Goal: Task Accomplishment & Management: Use online tool/utility

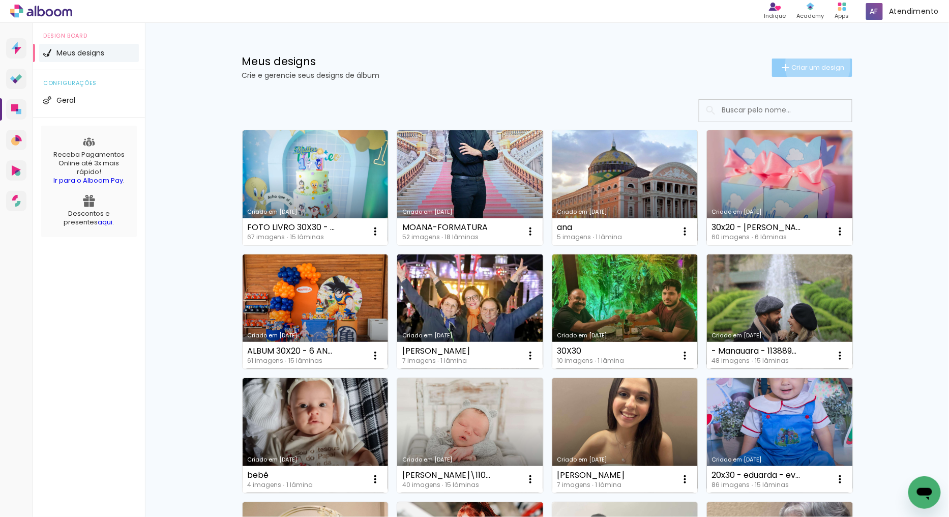
click at [812, 65] on span "Criar um design" at bounding box center [818, 67] width 53 height 7
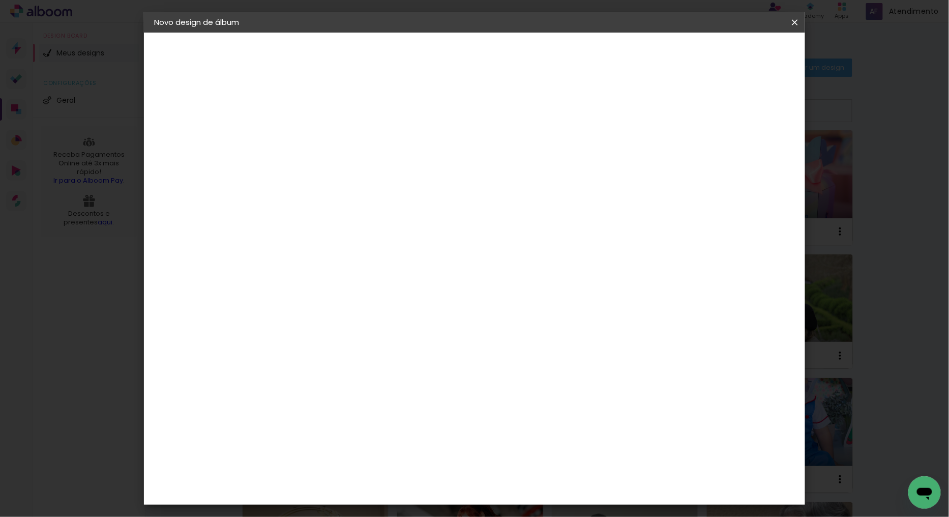
click at [320, 138] on input at bounding box center [320, 137] width 0 height 16
click at [320, 139] on input at bounding box center [320, 137] width 0 height 16
type input "2"
type input "f"
drag, startPoint x: 634, startPoint y: 137, endPoint x: 422, endPoint y: 116, distance: 213.2
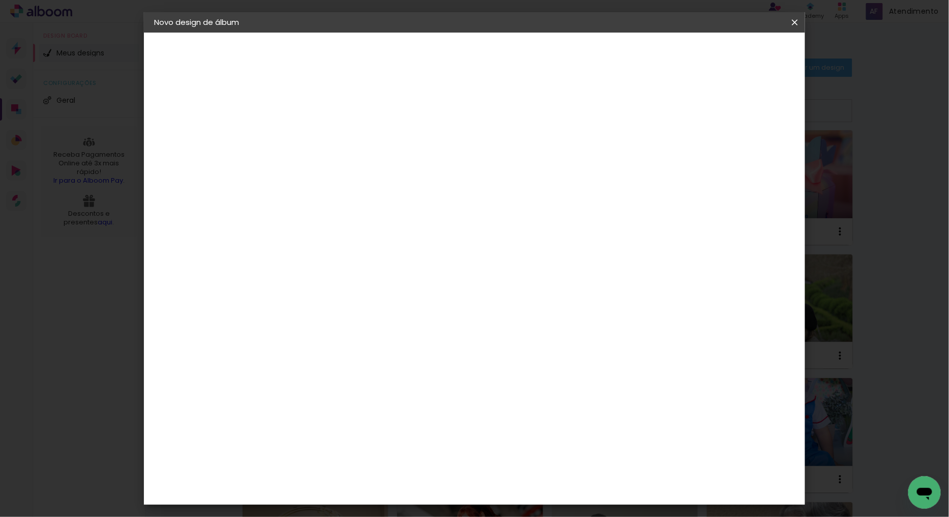
click at [365, 119] on div "Informações Dê um título ao seu álbum. Avançar" at bounding box center [320, 76] width 89 height 86
click at [320, 129] on input "FOTO LIVRO 20X25 - MANAUARA - DAIANA - 1120402" at bounding box center [320, 137] width 0 height 16
type input "FOTO LIVRO 20X25 - MANAUARA - DAIANA - 1120402"
type paper-input "FOTO LIVRO 20X25 - MANAUARA - DAIANA - 1120402"
click at [324, 133] on paper-input-container "Título do álbum FOTO LIVRO 20X25 - MANAUARA - DAIANA - 1120402" at bounding box center [320, 137] width 7 height 26
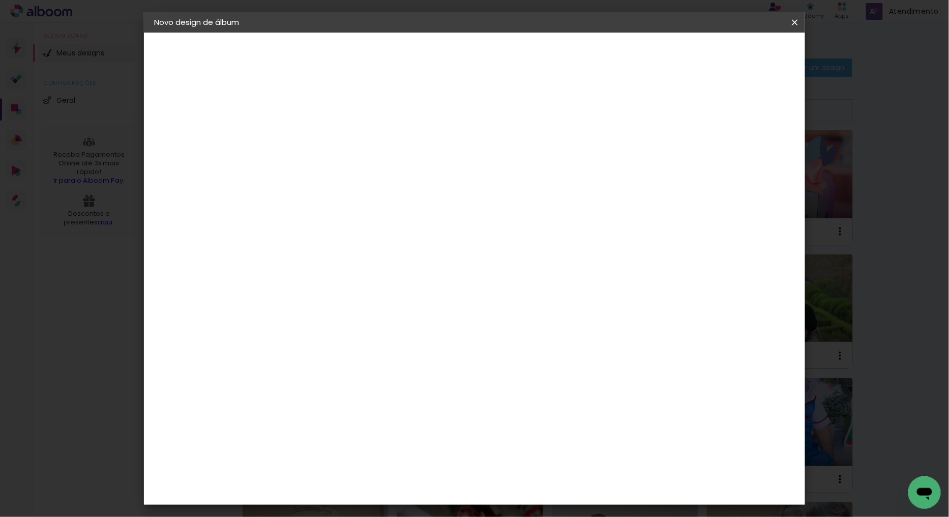
click at [320, 134] on input "FOTO LIVRO 20X25 - MANAUARA - DAIANA - 1120402" at bounding box center [320, 137] width 0 height 16
drag, startPoint x: 502, startPoint y: 135, endPoint x: 587, endPoint y: 167, distance: 90.6
click at [320, 139] on input "FOTO LIVRO 20X25 - MANAUARA - DAIANA - 1120402" at bounding box center [320, 137] width 0 height 16
type input "FOTO LIVRO 1 20X25 - MANAUARA - DAIANA - 1120402"
type paper-input "FOTO LIVRO 1 20X25 - MANAUARA - DAIANA - 1120402"
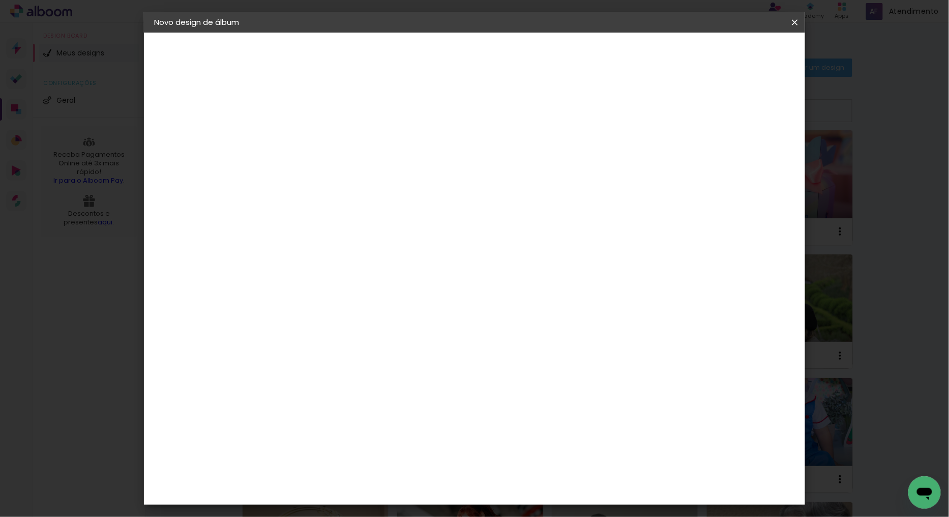
click at [0, 0] on slot "Avançar" at bounding box center [0, 0] width 0 height 0
click at [511, 155] on paper-item "Tamanho Livre" at bounding box center [463, 154] width 98 height 22
click at [0, 0] on slot "Tamanho Livre" at bounding box center [0, 0] width 0 height 0
click at [511, 62] on paper-button "Avançar" at bounding box center [486, 53] width 50 height 17
drag, startPoint x: 300, startPoint y: 283, endPoint x: 237, endPoint y: 305, distance: 67.2
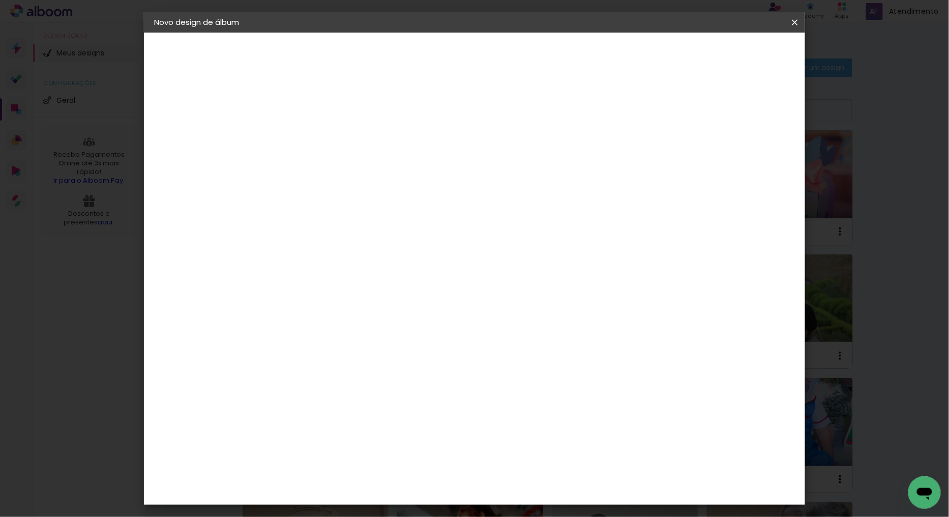
click at [239, 33] on quentale-album-spec "Iniciar design Iniciar design" at bounding box center [474, 33] width 661 height 0
type input "25,5"
type paper-input "25,5"
drag, startPoint x: 542, startPoint y: 392, endPoint x: 514, endPoint y: 383, distance: 29.4
click at [512, 397] on div "cm" at bounding box center [536, 394] width 398 height 36
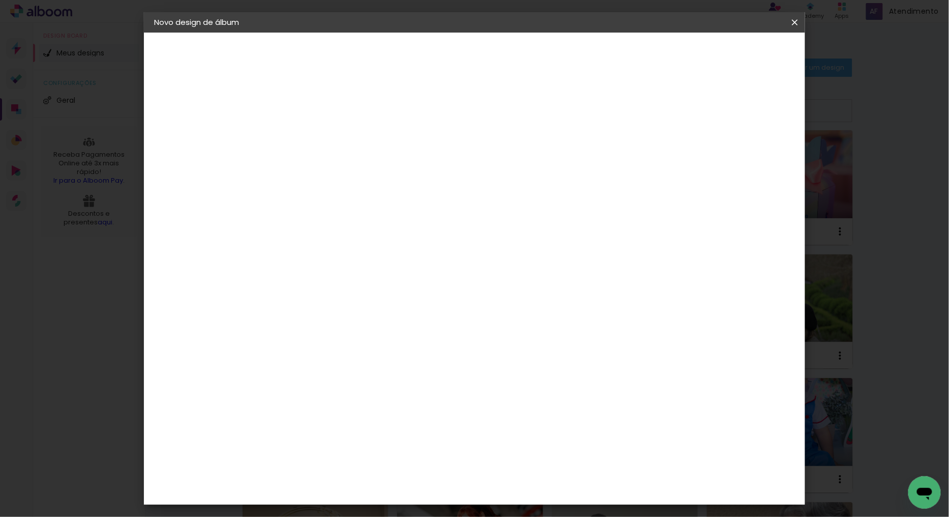
scroll to position [95, 0]
type input "40,5"
type paper-input "40,5"
click at [731, 54] on span "Iniciar design" at bounding box center [707, 53] width 46 height 7
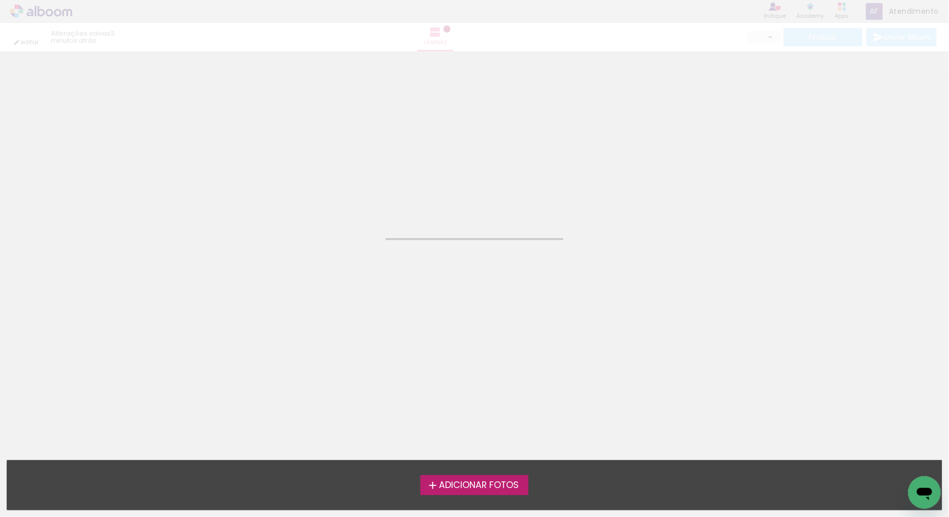
drag, startPoint x: 462, startPoint y: 486, endPoint x: 758, endPoint y: 444, distance: 299.6
click at [464, 486] on span "Adicionar Fotos" at bounding box center [479, 485] width 80 height 9
click at [0, 0] on input "file" at bounding box center [0, 0] width 0 height 0
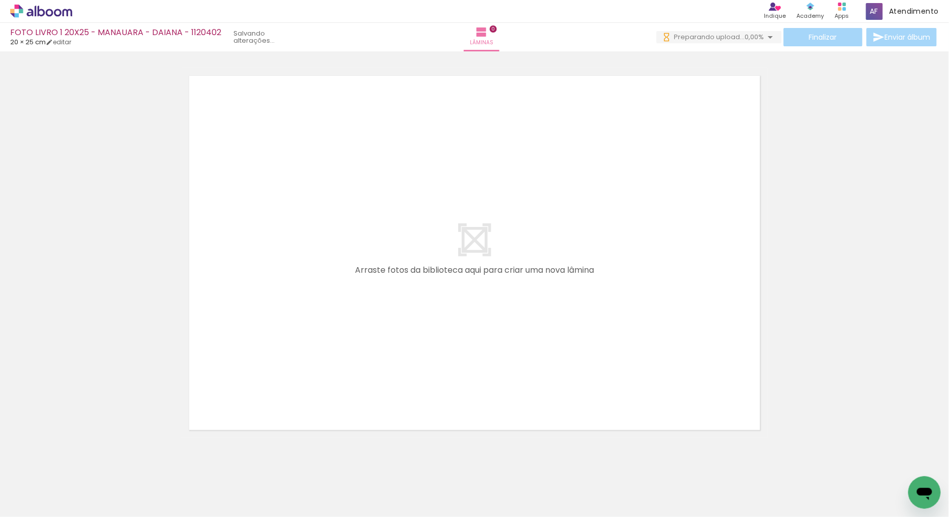
scroll to position [32, 0]
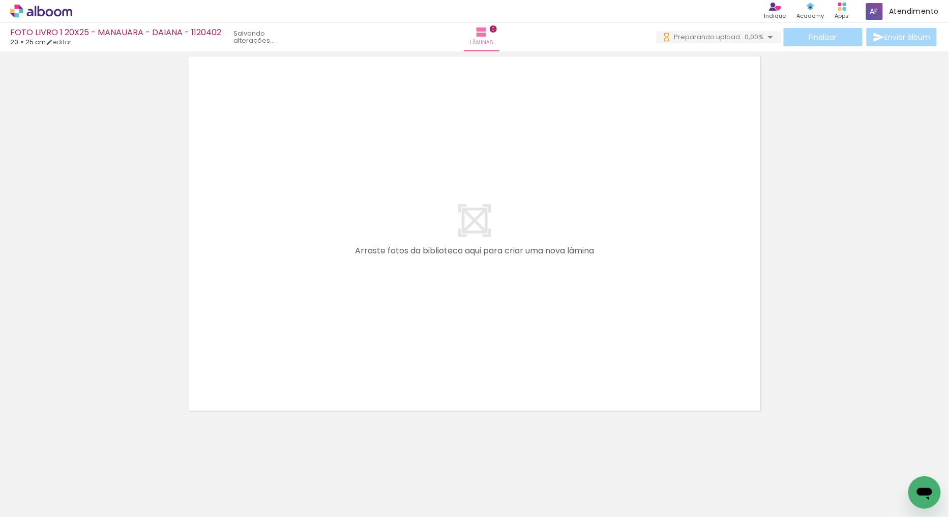
click at [46, 495] on paper-button "Adicionar Fotos" at bounding box center [31, 503] width 49 height 16
click at [0, 0] on input "file" at bounding box center [0, 0] width 0 height 0
click at [31, 498] on span "Adicionar Fotos" at bounding box center [36, 503] width 31 height 11
click at [0, 0] on input "file" at bounding box center [0, 0] width 0 height 0
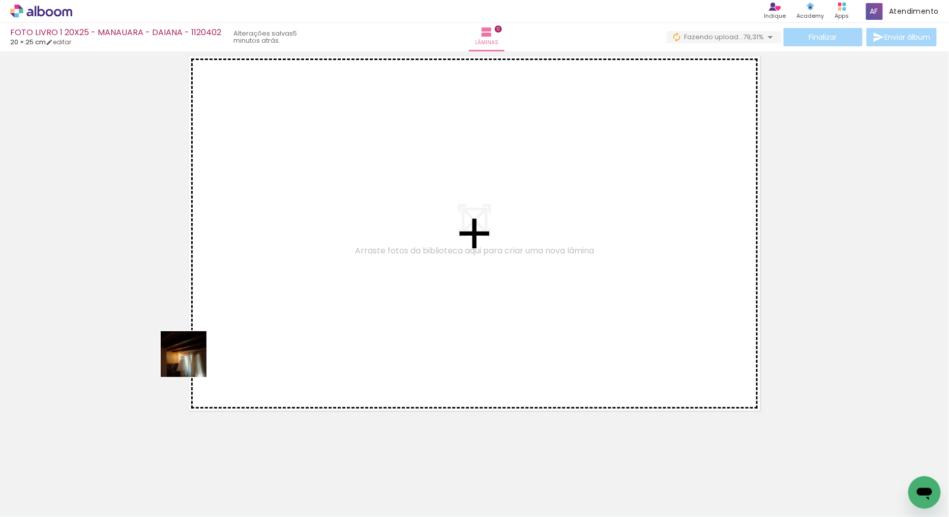
drag, startPoint x: 108, startPoint y: 465, endPoint x: 369, endPoint y: 246, distance: 341.2
click at [298, 232] on quentale-workspace at bounding box center [474, 258] width 949 height 517
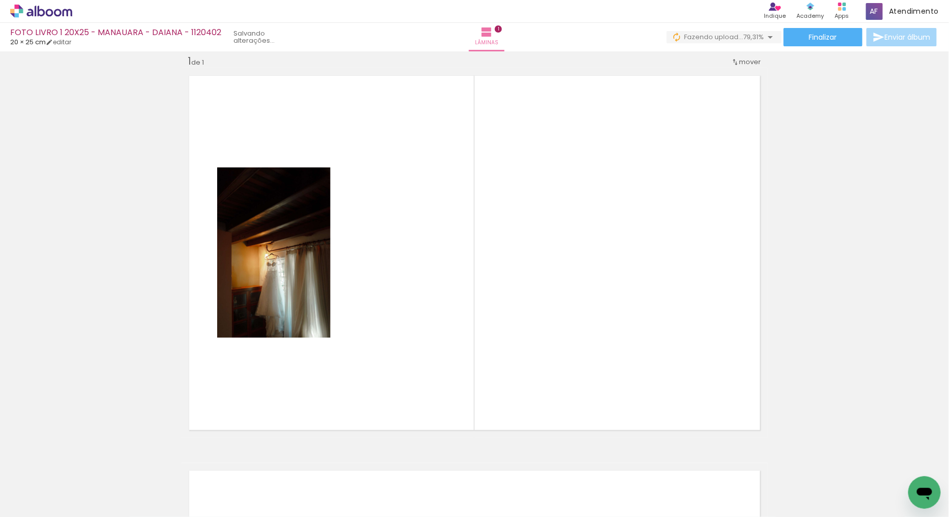
scroll to position [0, 651]
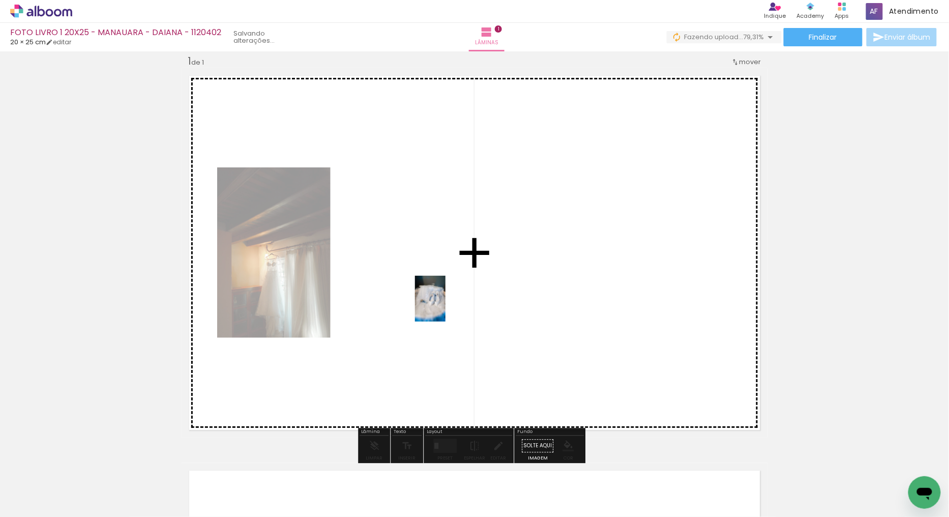
drag, startPoint x: 433, startPoint y: 485, endPoint x: 470, endPoint y: 341, distance: 149.0
click at [448, 302] on quentale-workspace at bounding box center [474, 258] width 949 height 517
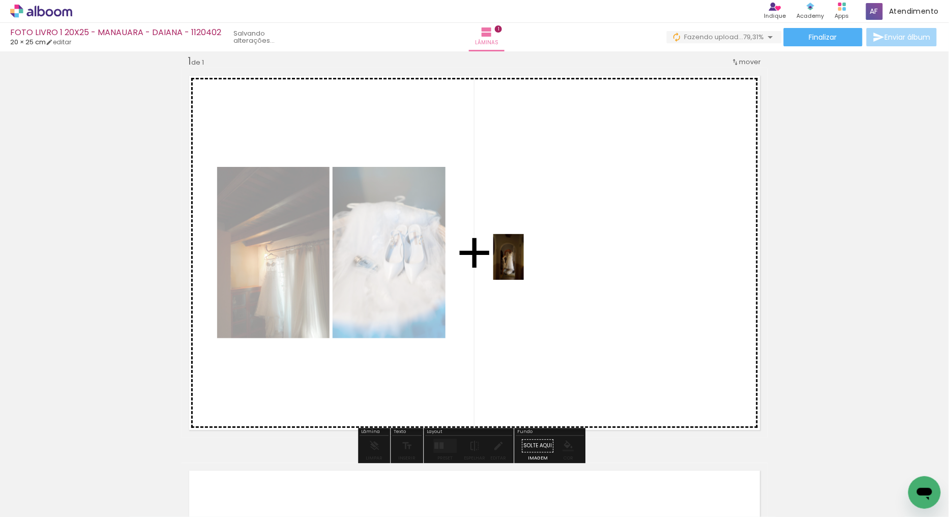
drag, startPoint x: 477, startPoint y: 494, endPoint x: 899, endPoint y: 416, distance: 429.4
click at [534, 256] on quentale-workspace at bounding box center [474, 258] width 949 height 517
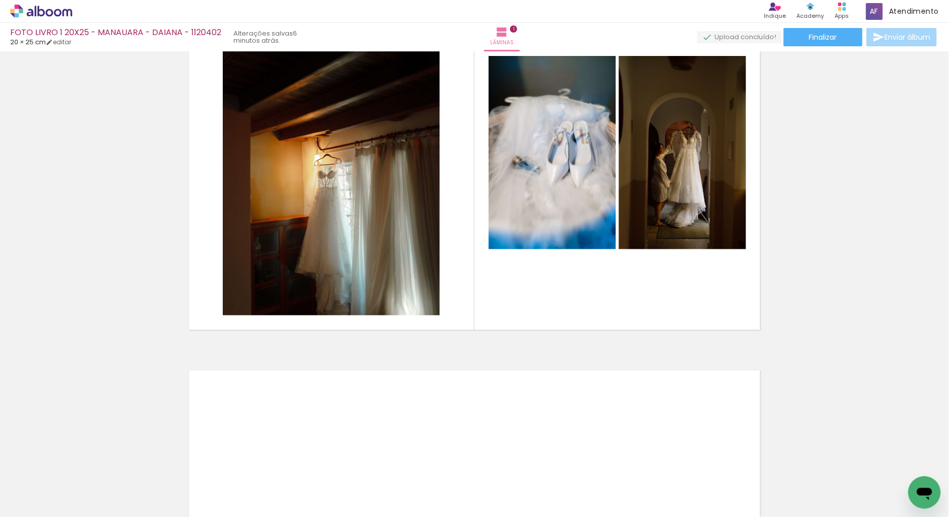
scroll to position [0, 1077]
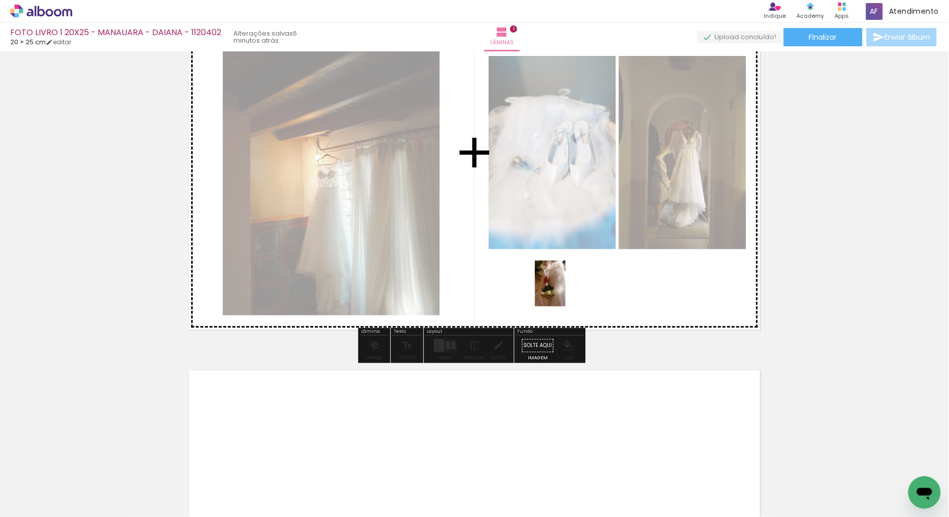
drag, startPoint x: 562, startPoint y: 494, endPoint x: 566, endPoint y: 291, distance: 203.5
click at [566, 291] on quentale-workspace at bounding box center [474, 258] width 949 height 517
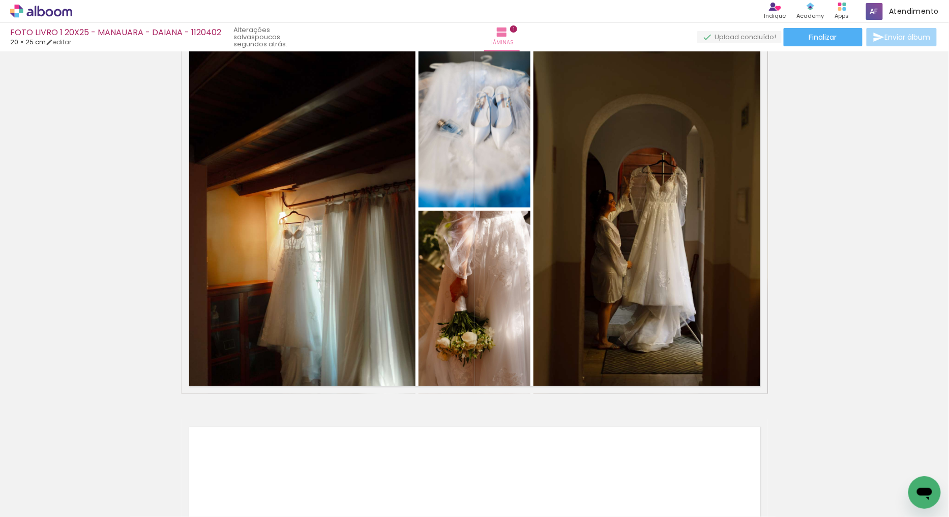
scroll to position [0, 2005]
click at [358, 466] on iron-icon at bounding box center [353, 462] width 11 height 11
click at [357, 465] on iron-icon at bounding box center [353, 462] width 11 height 11
click at [356, 464] on iron-icon at bounding box center [353, 462] width 11 height 11
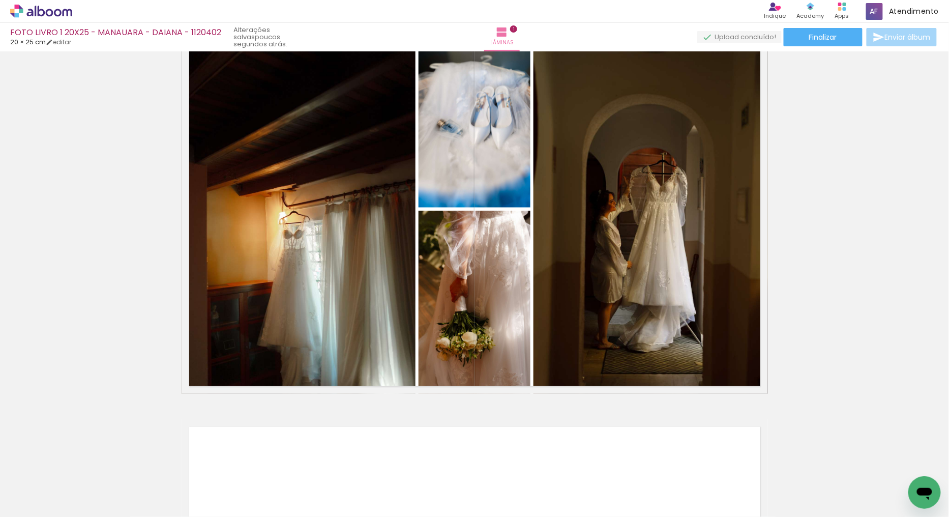
click at [356, 464] on iron-icon at bounding box center [353, 462] width 11 height 11
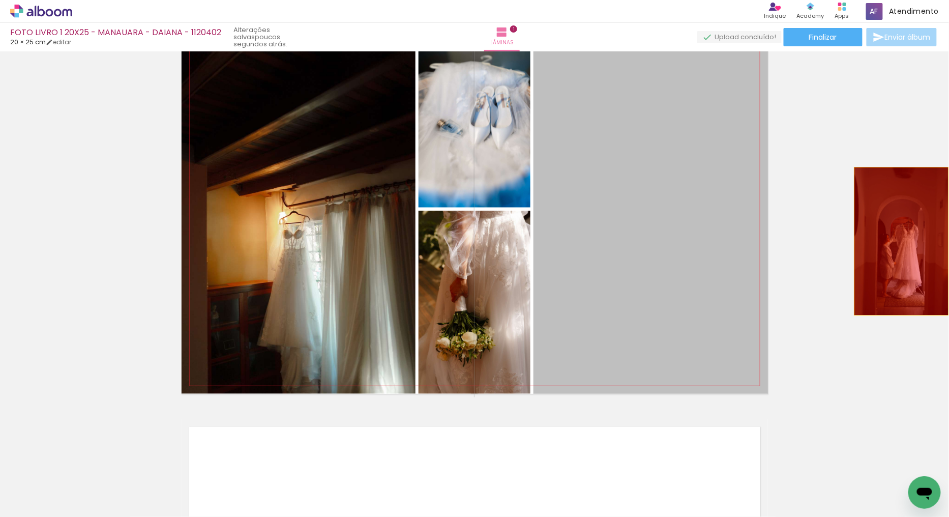
drag, startPoint x: 652, startPoint y: 255, endPoint x: 779, endPoint y: 208, distance: 135.7
click at [929, 245] on div "Inserir lâmina 1 de 1" at bounding box center [474, 393] width 949 height 790
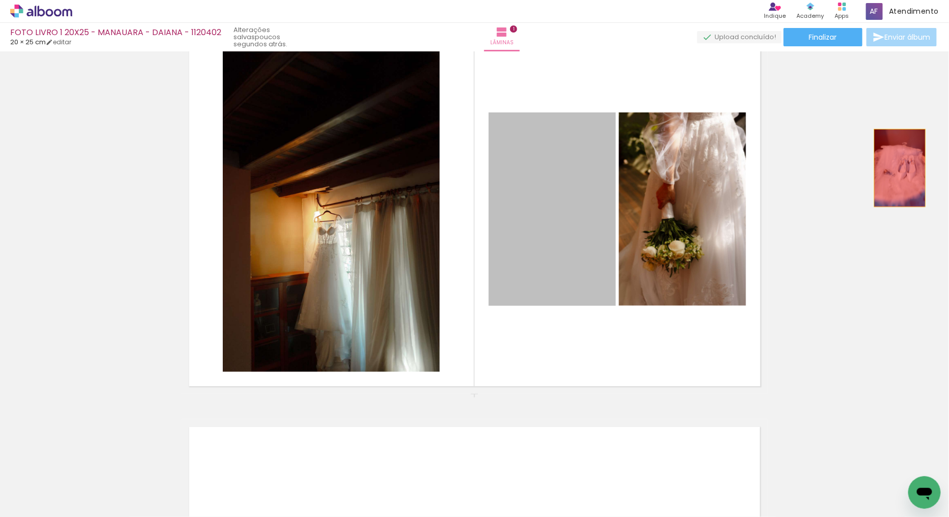
drag, startPoint x: 608, startPoint y: 155, endPoint x: 845, endPoint y: 186, distance: 239.1
click at [911, 176] on div "Inserir lâmina 1 de 1" at bounding box center [474, 393] width 949 height 790
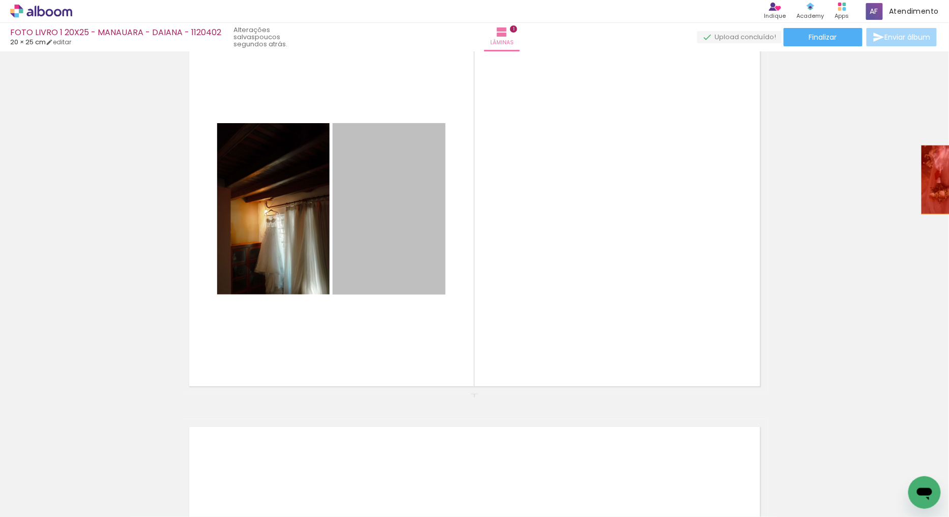
drag, startPoint x: 401, startPoint y: 190, endPoint x: 764, endPoint y: 151, distance: 365.3
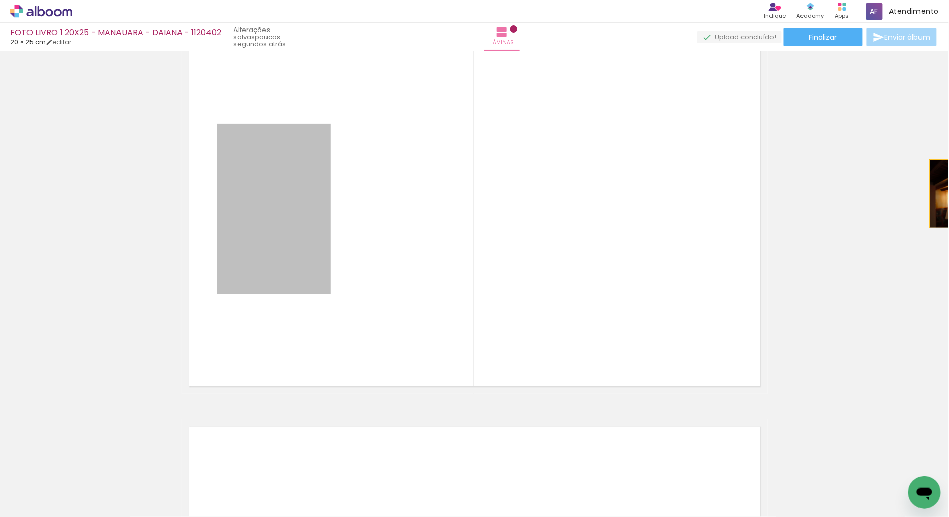
drag, startPoint x: 291, startPoint y: 197, endPoint x: 653, endPoint y: 258, distance: 366.9
click at [949, 194] on div "Inserir lâmina 1 de 1 Confirmar Cancelar" at bounding box center [474, 283] width 949 height 465
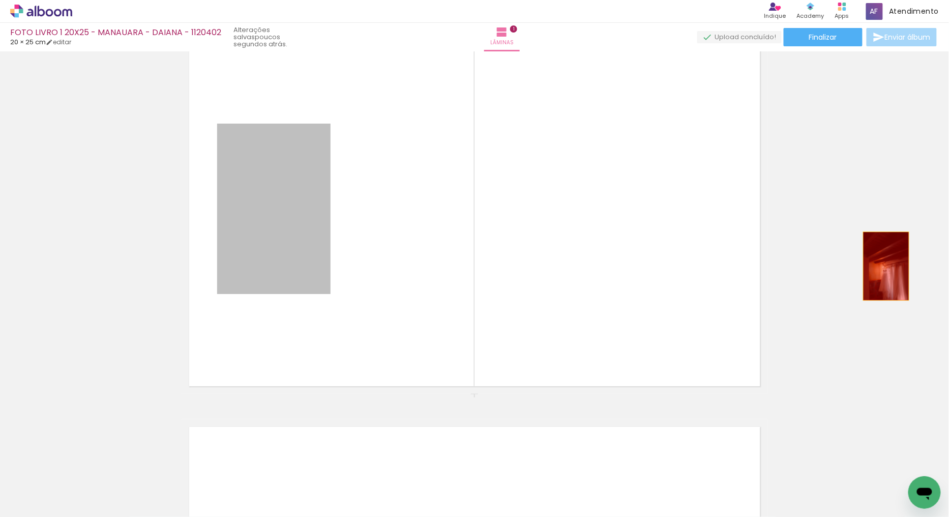
drag, startPoint x: 260, startPoint y: 210, endPoint x: 881, endPoint y: 266, distance: 623.1
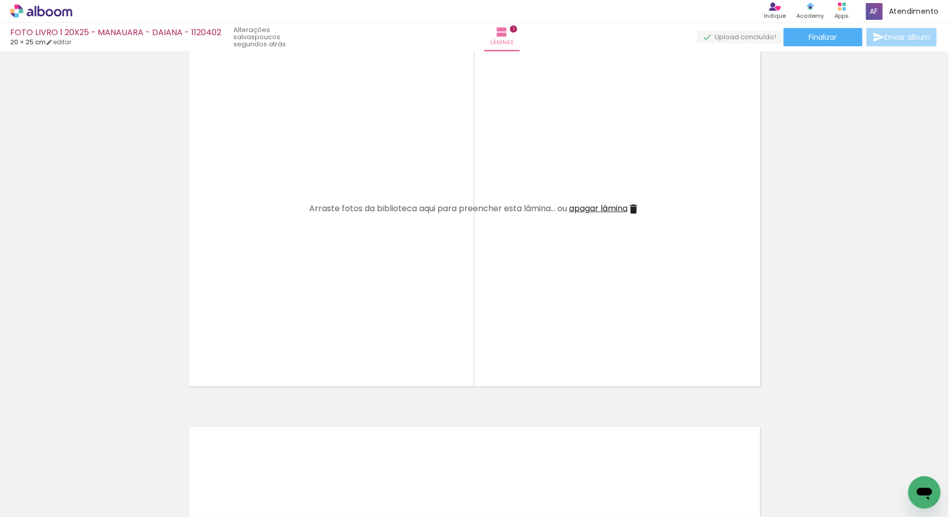
click at [77, 467] on iron-icon at bounding box center [71, 462] width 11 height 11
click at [75, 463] on iron-icon at bounding box center [71, 462] width 11 height 11
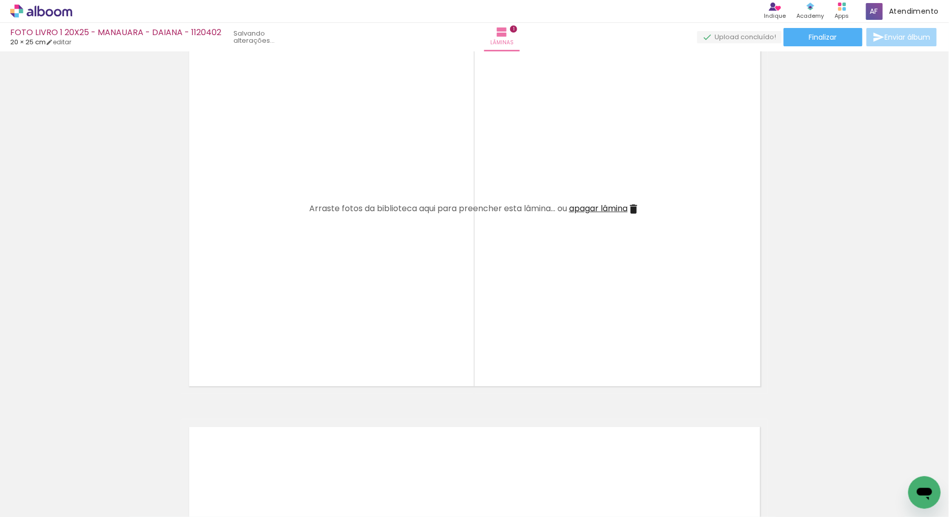
click at [75, 463] on iron-icon at bounding box center [71, 462] width 11 height 11
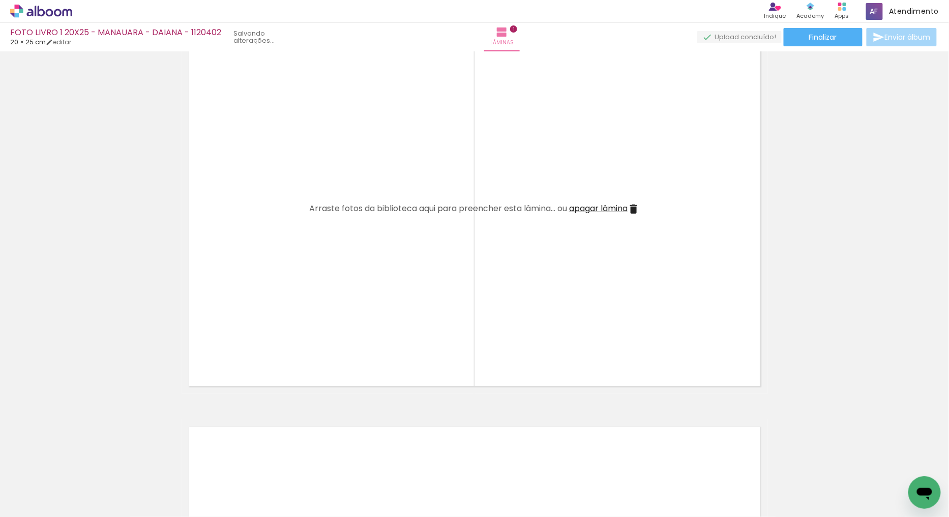
click at [75, 463] on iron-icon at bounding box center [71, 462] width 11 height 11
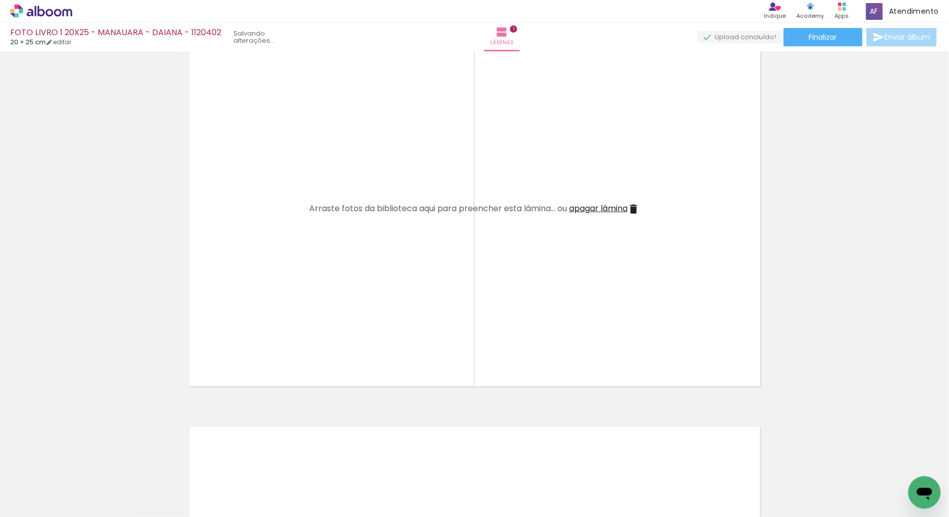
click at [75, 463] on iron-icon at bounding box center [71, 462] width 11 height 11
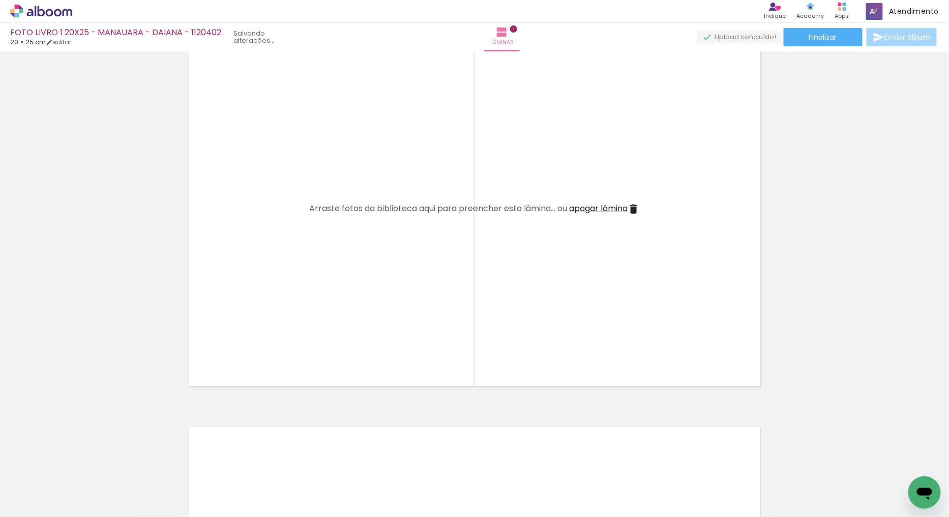
click at [75, 463] on iron-icon at bounding box center [71, 462] width 11 height 11
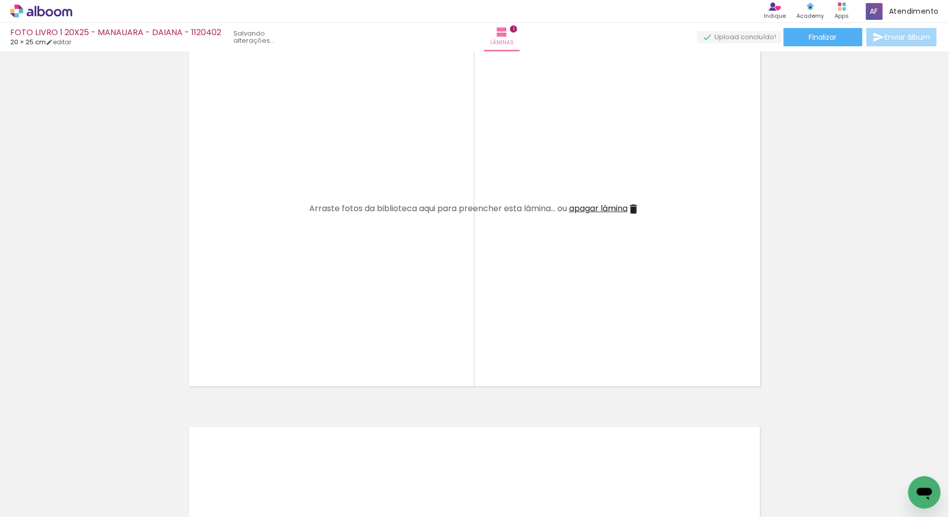
click at [75, 463] on iron-icon at bounding box center [71, 462] width 11 height 11
click at [75, 463] on quentale-thumb at bounding box center [53, 482] width 57 height 59
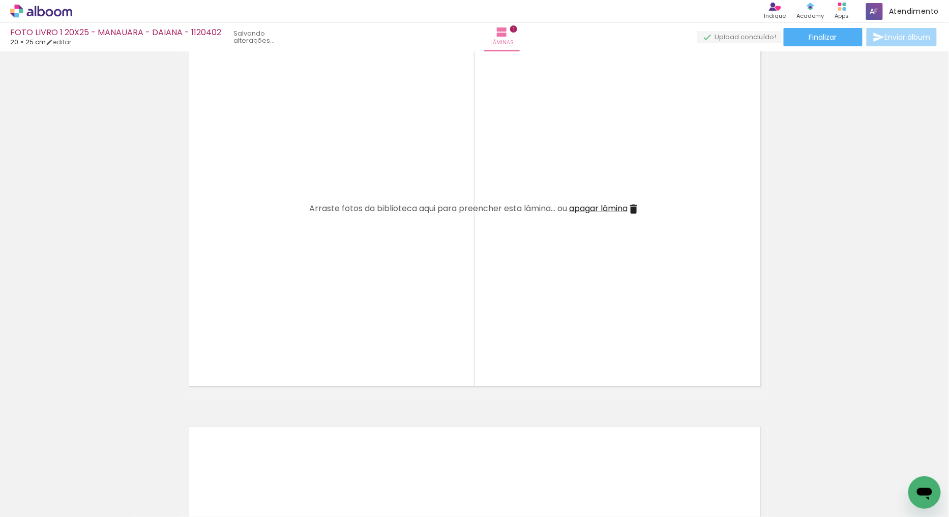
click at [75, 463] on quentale-thumb at bounding box center [53, 482] width 57 height 59
click at [92, 461] on iron-icon at bounding box center [88, 462] width 11 height 11
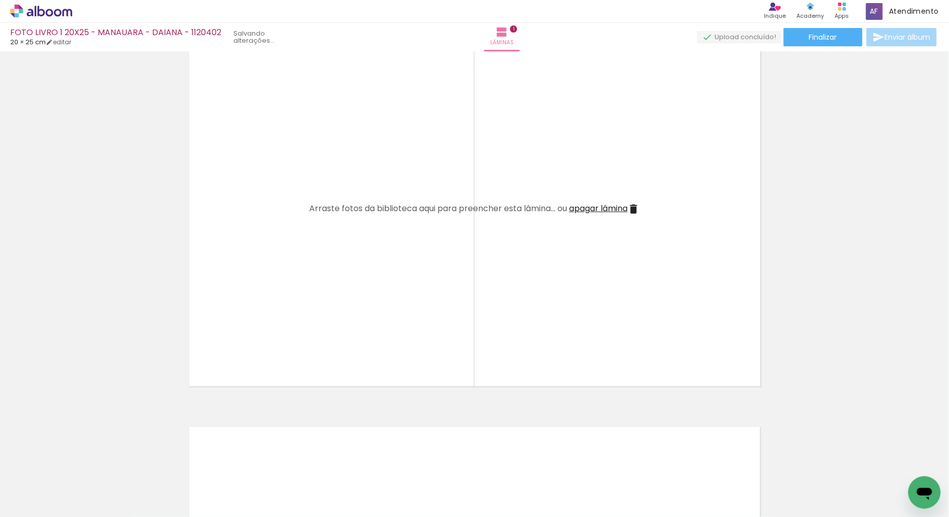
click at [92, 461] on iron-icon at bounding box center [88, 462] width 11 height 11
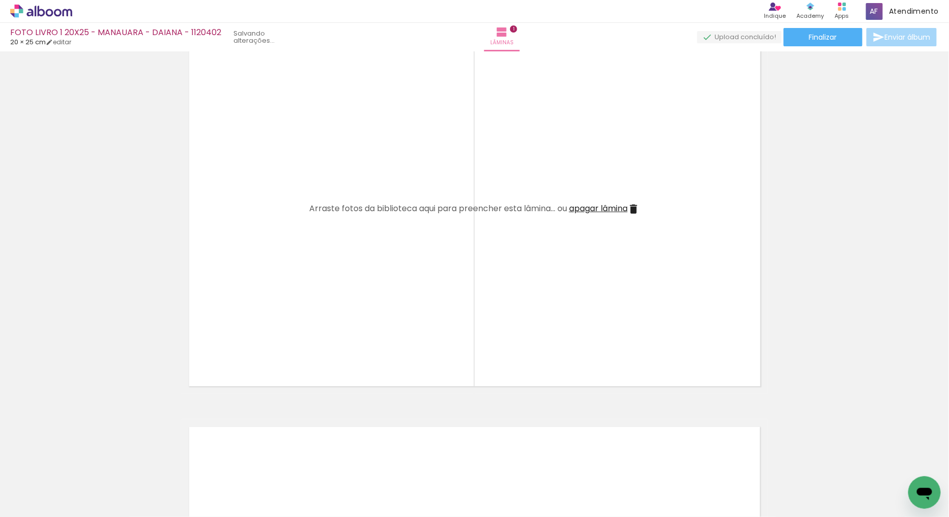
click at [92, 461] on iron-icon at bounding box center [88, 462] width 11 height 11
click at [92, 461] on div at bounding box center [101, 483] width 31 height 46
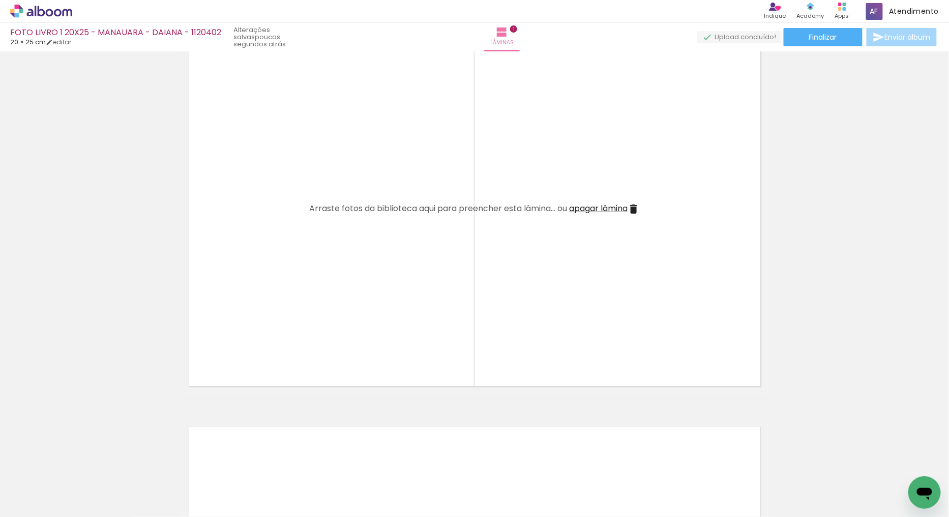
click at [92, 461] on div at bounding box center [101, 483] width 31 height 46
click at [85, 463] on iron-icon at bounding box center [79, 462] width 11 height 11
click at [81, 463] on iron-icon at bounding box center [79, 462] width 11 height 11
click at [80, 463] on iron-icon at bounding box center [79, 462] width 11 height 11
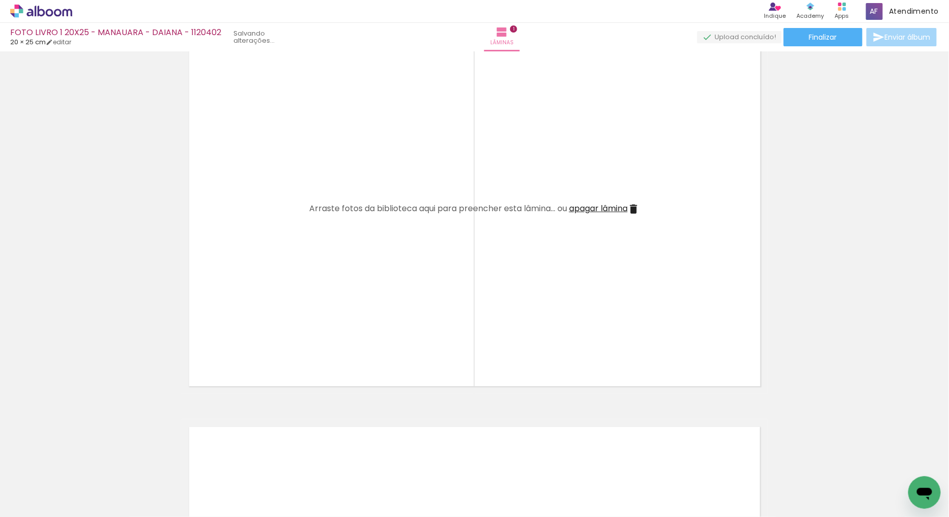
click at [80, 463] on iron-icon at bounding box center [79, 462] width 11 height 11
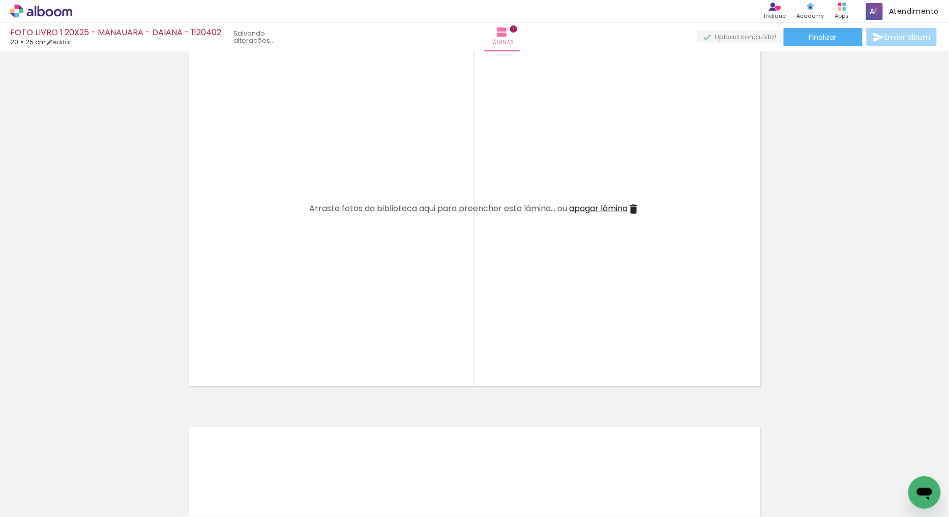
click at [80, 463] on iron-icon at bounding box center [79, 462] width 11 height 11
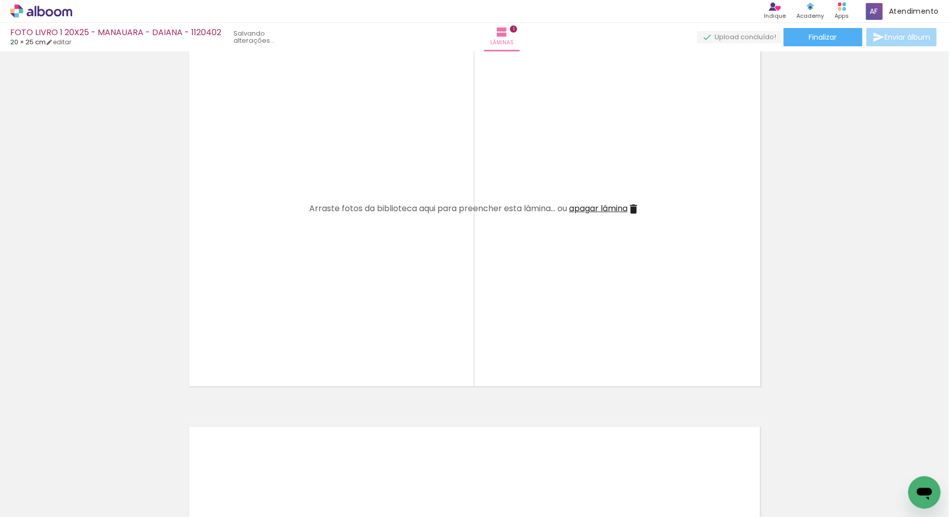
click at [80, 463] on iron-icon at bounding box center [79, 462] width 11 height 11
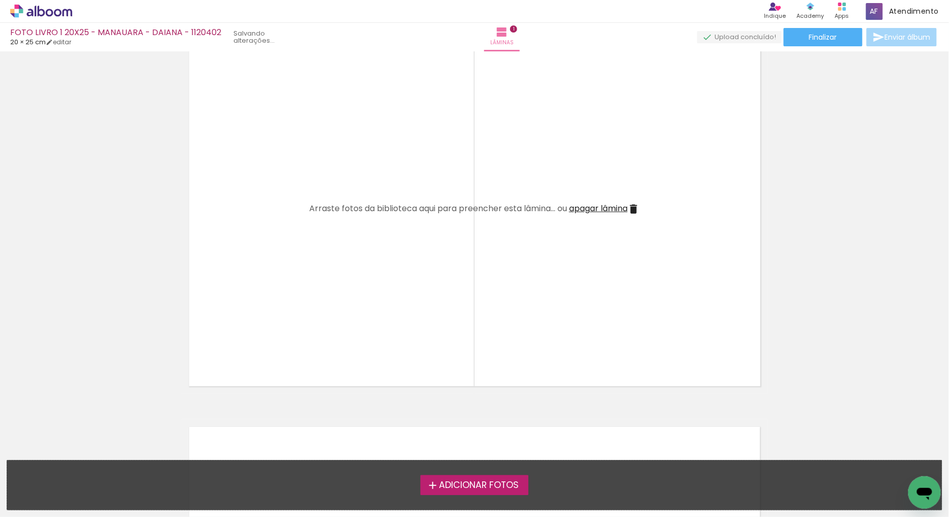
click at [80, 463] on div "Adicionar Fotos Solte suas fotos aqui..." at bounding box center [474, 484] width 935 height 49
click at [459, 488] on span "Adicionar Fotos" at bounding box center [479, 485] width 80 height 9
click at [0, 0] on input "file" at bounding box center [0, 0] width 0 height 0
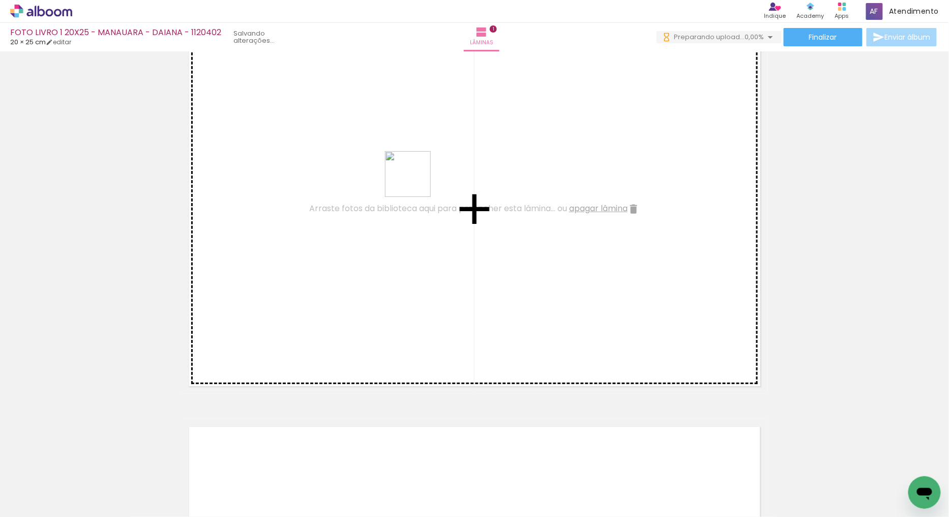
drag, startPoint x: 173, startPoint y: 477, endPoint x: 503, endPoint y: 193, distance: 434.7
click at [425, 161] on quentale-workspace at bounding box center [474, 258] width 949 height 517
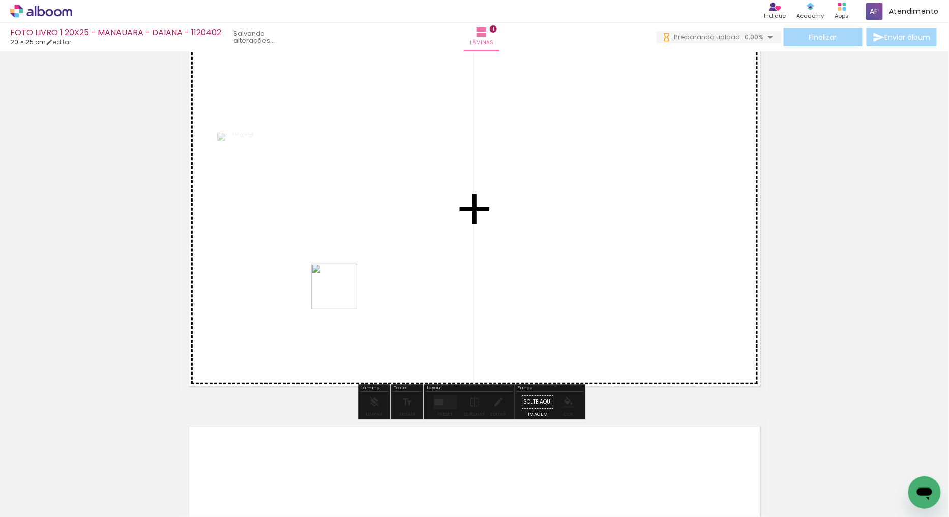
drag, startPoint x: 210, startPoint y: 488, endPoint x: 614, endPoint y: 327, distance: 434.6
click at [357, 273] on quentale-workspace at bounding box center [474, 258] width 949 height 517
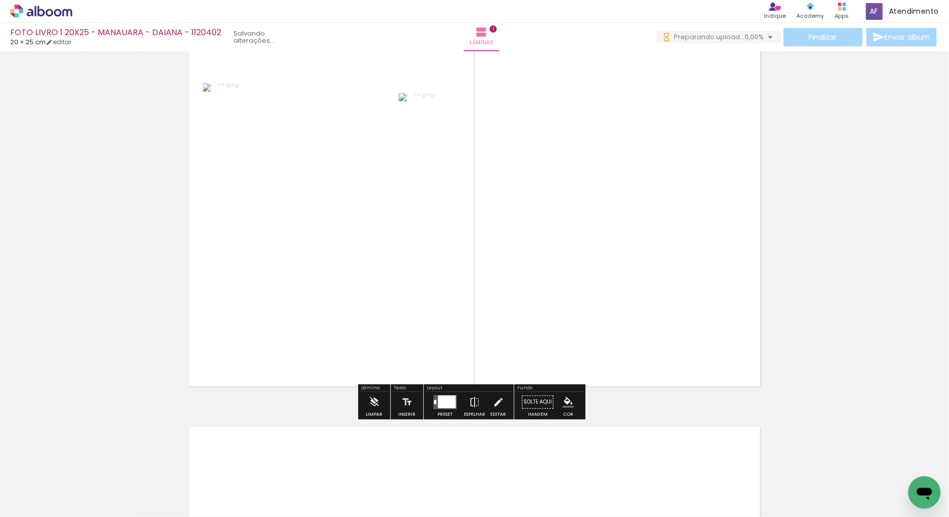
drag, startPoint x: 277, startPoint y: 476, endPoint x: 855, endPoint y: 398, distance: 583.6
click at [410, 271] on quentale-workspace at bounding box center [474, 258] width 949 height 517
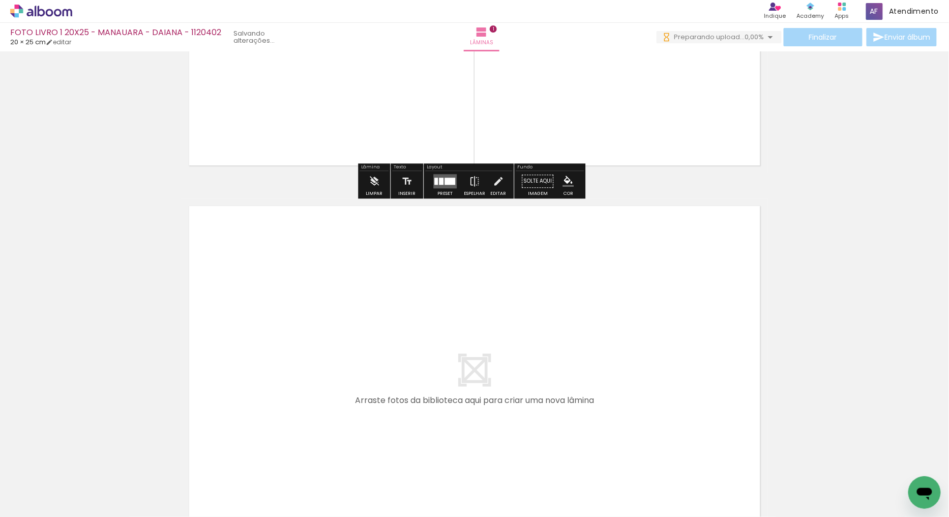
scroll to position [282, 0]
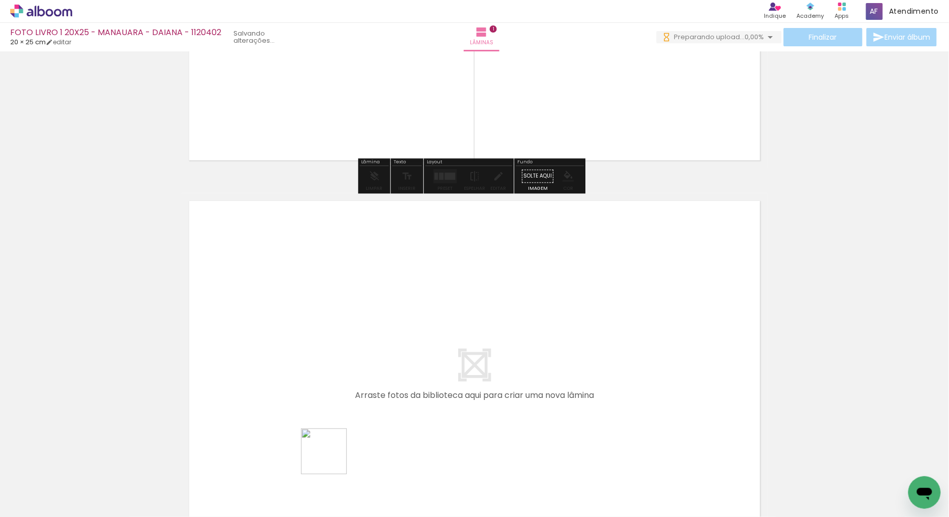
drag, startPoint x: 329, startPoint y: 478, endPoint x: 368, endPoint y: 316, distance: 166.9
click at [368, 316] on quentale-workspace at bounding box center [474, 258] width 949 height 517
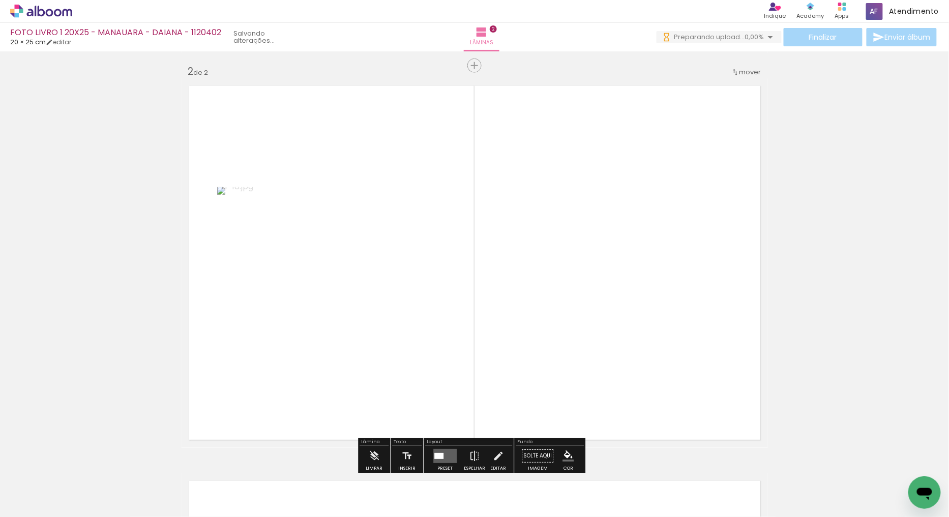
scroll to position [407, 0]
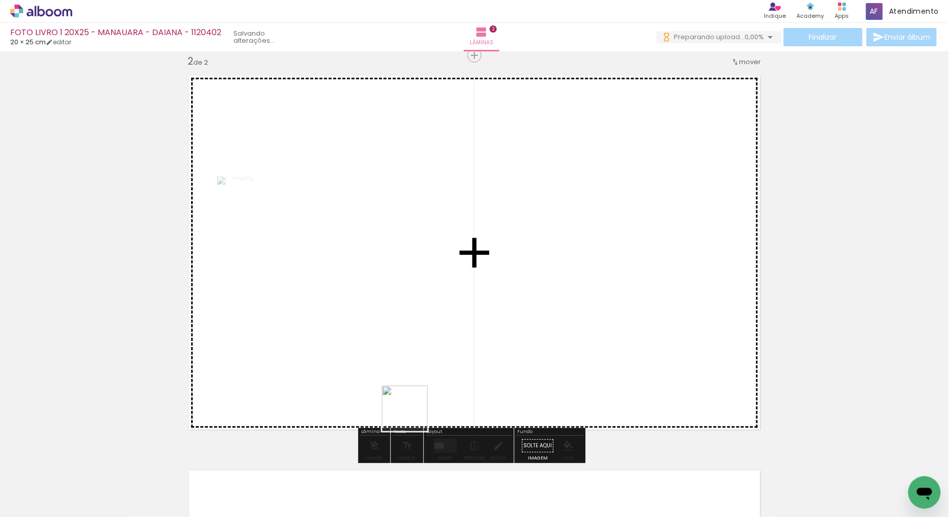
drag, startPoint x: 413, startPoint y: 416, endPoint x: 480, endPoint y: 242, distance: 186.5
click at [480, 242] on quentale-workspace at bounding box center [474, 258] width 949 height 517
drag, startPoint x: 454, startPoint y: 477, endPoint x: 492, endPoint y: 267, distance: 213.0
click at [492, 267] on quentale-workspace at bounding box center [474, 258] width 949 height 517
drag, startPoint x: 510, startPoint y: 484, endPoint x: 503, endPoint y: 291, distance: 192.9
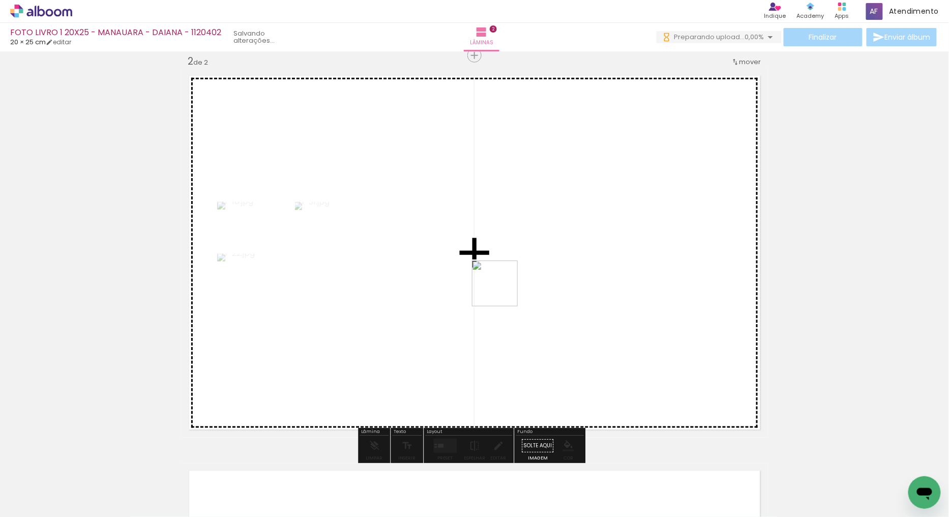
click at [503, 291] on quentale-workspace at bounding box center [474, 258] width 949 height 517
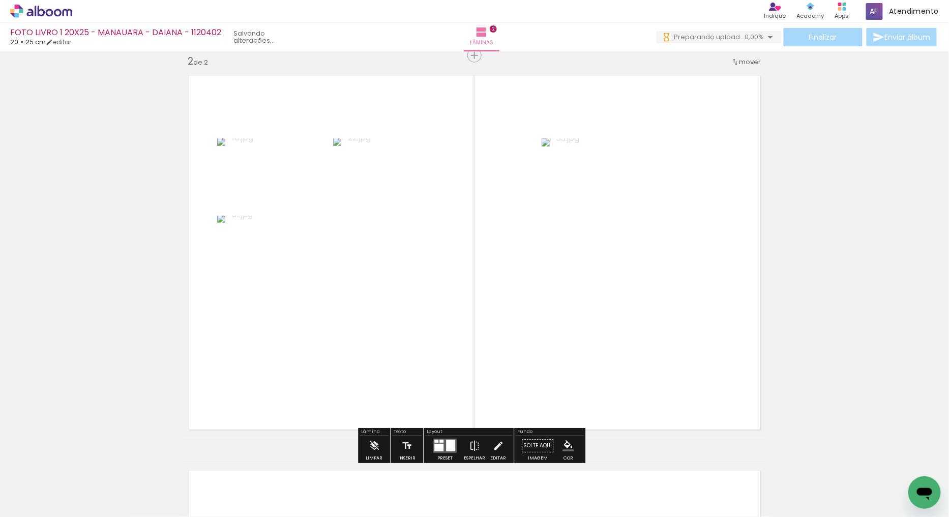
drag, startPoint x: 566, startPoint y: 488, endPoint x: 616, endPoint y: 435, distance: 72.3
click at [571, 301] on quentale-workspace at bounding box center [474, 258] width 949 height 517
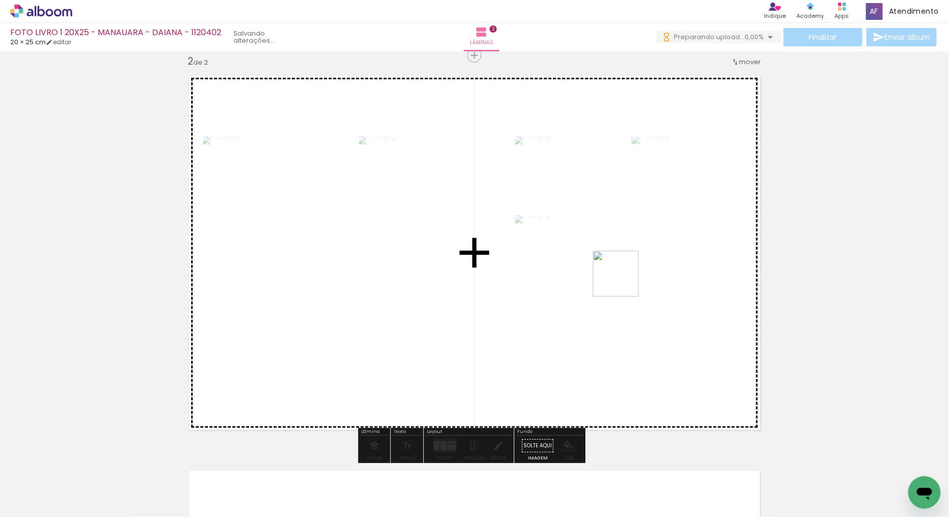
drag, startPoint x: 616, startPoint y: 480, endPoint x: 624, endPoint y: 281, distance: 198.5
click at [624, 281] on quentale-workspace at bounding box center [474, 258] width 949 height 517
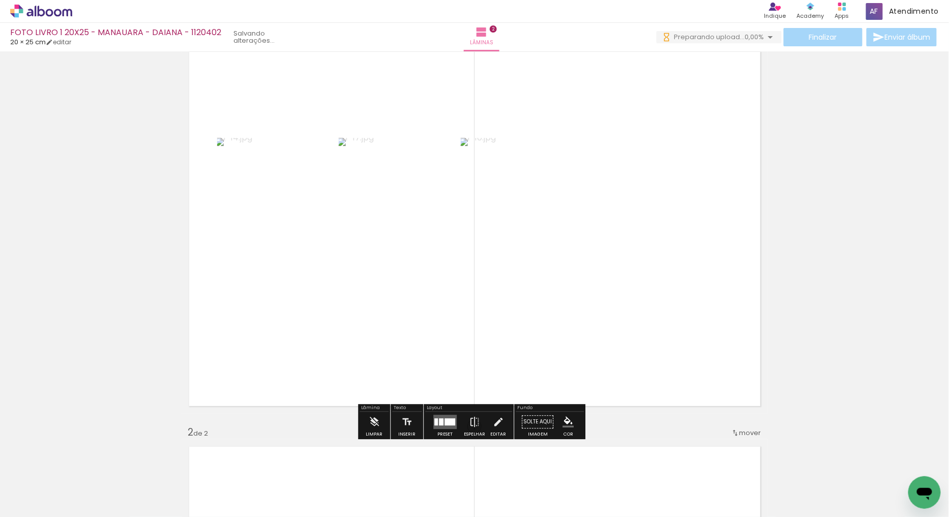
scroll to position [56, 0]
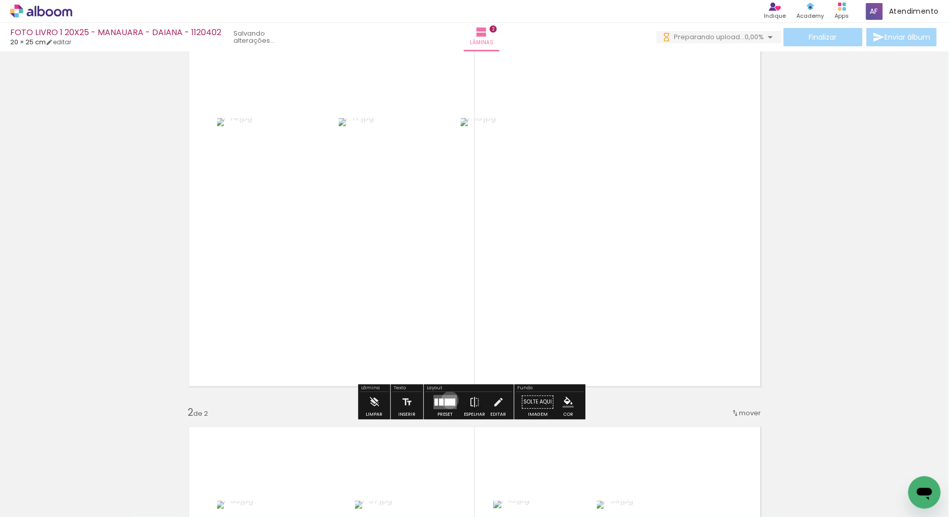
click at [448, 400] on div at bounding box center [450, 401] width 11 height 7
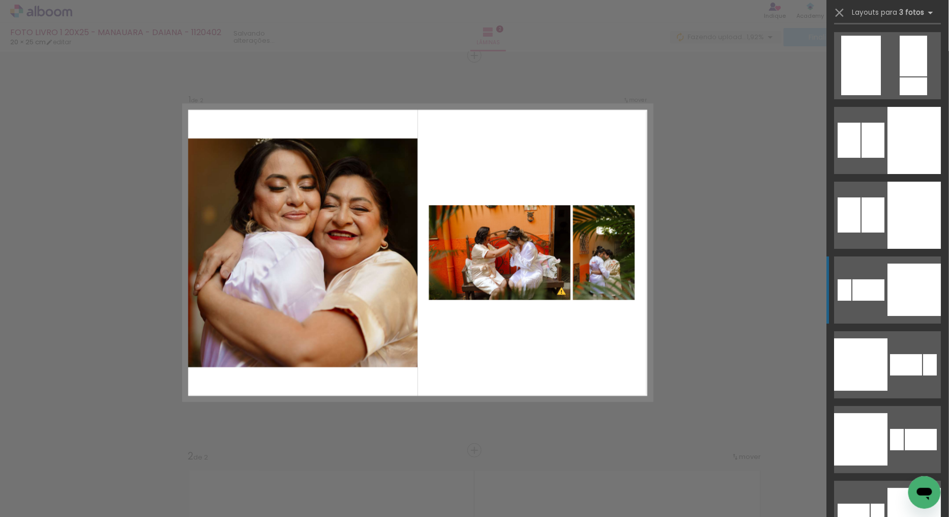
scroll to position [2713, 0]
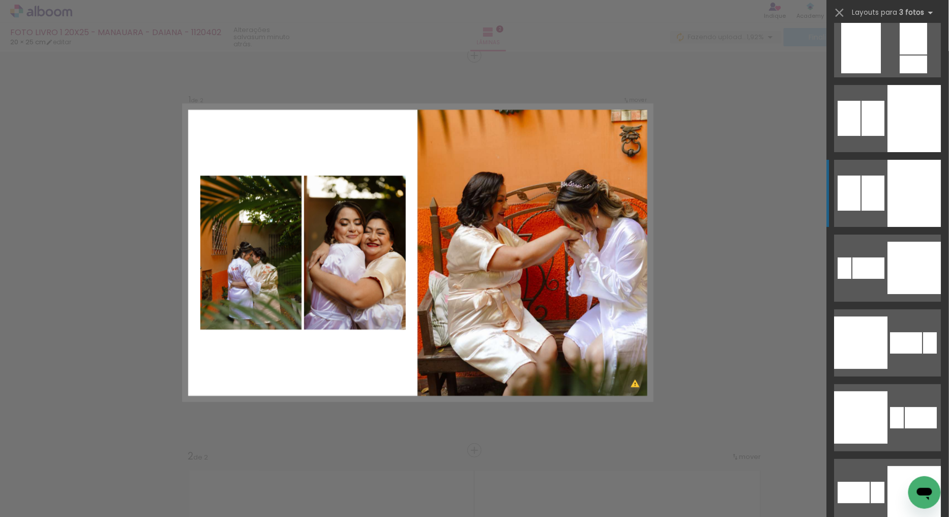
click at [906, 190] on div at bounding box center [914, 193] width 53 height 67
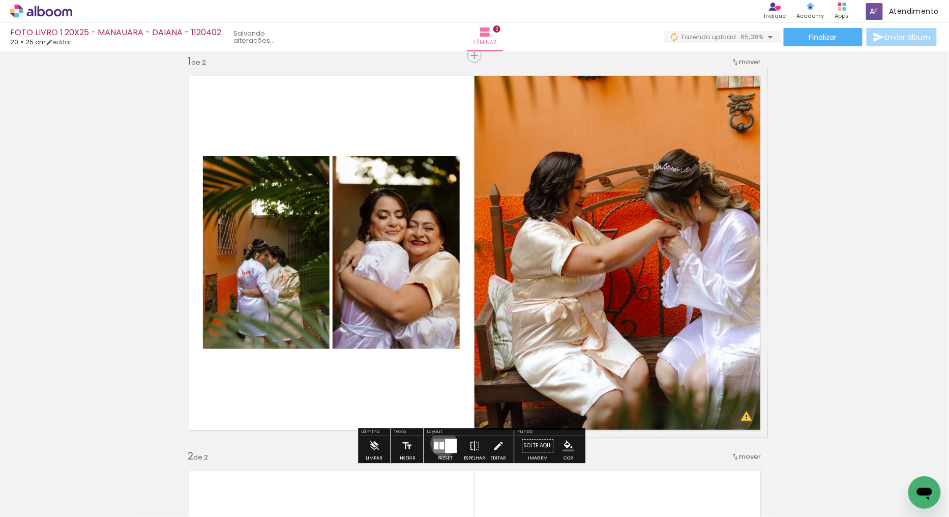
click at [442, 443] on quentale-layouter at bounding box center [444, 446] width 23 height 14
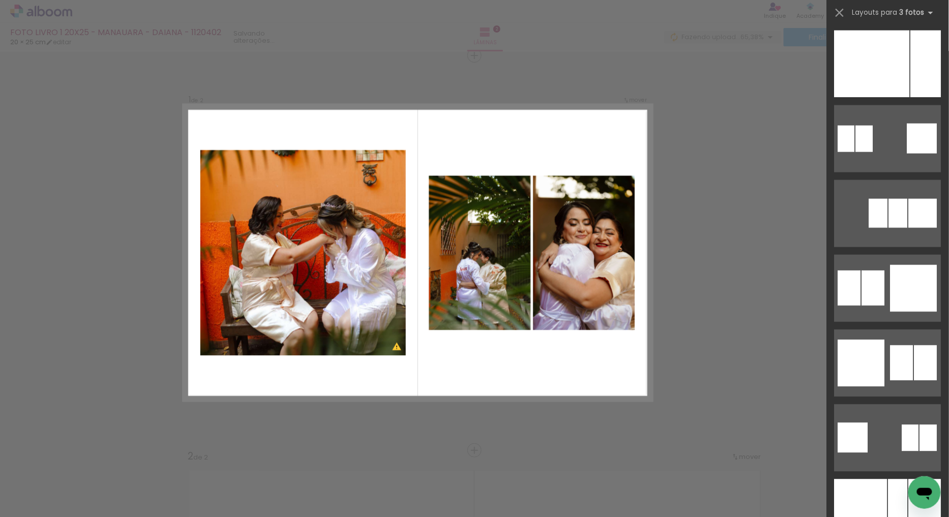
scroll to position [3519, 0]
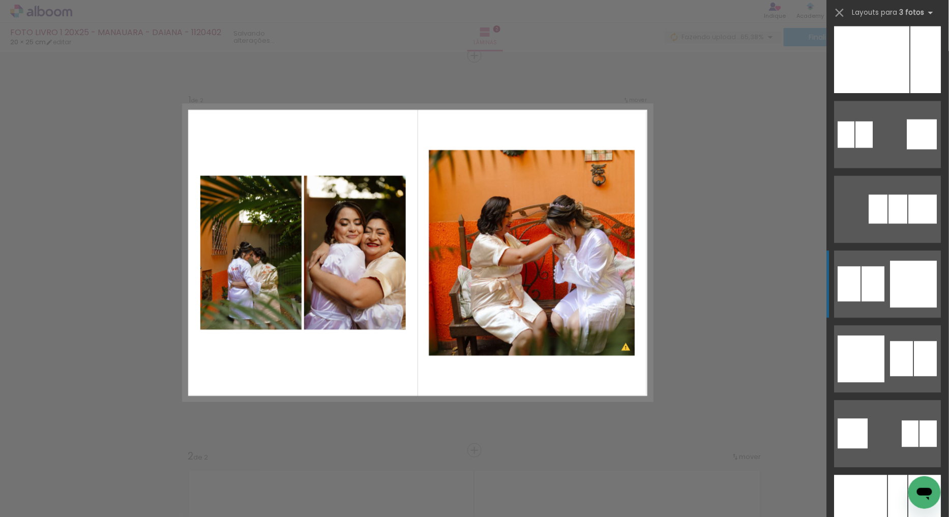
click at [909, 271] on div at bounding box center [914, 284] width 47 height 47
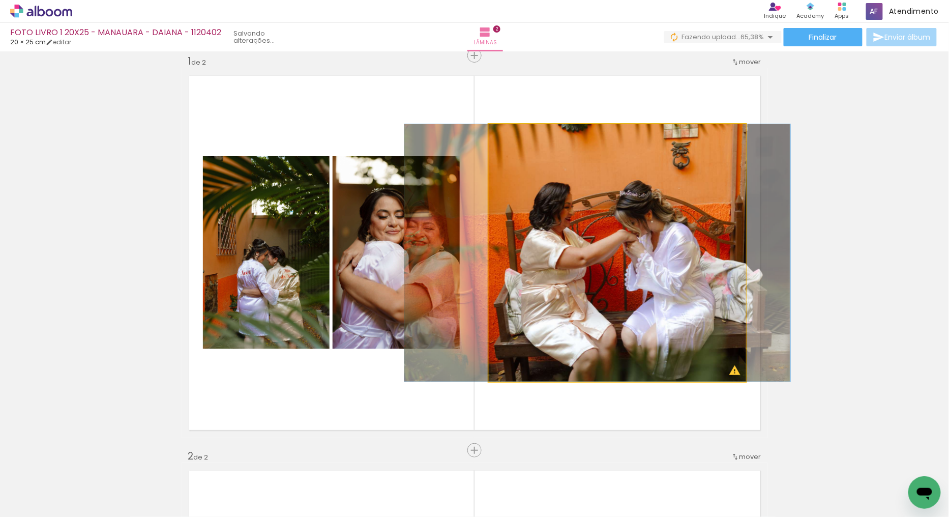
drag, startPoint x: 611, startPoint y: 245, endPoint x: 592, endPoint y: 245, distance: 19.8
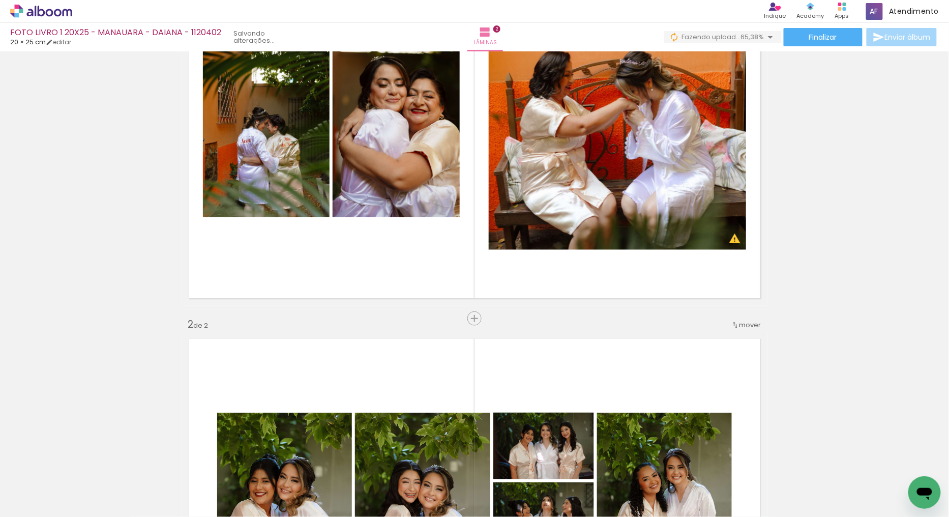
scroll to position [0, 0]
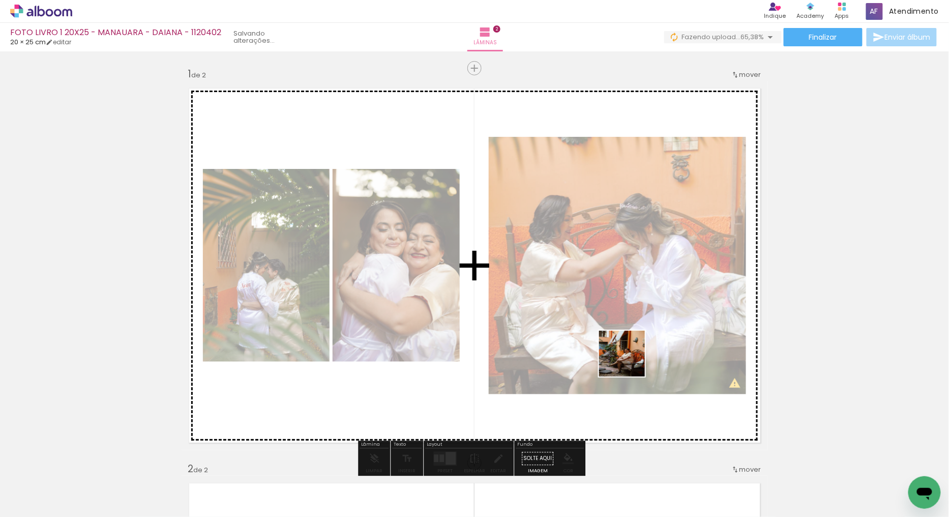
drag, startPoint x: 678, startPoint y: 488, endPoint x: 919, endPoint y: 342, distance: 282.1
click at [609, 301] on quentale-workspace at bounding box center [474, 258] width 949 height 517
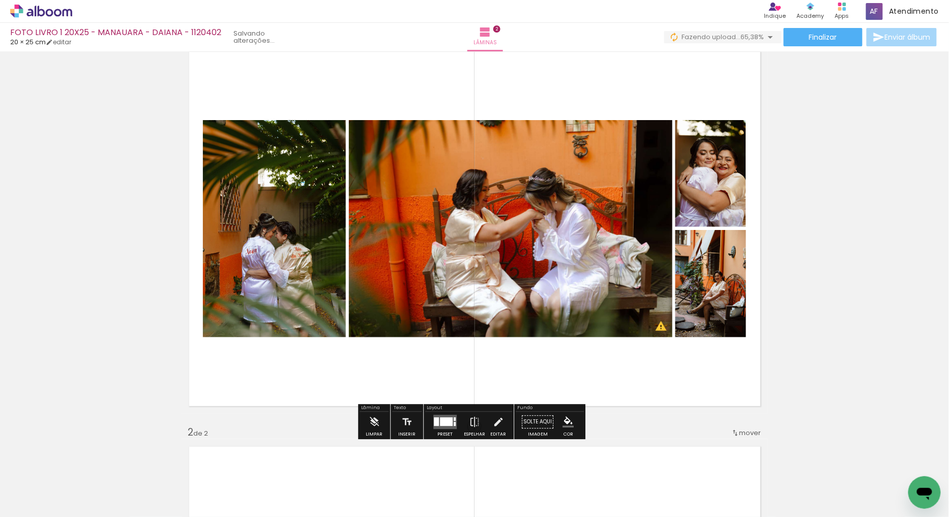
scroll to position [56, 0]
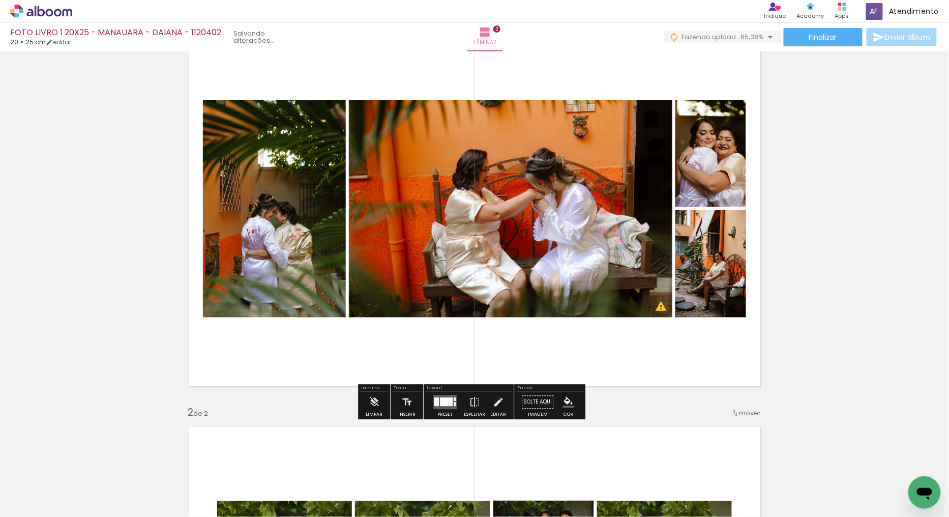
click at [454, 403] on div at bounding box center [455, 404] width 2 height 4
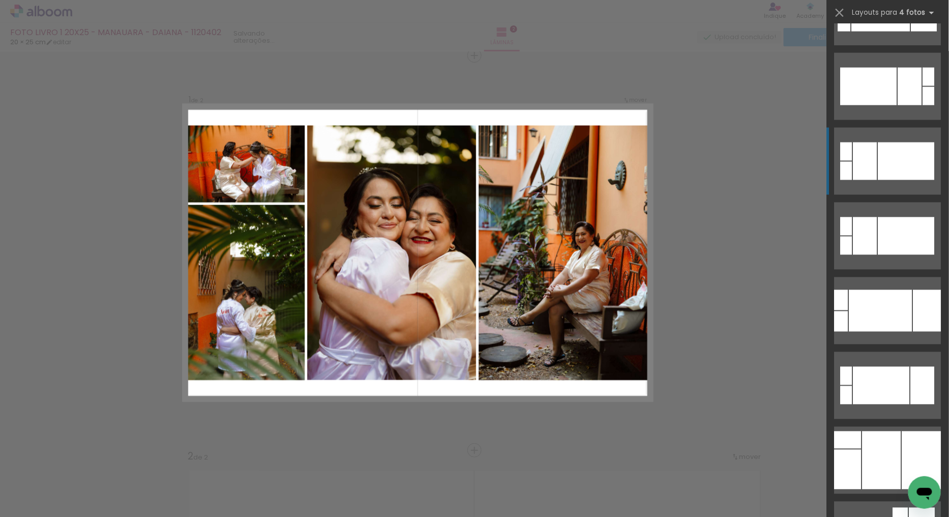
scroll to position [678, 0]
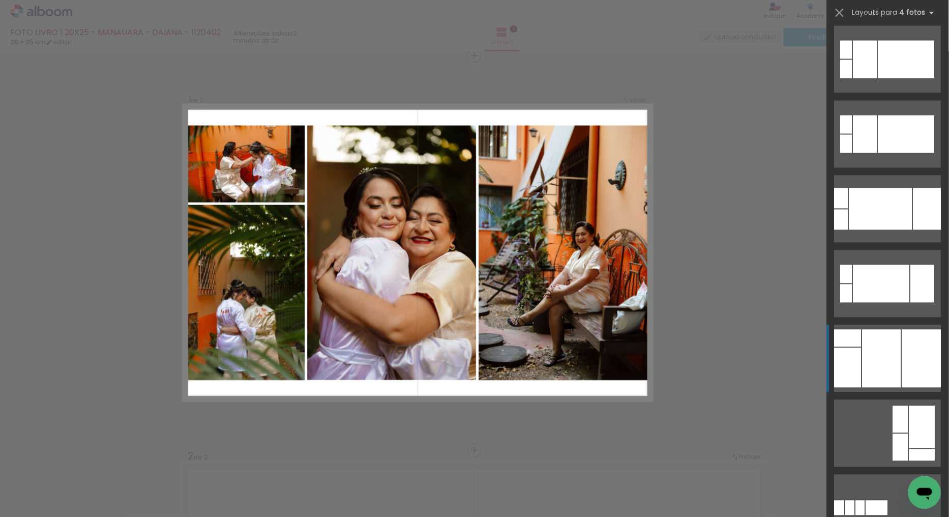
click at [902, 357] on div at bounding box center [921, 359] width 39 height 58
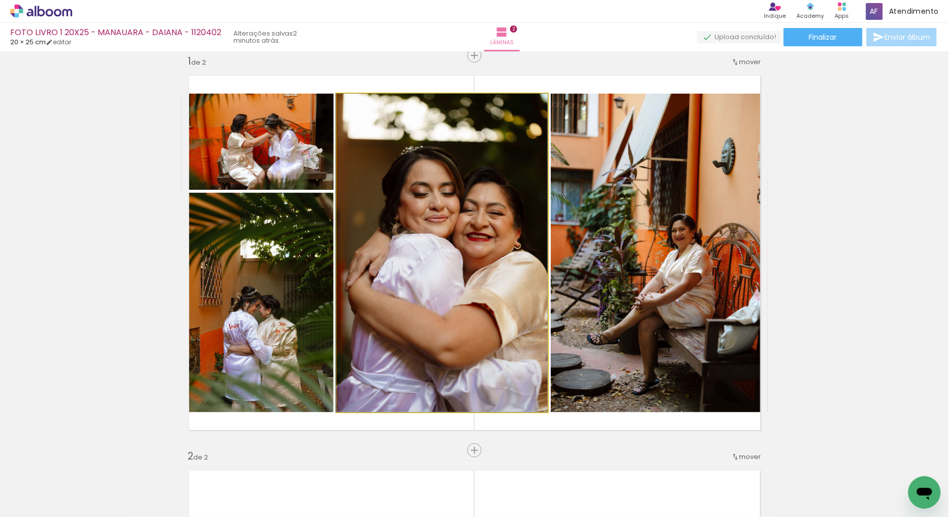
drag, startPoint x: 485, startPoint y: 261, endPoint x: 476, endPoint y: 258, distance: 9.7
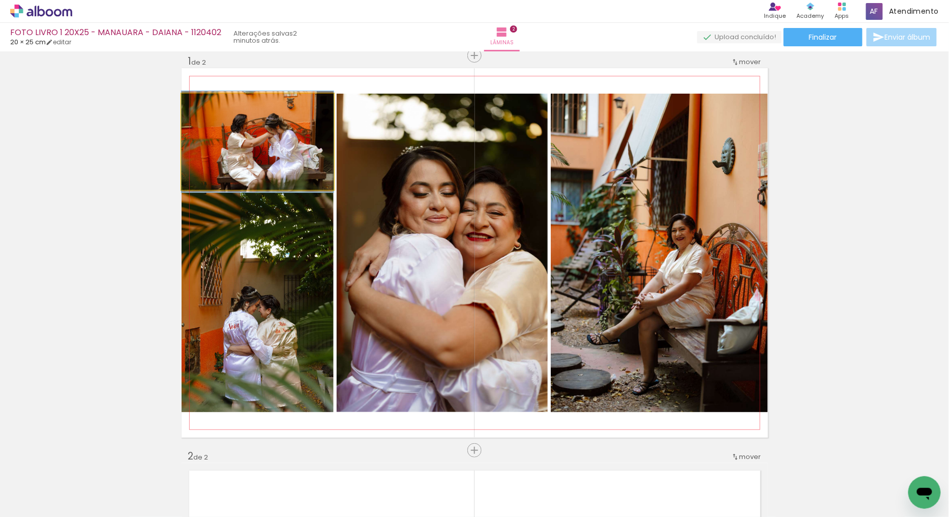
drag, startPoint x: 320, startPoint y: 141, endPoint x: 308, endPoint y: 140, distance: 12.3
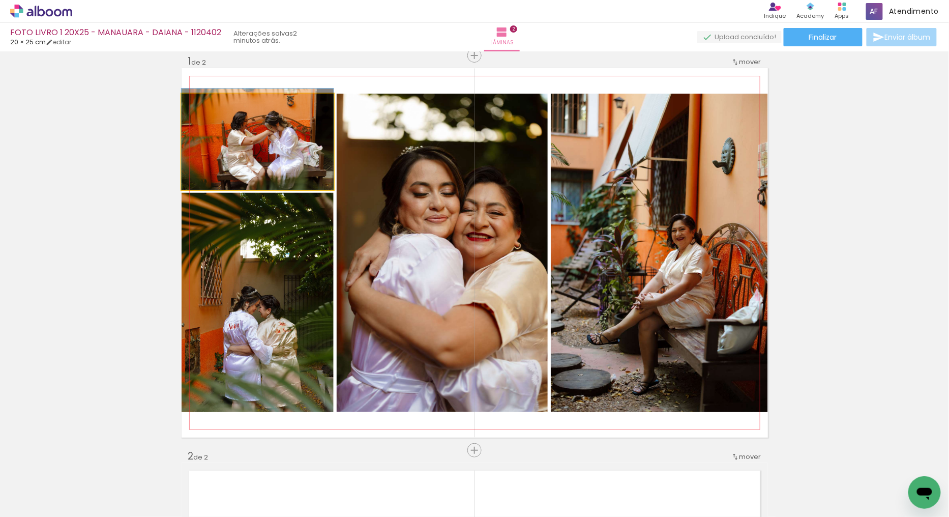
drag, startPoint x: 273, startPoint y: 135, endPoint x: 273, endPoint y: 126, distance: 8.6
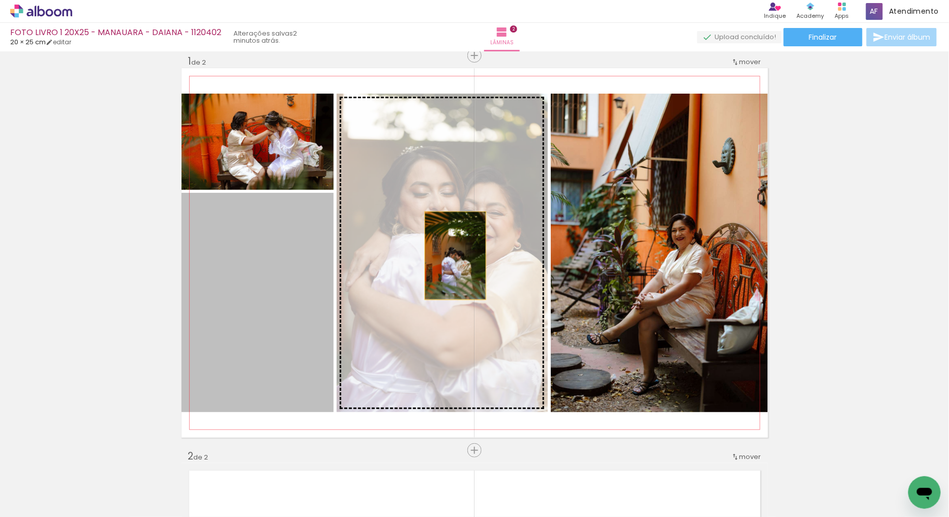
drag, startPoint x: 293, startPoint y: 306, endPoint x: 461, endPoint y: 251, distance: 177.1
click at [0, 0] on slot at bounding box center [0, 0] width 0 height 0
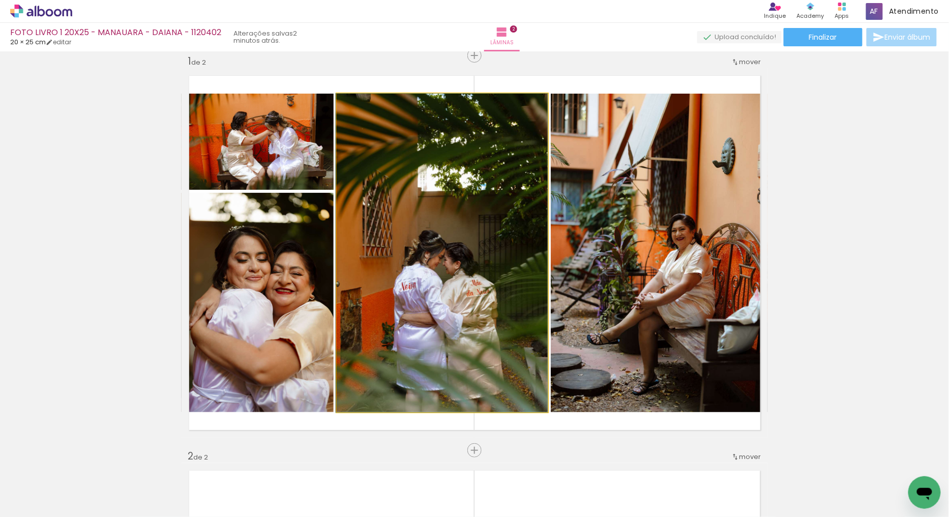
drag, startPoint x: 516, startPoint y: 269, endPoint x: 500, endPoint y: 262, distance: 18.0
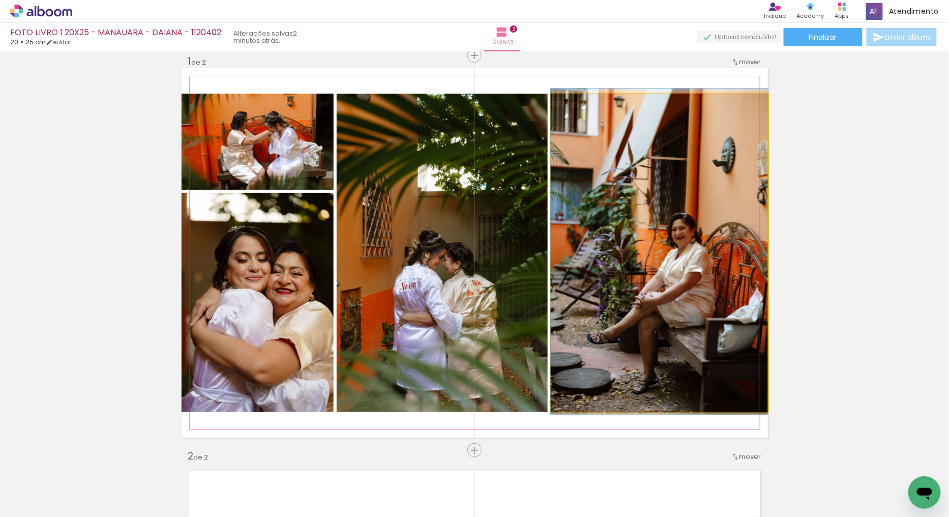
drag, startPoint x: 678, startPoint y: 264, endPoint x: 652, endPoint y: 255, distance: 27.8
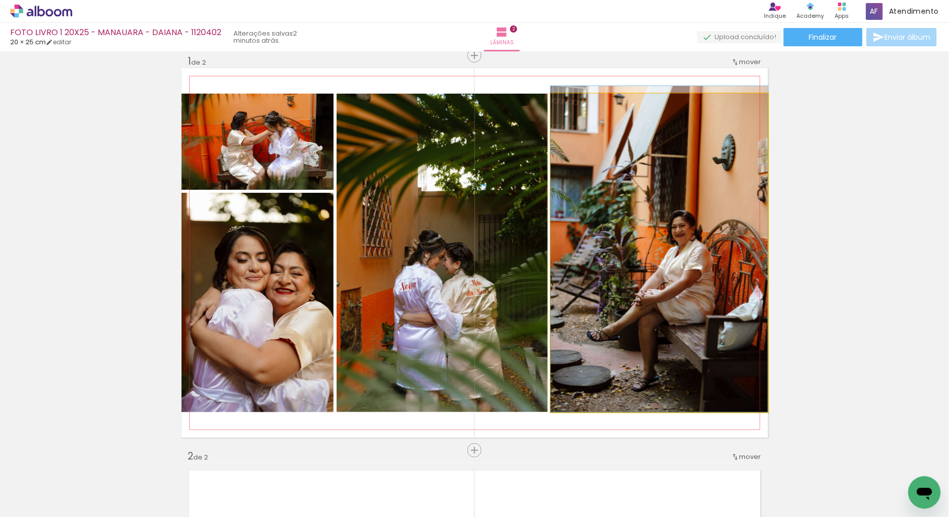
drag, startPoint x: 648, startPoint y: 236, endPoint x: 878, endPoint y: 216, distance: 230.8
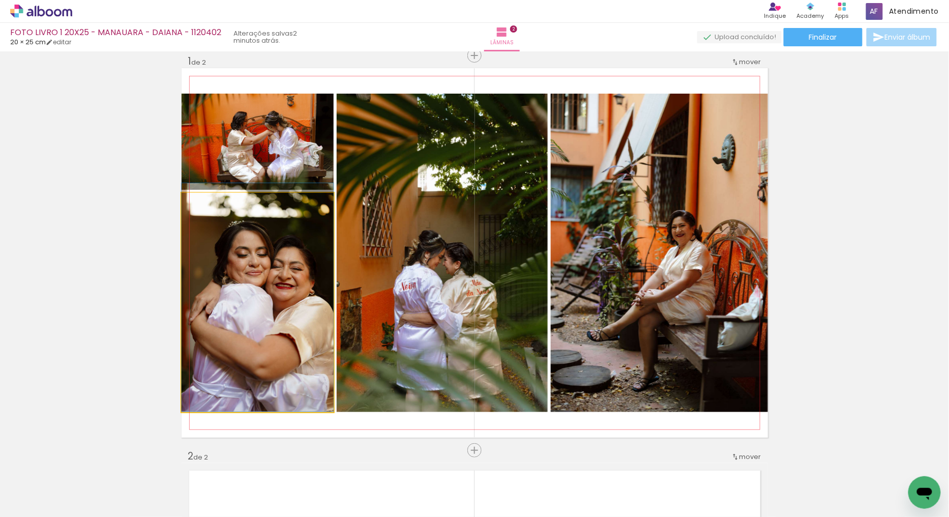
drag, startPoint x: 221, startPoint y: 316, endPoint x: 221, endPoint y: 301, distance: 14.8
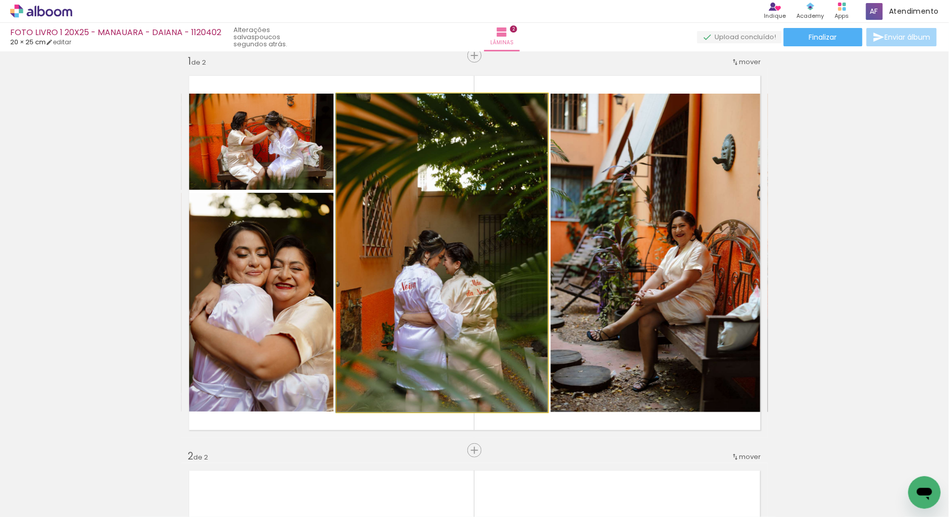
drag, startPoint x: 505, startPoint y: 238, endPoint x: 584, endPoint y: 253, distance: 80.4
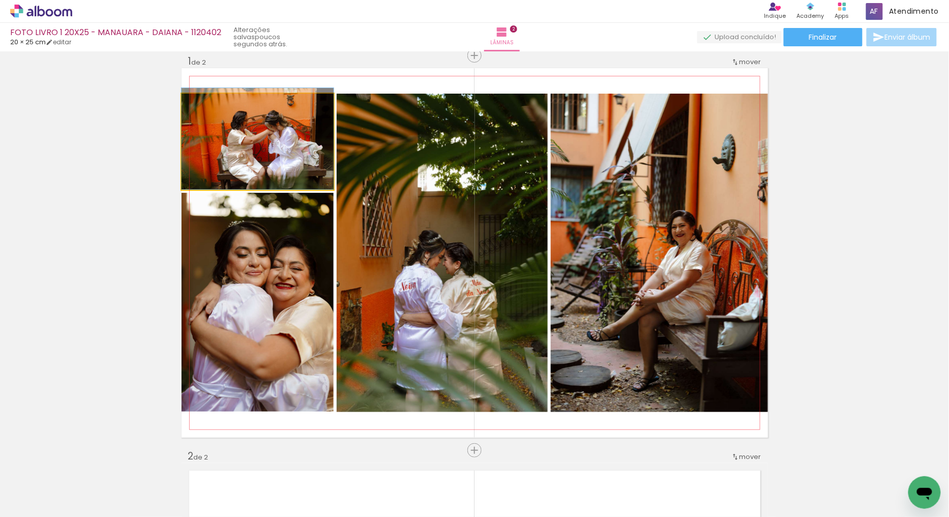
drag, startPoint x: 248, startPoint y: 136, endPoint x: 231, endPoint y: 117, distance: 25.6
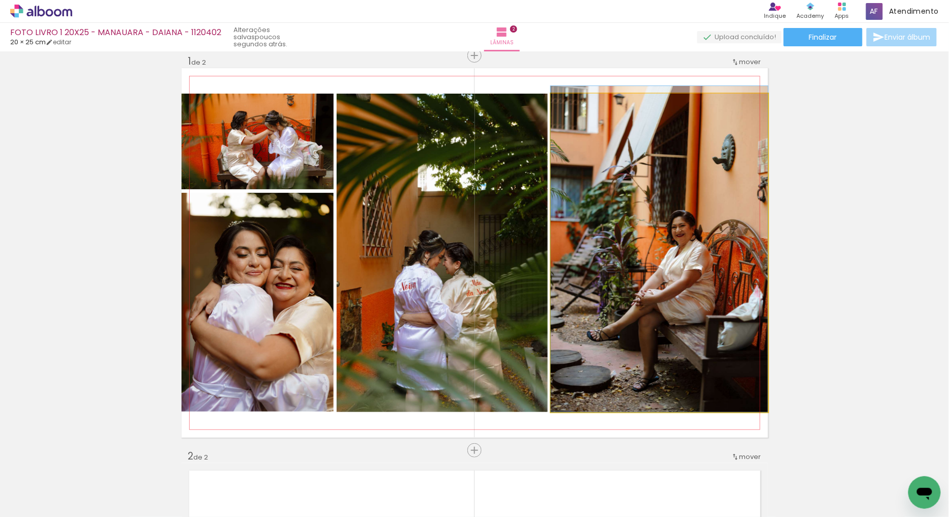
drag, startPoint x: 669, startPoint y: 296, endPoint x: 608, endPoint y: 283, distance: 62.3
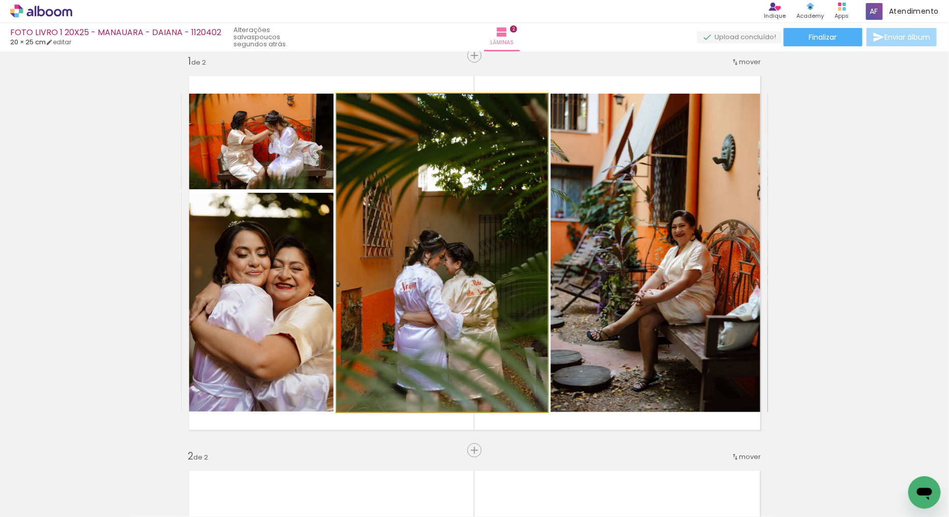
drag, startPoint x: 466, startPoint y: 197, endPoint x: 480, endPoint y: 180, distance: 22.2
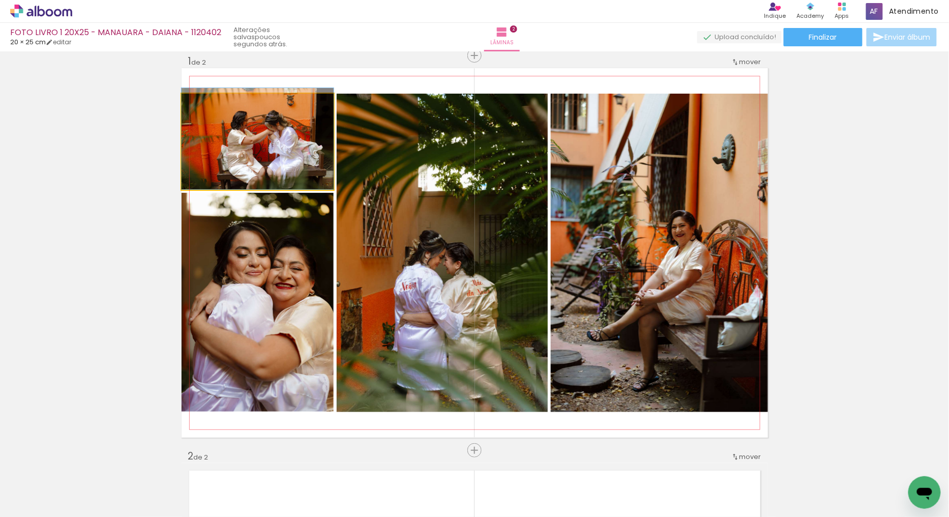
drag, startPoint x: 226, startPoint y: 146, endPoint x: 225, endPoint y: 126, distance: 19.9
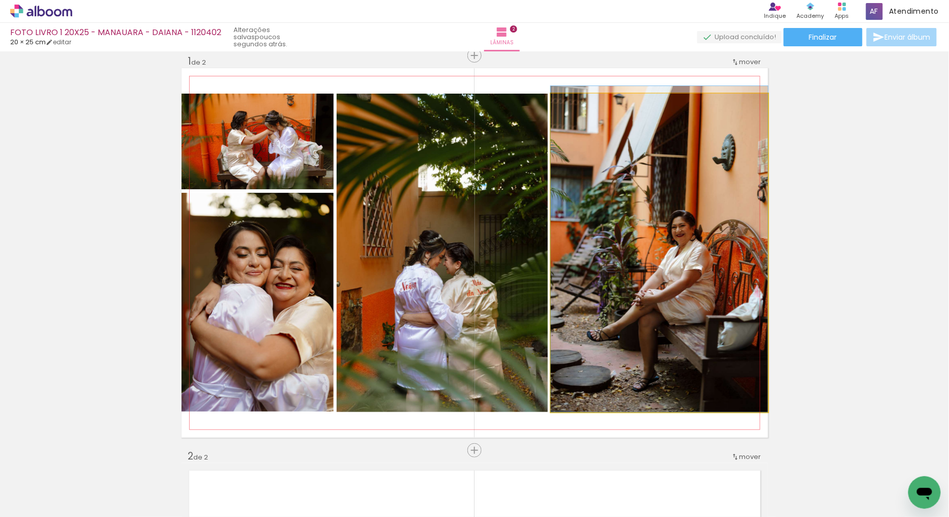
drag, startPoint x: 678, startPoint y: 256, endPoint x: 660, endPoint y: 252, distance: 18.2
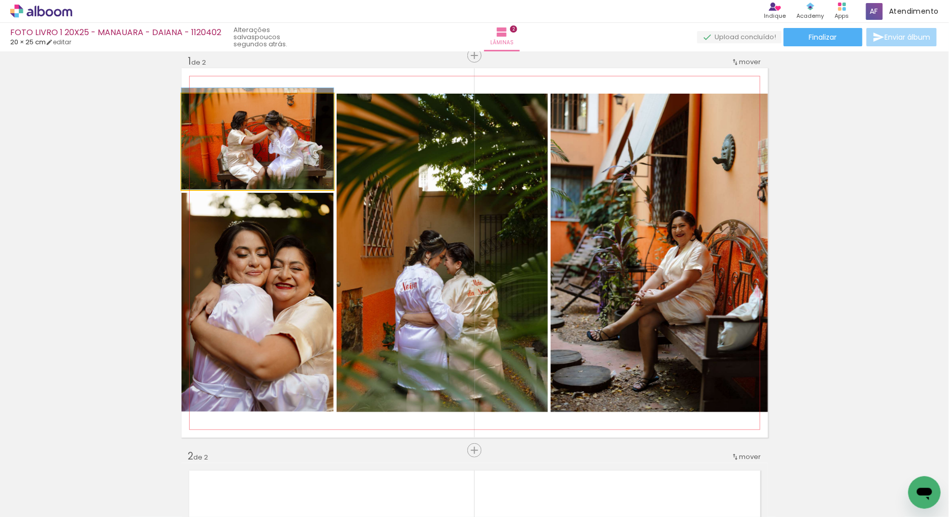
drag, startPoint x: 267, startPoint y: 160, endPoint x: 290, endPoint y: 176, distance: 28.4
click at [269, 159] on quentale-photo at bounding box center [258, 142] width 152 height 96
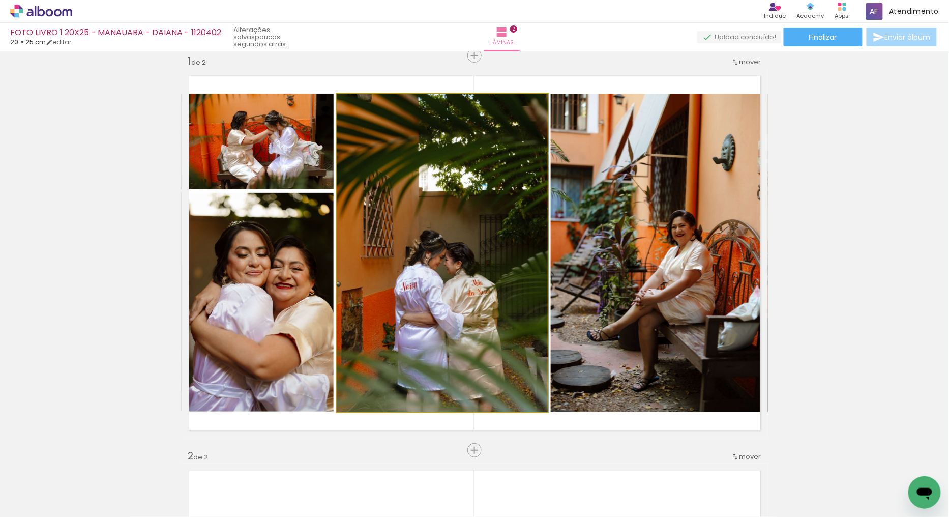
drag, startPoint x: 541, startPoint y: 286, endPoint x: 545, endPoint y: 268, distance: 18.9
click at [545, 268] on quentale-layouter at bounding box center [475, 252] width 587 height 369
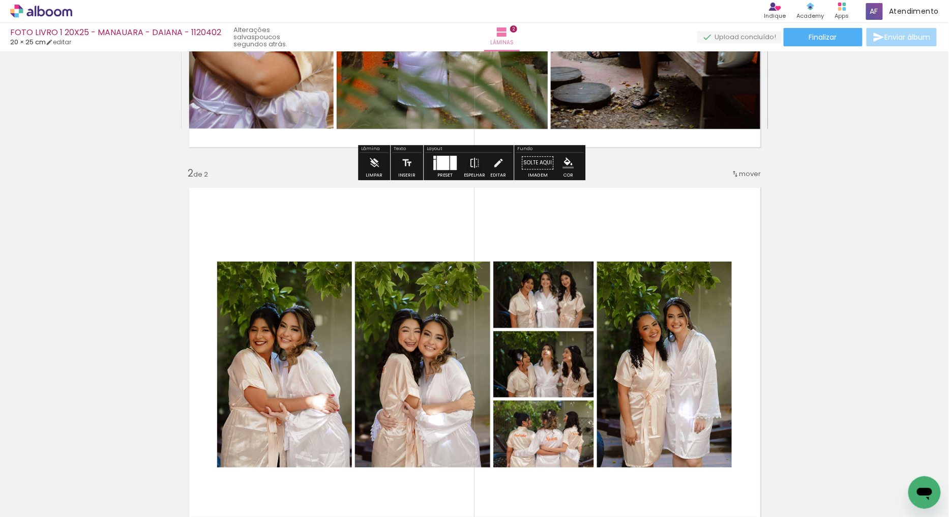
scroll to position [408, 0]
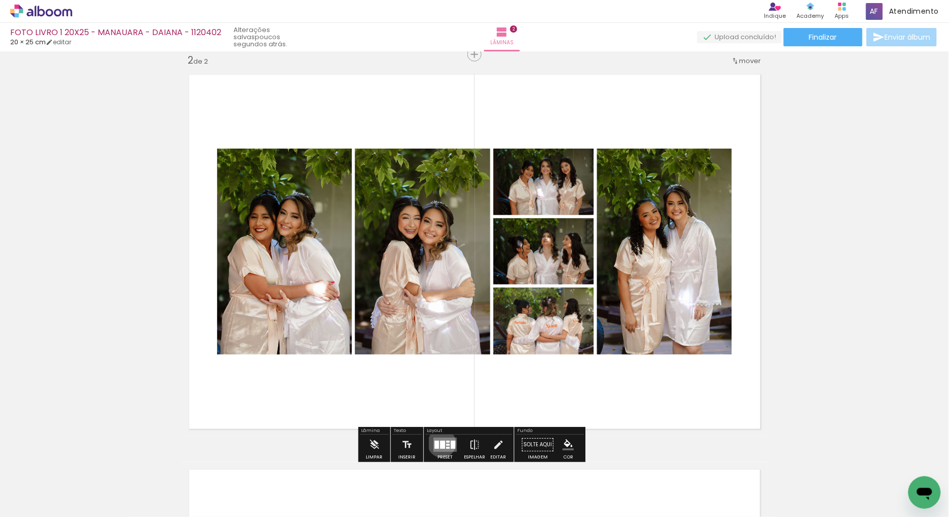
click at [440, 443] on div at bounding box center [442, 445] width 5 height 8
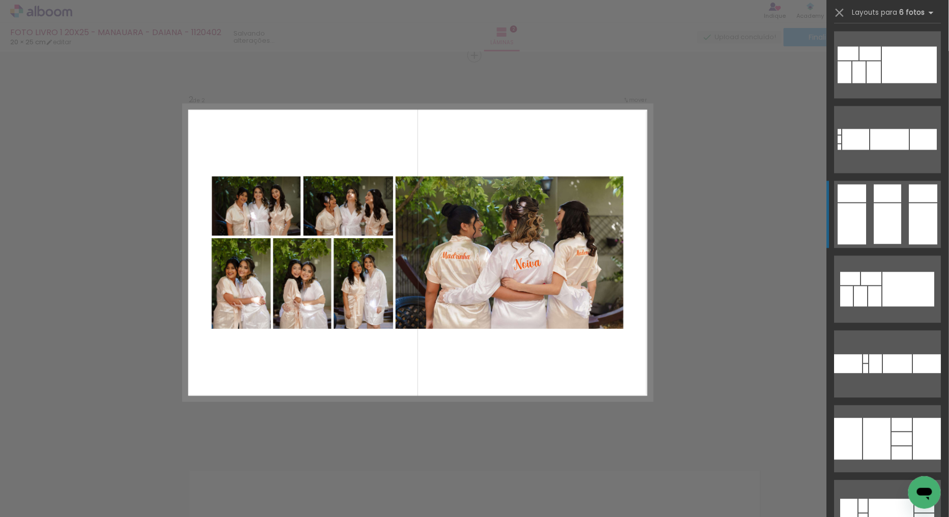
scroll to position [2261, 0]
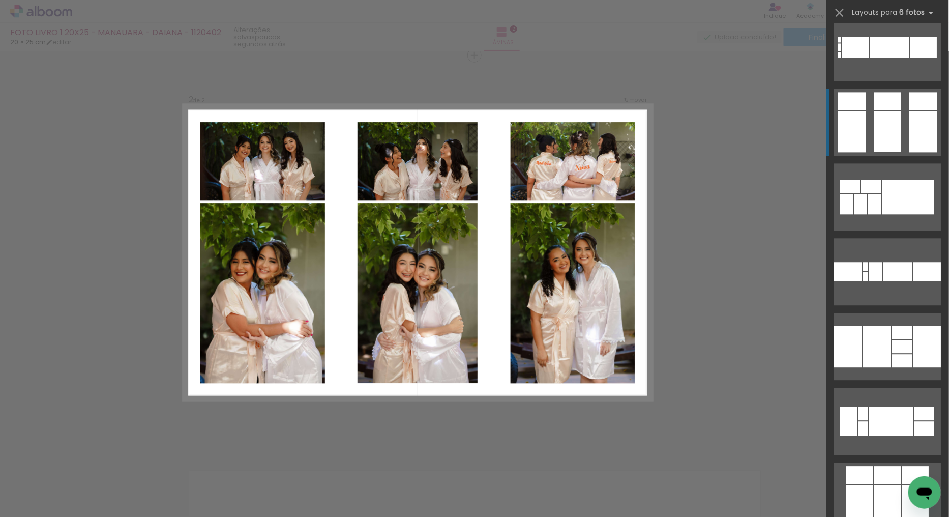
click at [902, 128] on quentale-layouter at bounding box center [888, 122] width 107 height 67
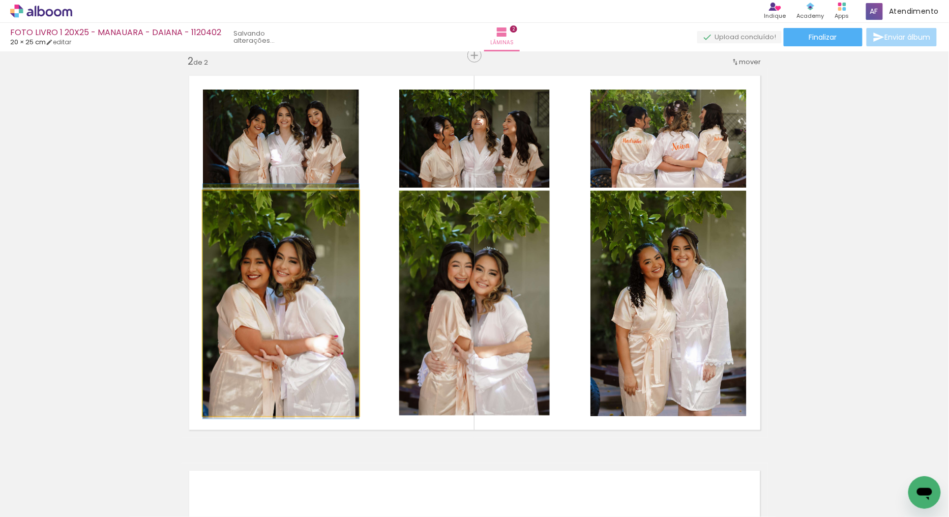
drag, startPoint x: 339, startPoint y: 319, endPoint x: 484, endPoint y: 292, distance: 148.0
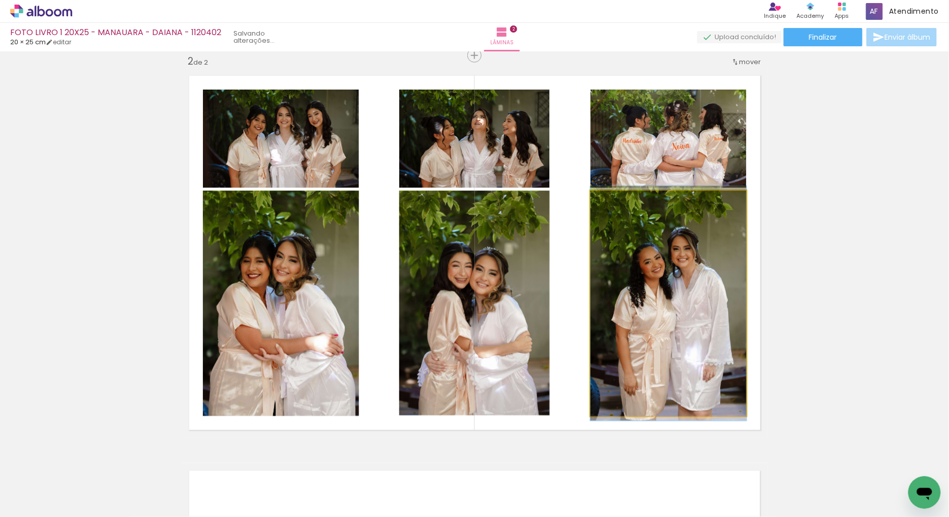
drag, startPoint x: 698, startPoint y: 305, endPoint x: 689, endPoint y: 273, distance: 34.0
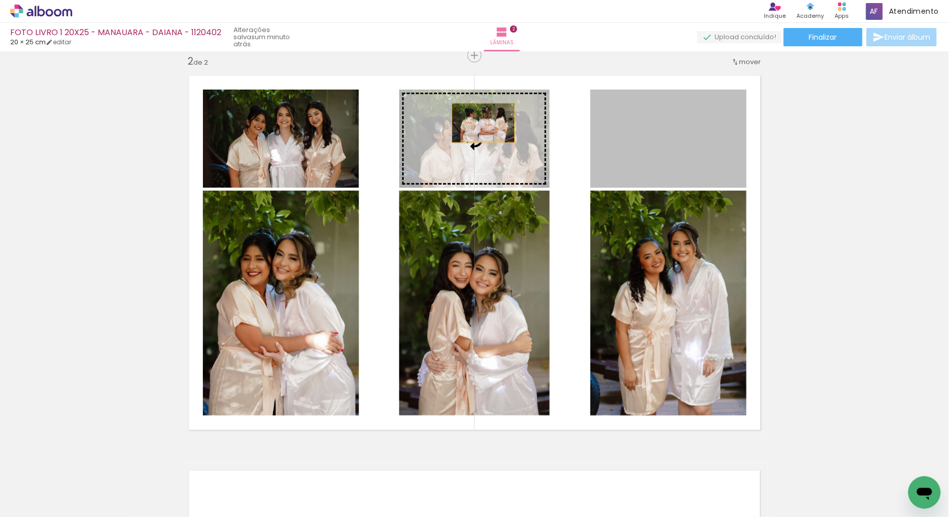
drag, startPoint x: 632, startPoint y: 142, endPoint x: 479, endPoint y: 123, distance: 153.8
click at [0, 0] on slot at bounding box center [0, 0] width 0 height 0
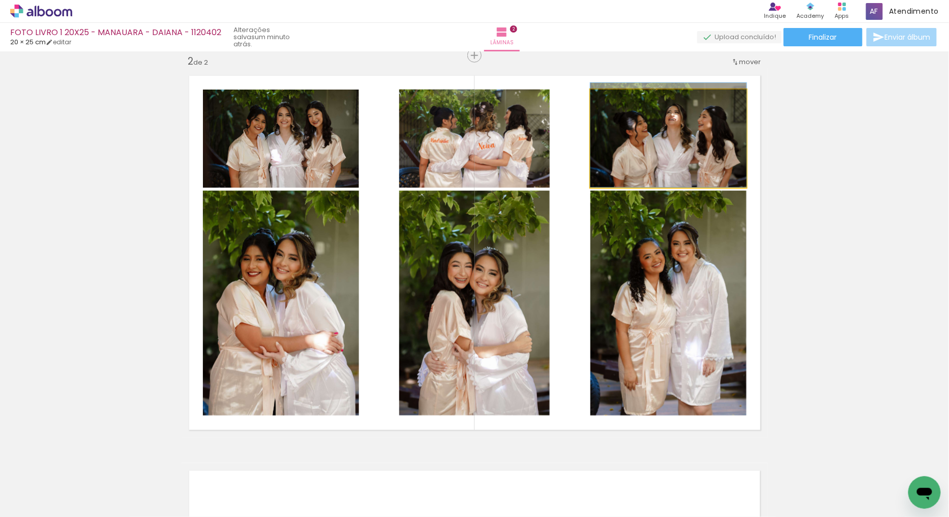
drag, startPoint x: 694, startPoint y: 168, endPoint x: 673, endPoint y: 154, distance: 25.4
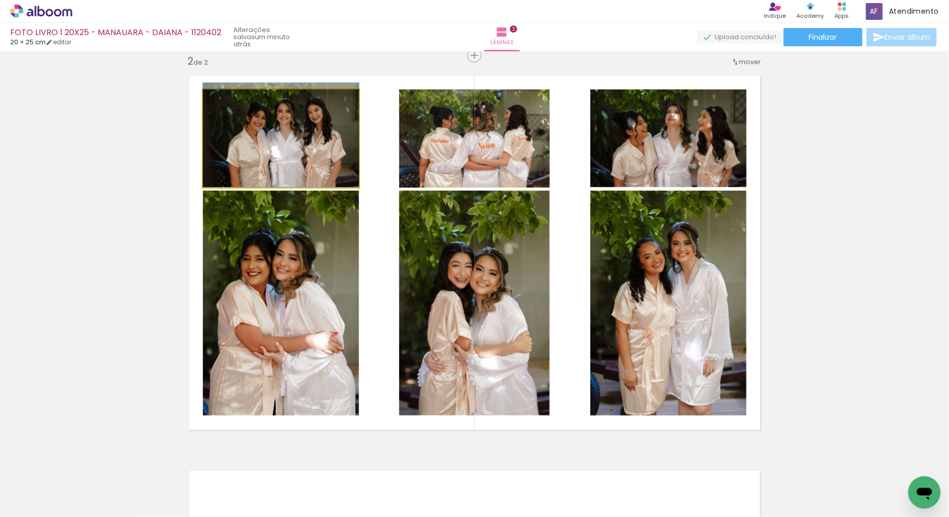
drag, startPoint x: 299, startPoint y: 140, endPoint x: 318, endPoint y: 130, distance: 21.8
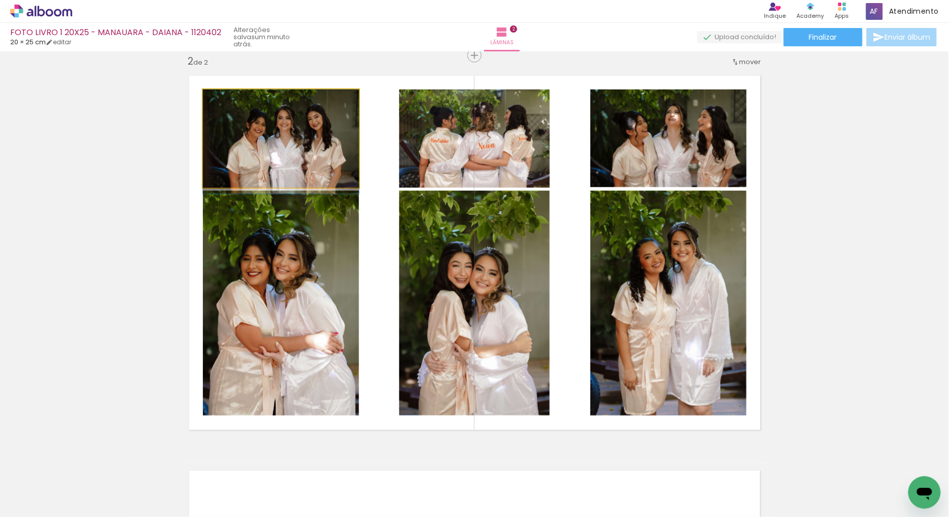
drag, startPoint x: 320, startPoint y: 126, endPoint x: 531, endPoint y: 171, distance: 214.9
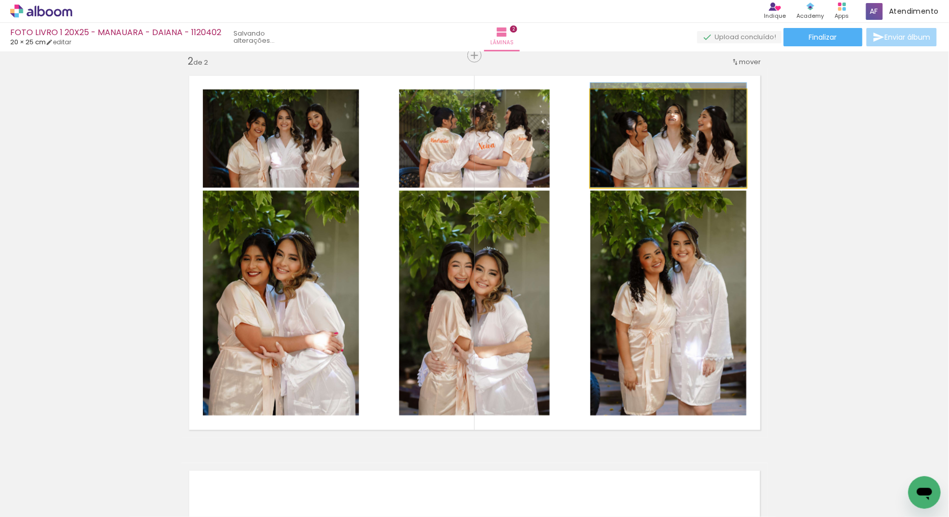
drag, startPoint x: 720, startPoint y: 180, endPoint x: 667, endPoint y: 157, distance: 58.1
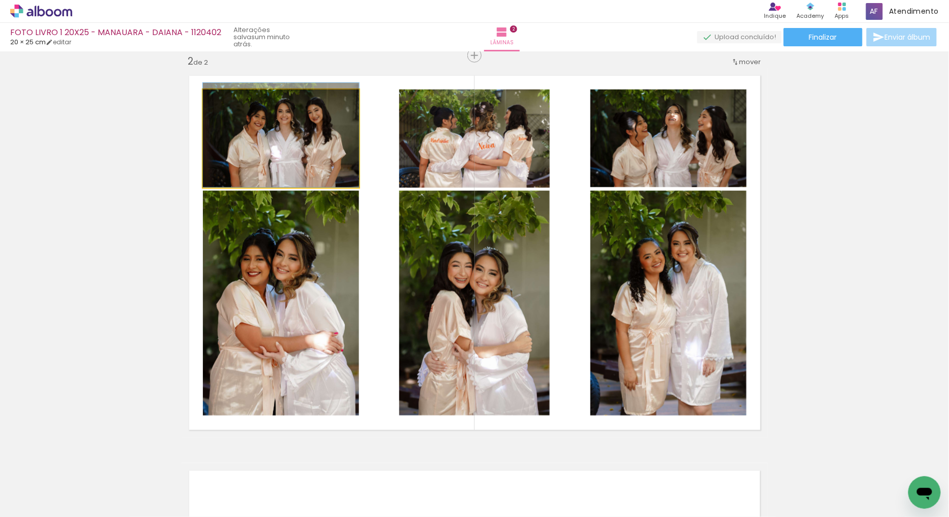
drag, startPoint x: 302, startPoint y: 143, endPoint x: 312, endPoint y: 128, distance: 17.6
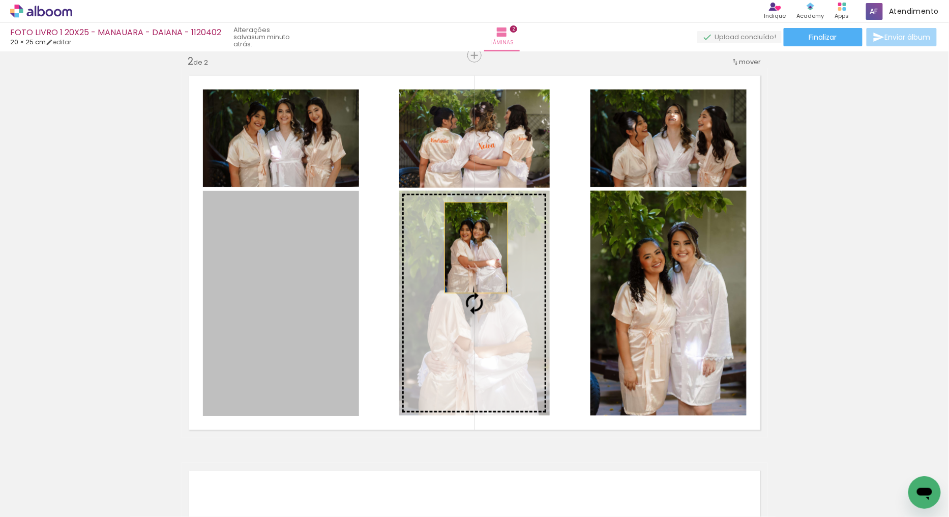
drag, startPoint x: 280, startPoint y: 256, endPoint x: 486, endPoint y: 259, distance: 206.6
click at [0, 0] on slot at bounding box center [0, 0] width 0 height 0
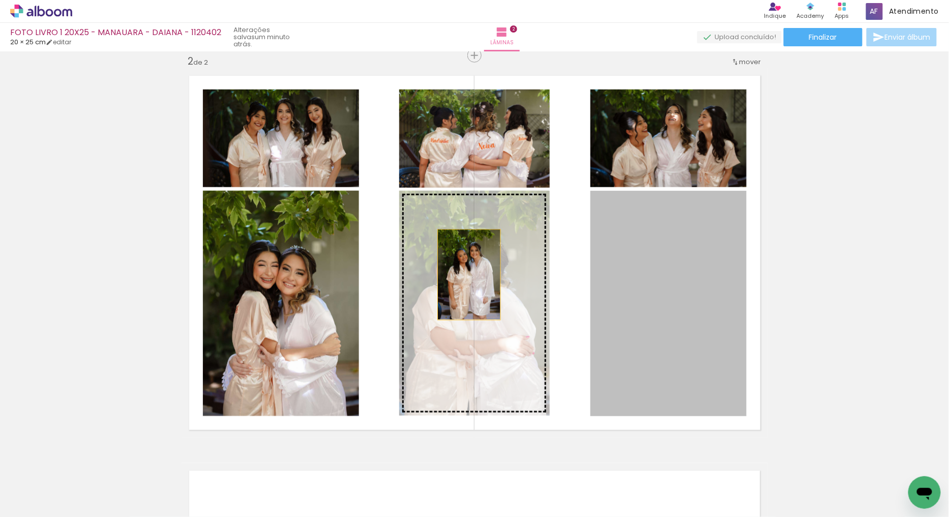
drag, startPoint x: 643, startPoint y: 298, endPoint x: 461, endPoint y: 275, distance: 183.6
click at [0, 0] on slot at bounding box center [0, 0] width 0 height 0
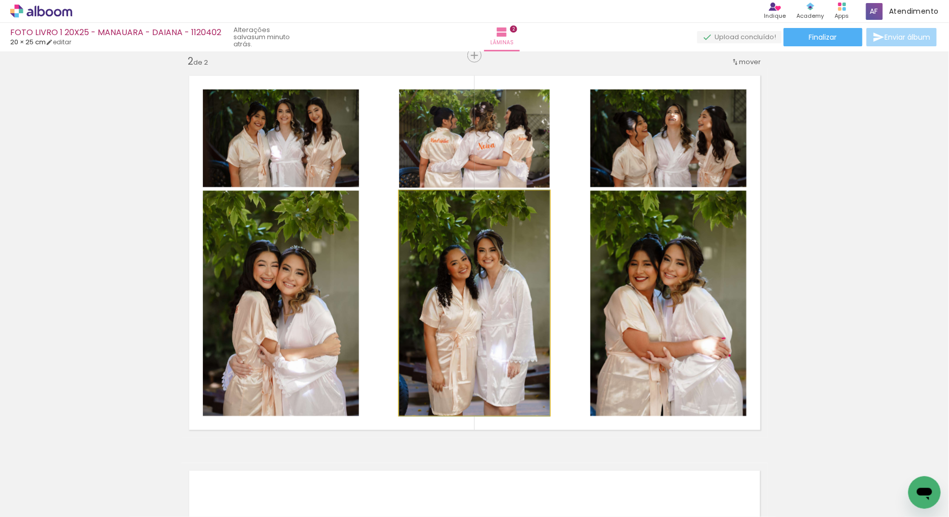
click at [534, 235] on quentale-photo at bounding box center [474, 303] width 151 height 225
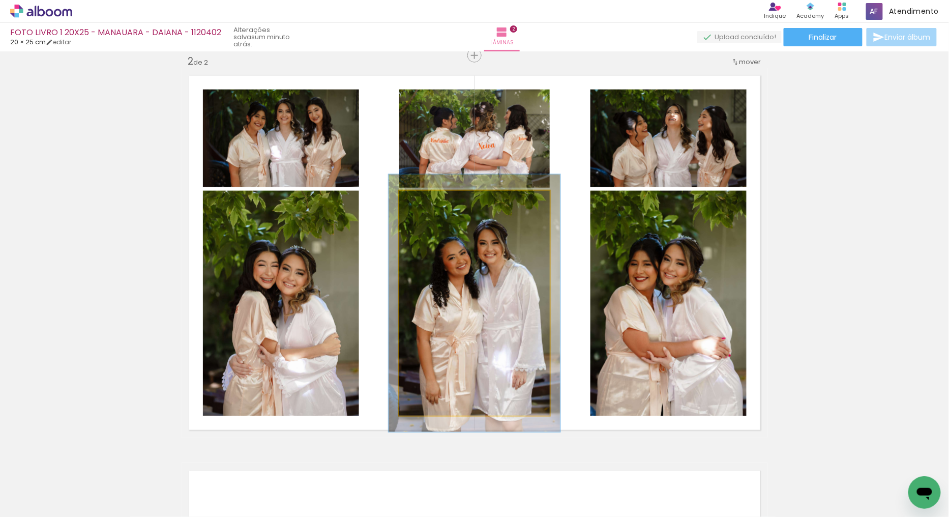
type paper-slider "114"
click at [427, 200] on div at bounding box center [428, 201] width 16 height 16
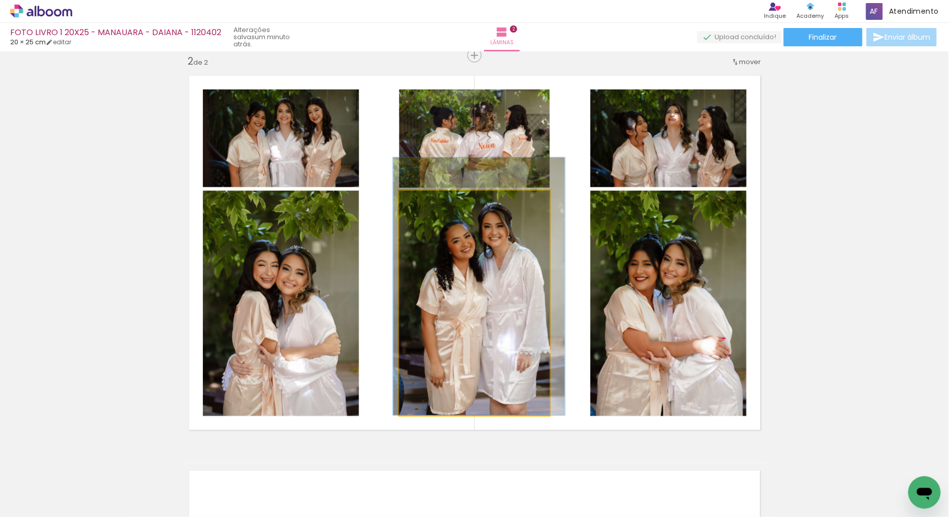
drag, startPoint x: 515, startPoint y: 243, endPoint x: 519, endPoint y: 223, distance: 20.9
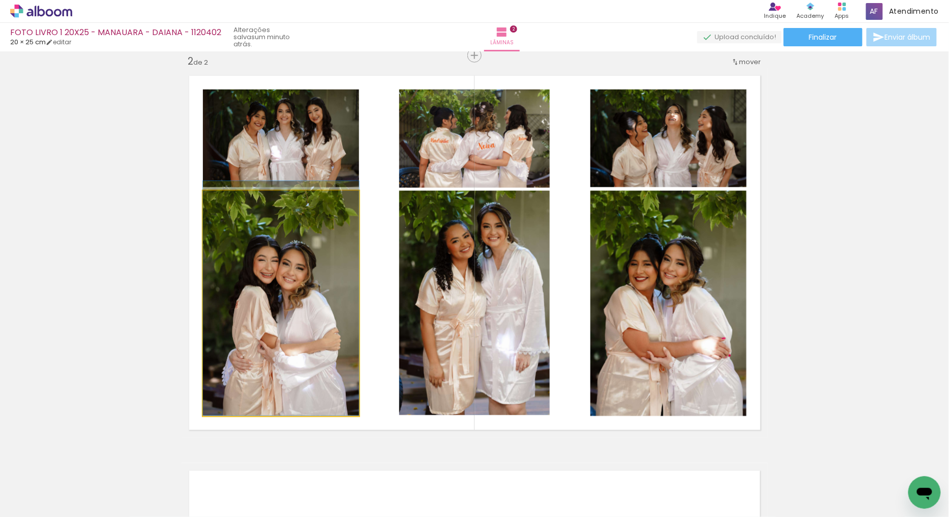
drag, startPoint x: 341, startPoint y: 307, endPoint x: 343, endPoint y: 290, distance: 16.9
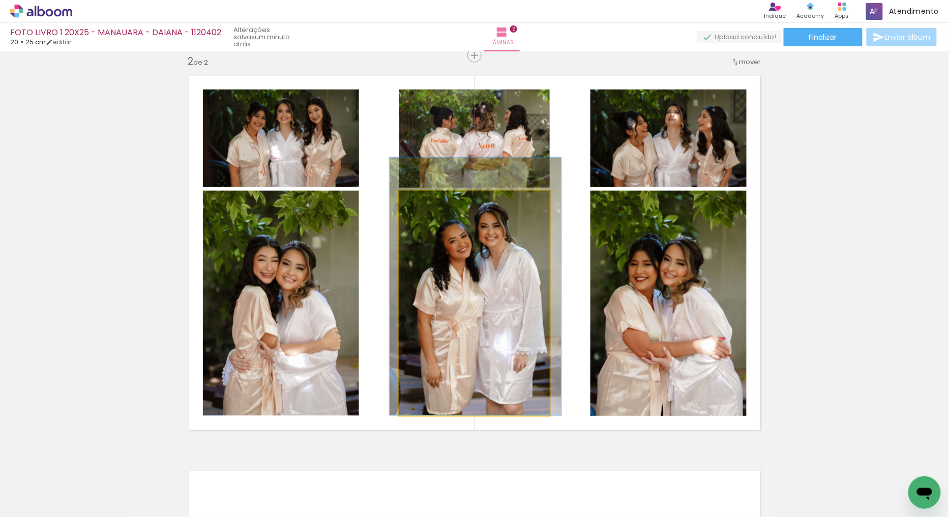
click at [515, 283] on quentale-photo at bounding box center [474, 303] width 151 height 225
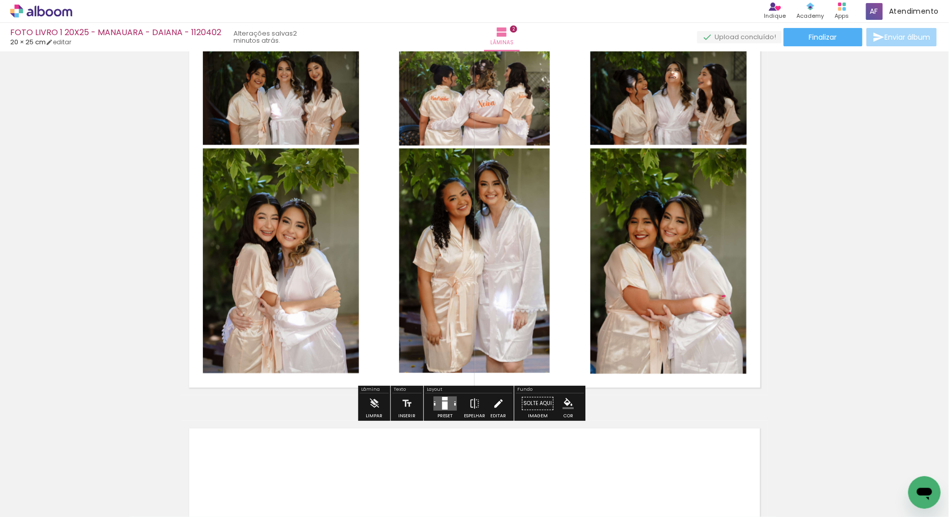
scroll to position [452, 0]
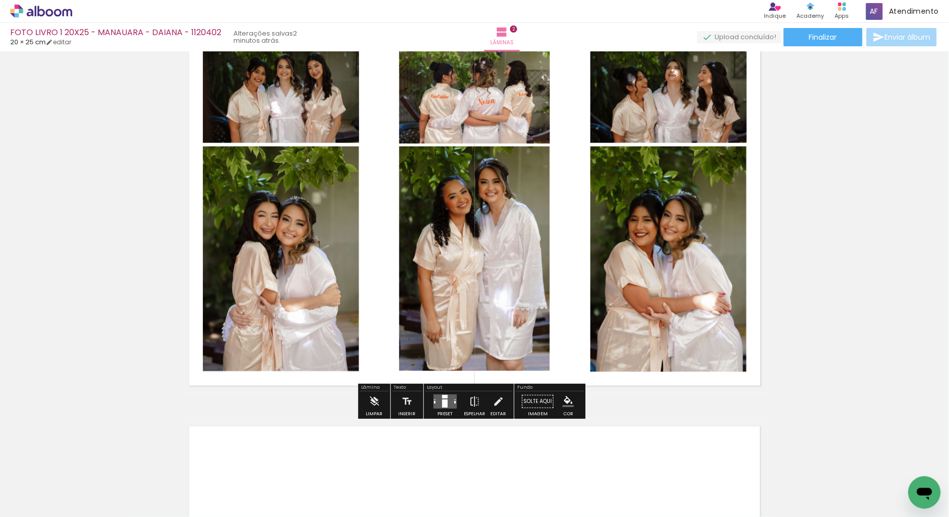
click at [446, 391] on div at bounding box center [444, 401] width 27 height 20
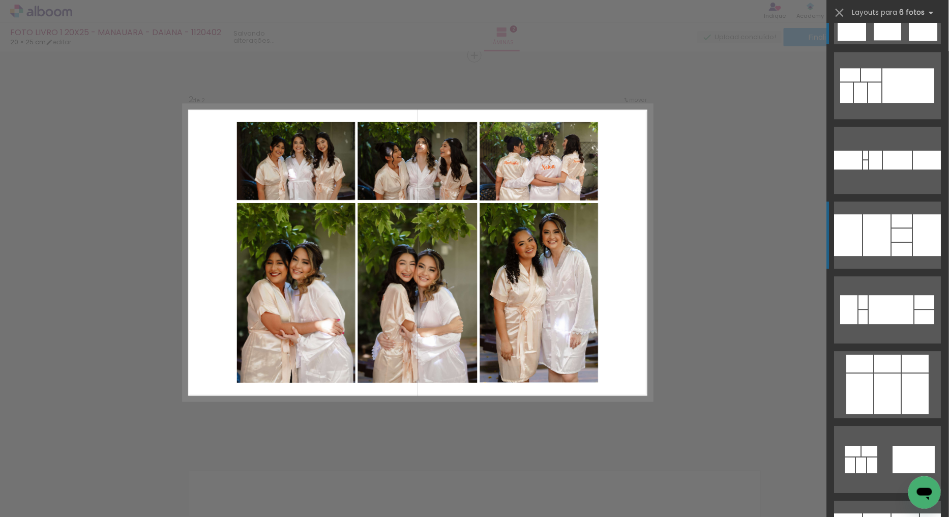
scroll to position [2488, 0]
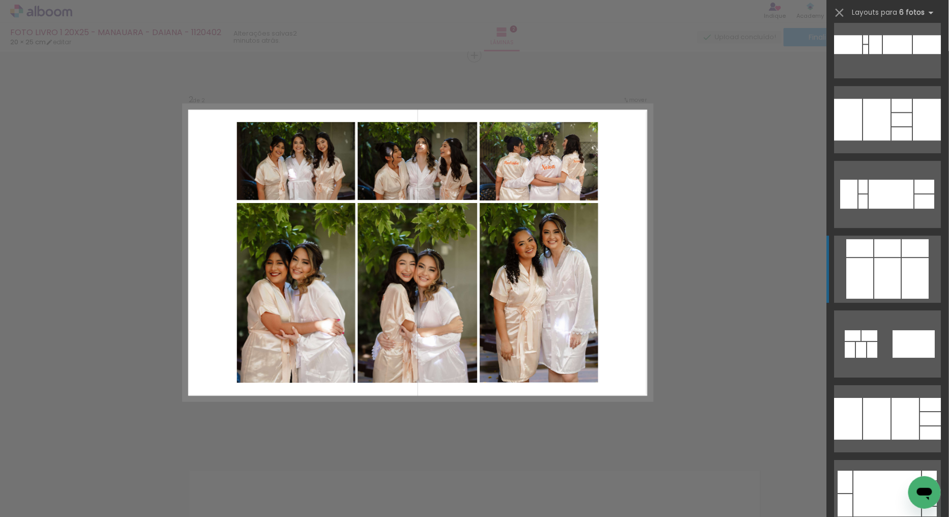
click at [902, 245] on div at bounding box center [915, 248] width 27 height 18
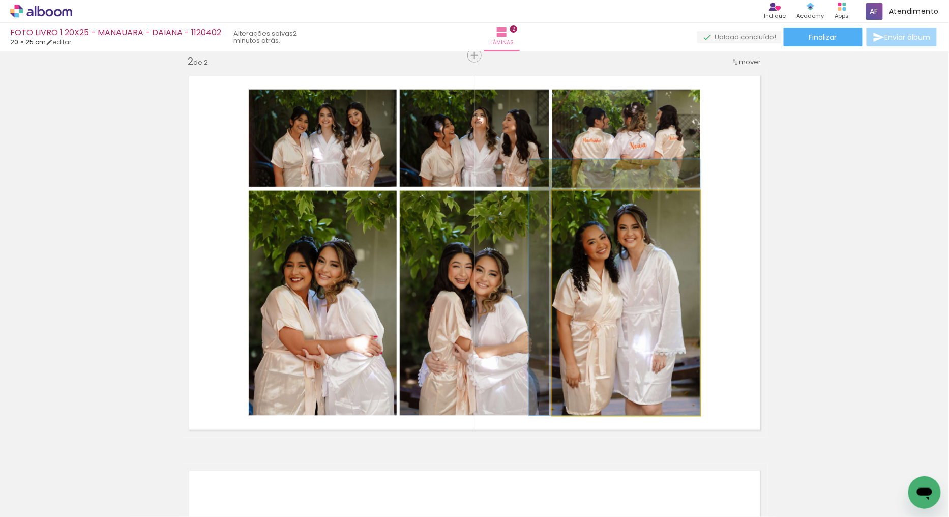
drag, startPoint x: 688, startPoint y: 258, endPoint x: 550, endPoint y: 243, distance: 139.2
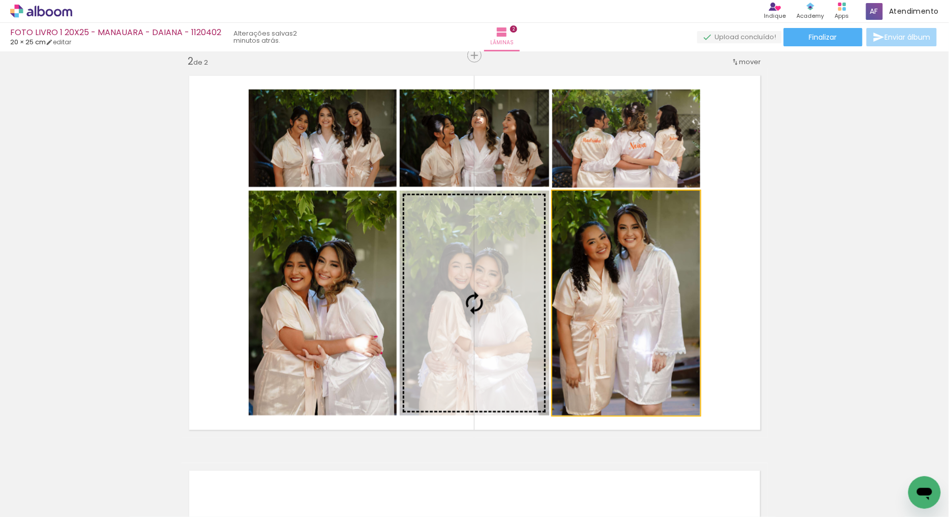
drag, startPoint x: 601, startPoint y: 268, endPoint x: 477, endPoint y: 269, distance: 123.6
click at [0, 0] on slot at bounding box center [0, 0] width 0 height 0
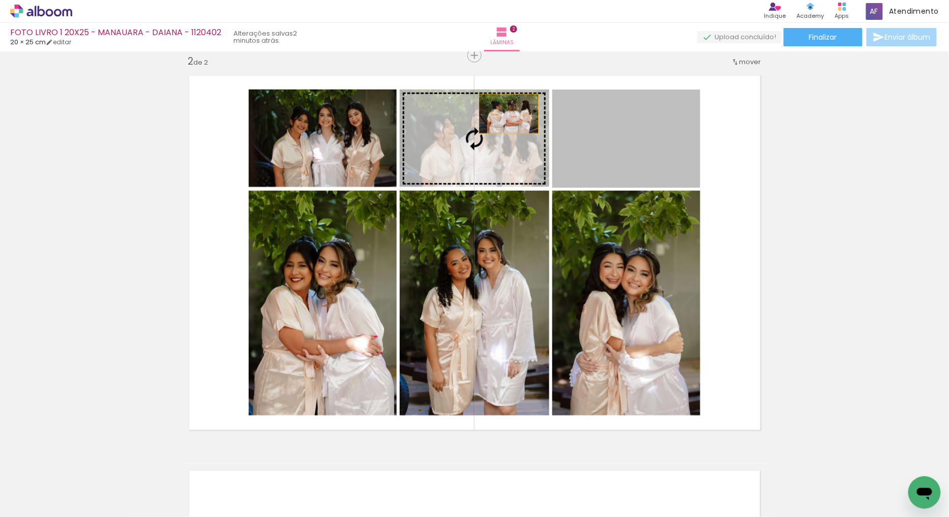
drag, startPoint x: 627, startPoint y: 123, endPoint x: 504, endPoint y: 114, distance: 123.4
click at [0, 0] on slot at bounding box center [0, 0] width 0 height 0
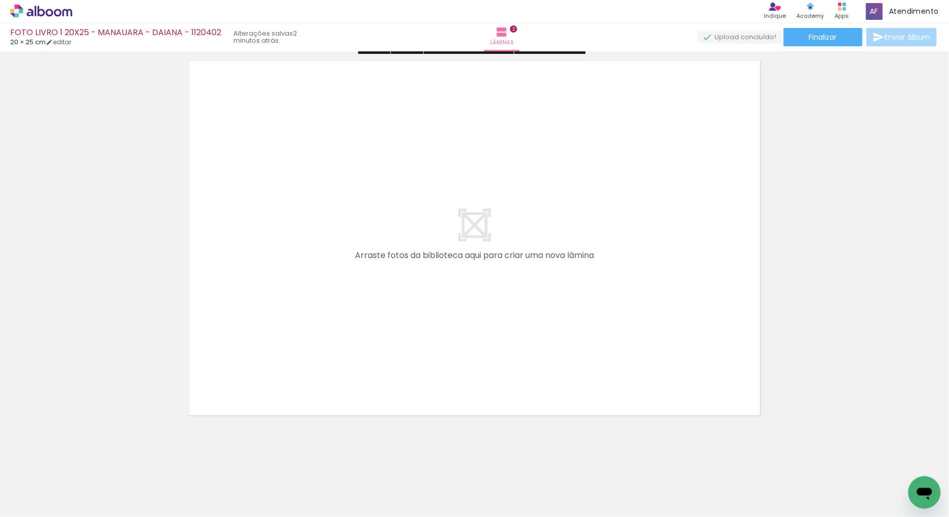
scroll to position [822, 0]
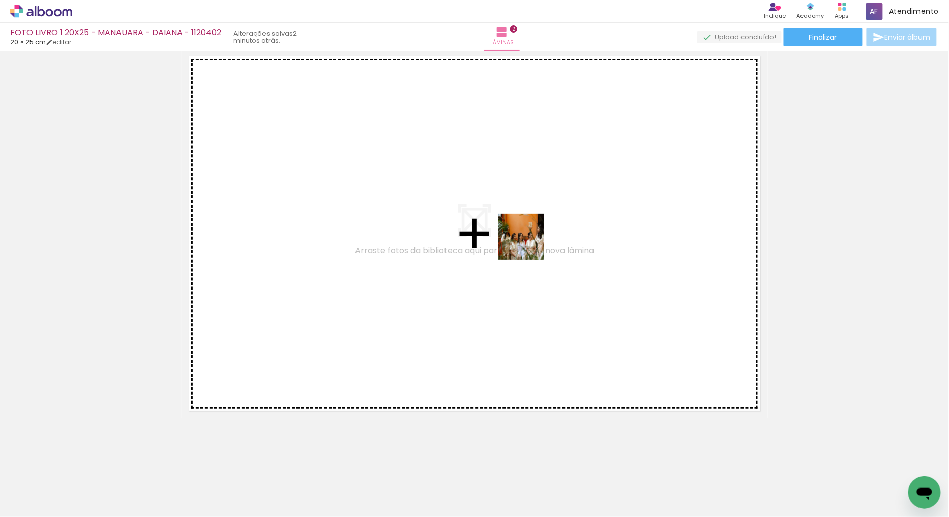
drag, startPoint x: 631, startPoint y: 361, endPoint x: 527, endPoint y: 240, distance: 160.5
click at [527, 240] on quentale-workspace at bounding box center [474, 258] width 949 height 517
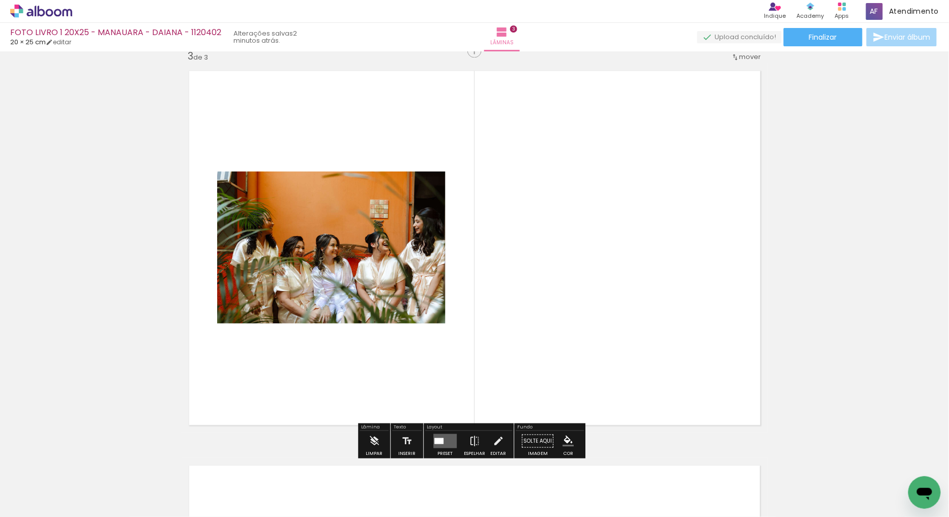
scroll to position [802, 0]
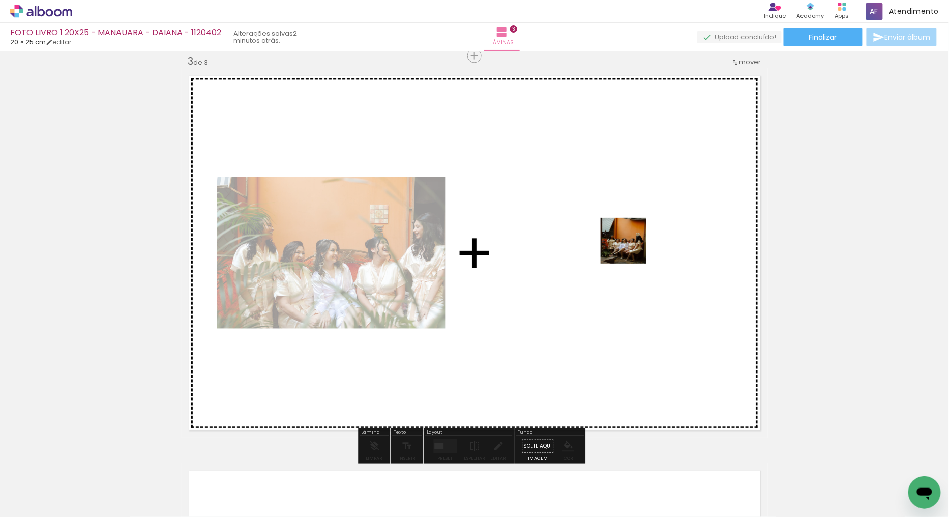
drag, startPoint x: 774, startPoint y: 459, endPoint x: 575, endPoint y: 179, distance: 343.3
click at [575, 179] on quentale-workspace at bounding box center [474, 258] width 949 height 517
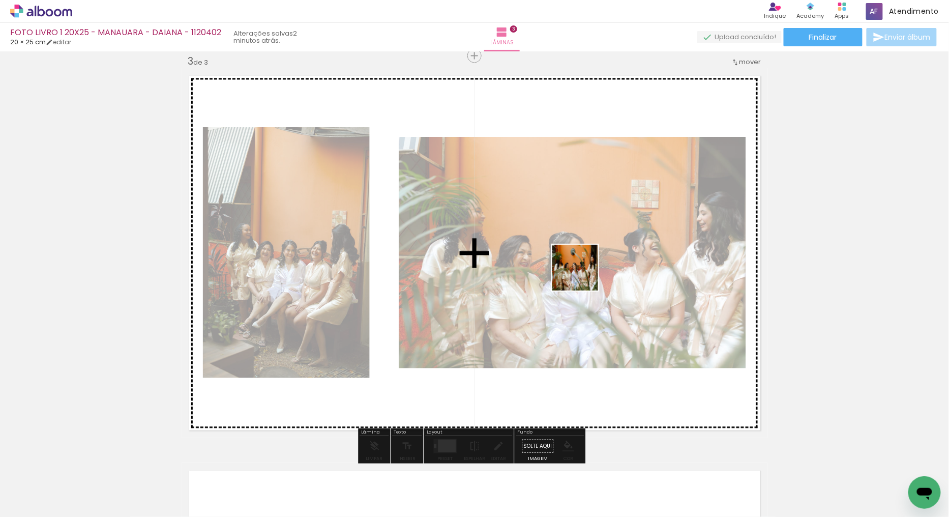
drag, startPoint x: 765, startPoint y: 416, endPoint x: 578, endPoint y: 271, distance: 236.1
click at [578, 271] on quentale-workspace at bounding box center [474, 258] width 949 height 517
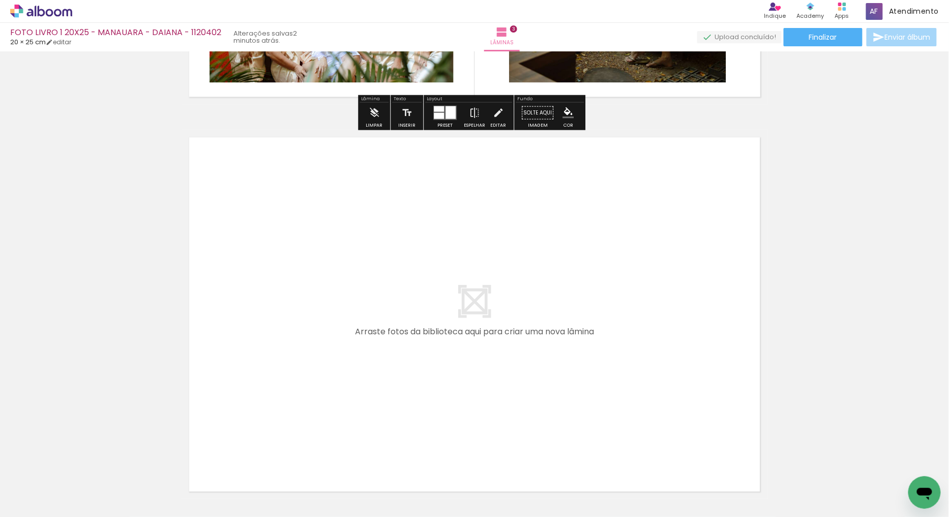
scroll to position [1198, 0]
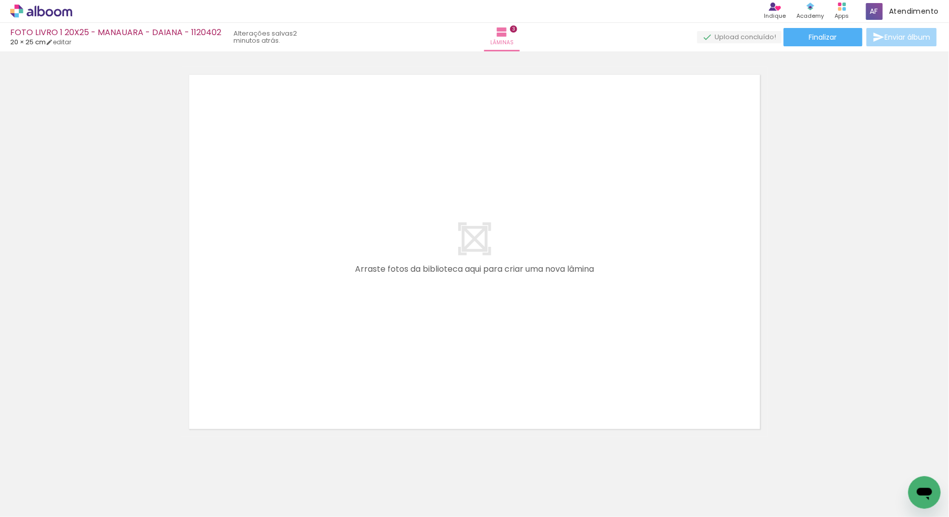
drag, startPoint x: 375, startPoint y: 468, endPoint x: 372, endPoint y: 281, distance: 186.7
click at [373, 272] on quentale-workspace at bounding box center [474, 258] width 949 height 517
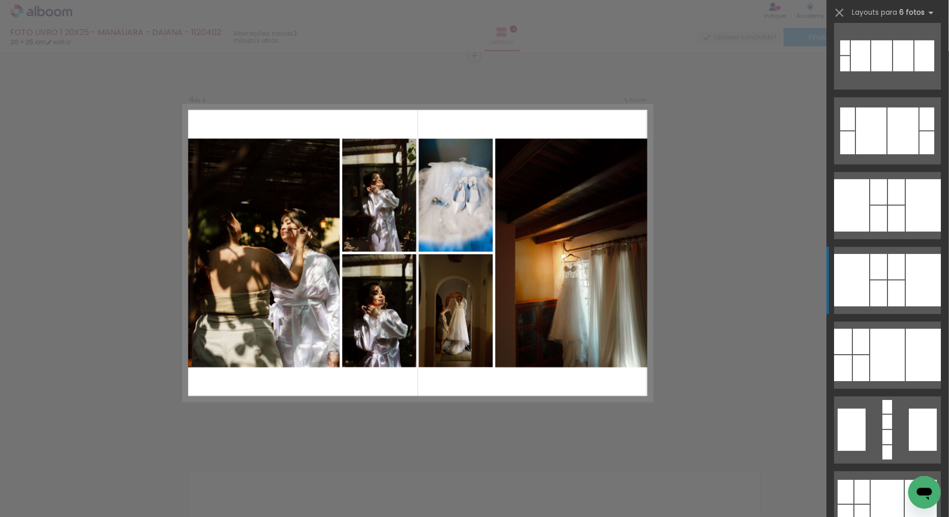
scroll to position [1187, 0]
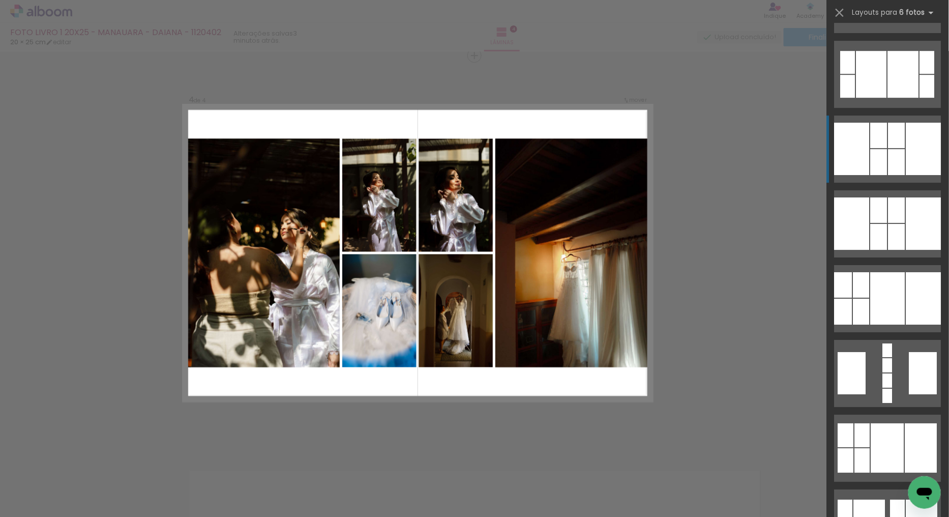
click at [890, 141] on div at bounding box center [897, 135] width 17 height 25
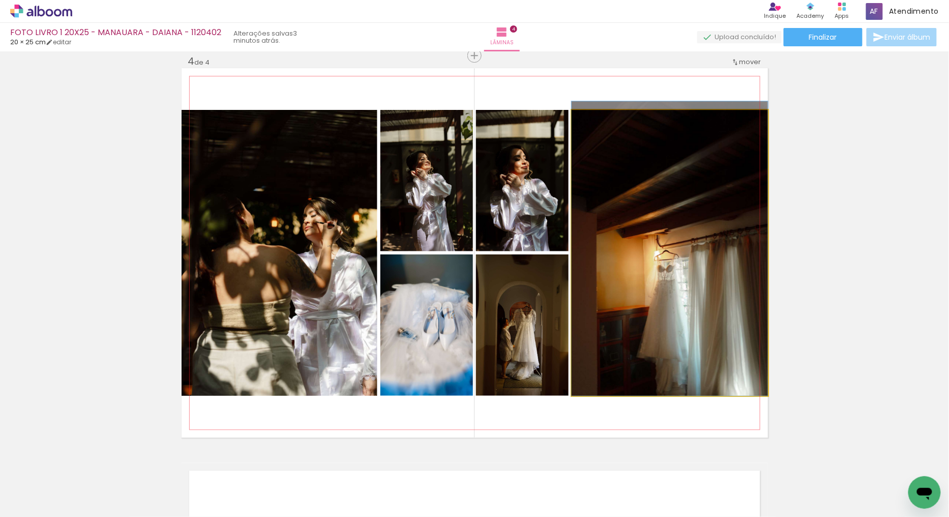
drag, startPoint x: 699, startPoint y: 262, endPoint x: 654, endPoint y: 235, distance: 53.4
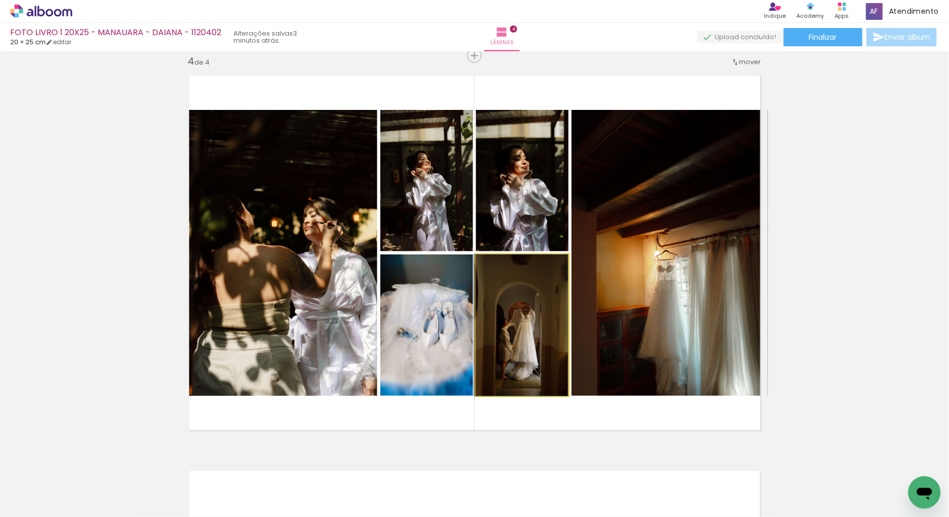
drag, startPoint x: 512, startPoint y: 353, endPoint x: 510, endPoint y: 265, distance: 87.5
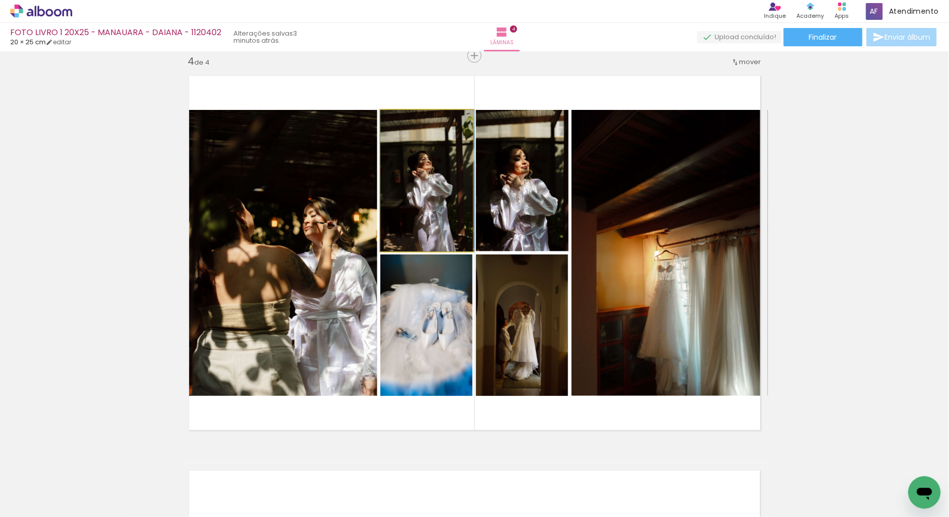
drag, startPoint x: 422, startPoint y: 204, endPoint x: 433, endPoint y: 198, distance: 12.1
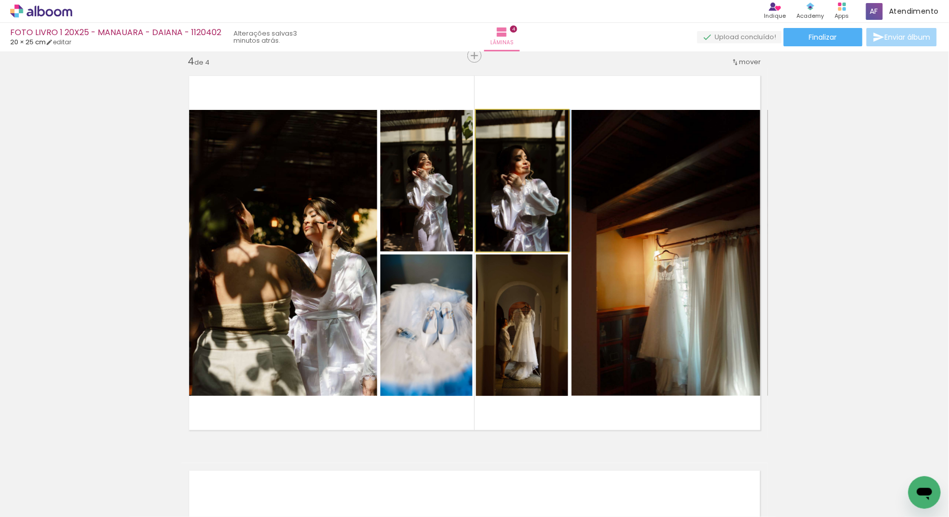
drag, startPoint x: 513, startPoint y: 187, endPoint x: 521, endPoint y: 183, distance: 9.4
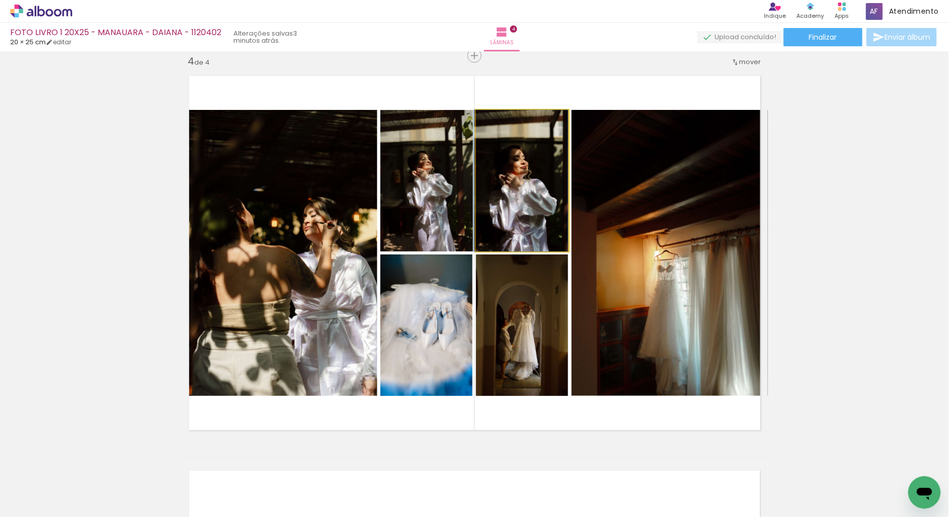
drag, startPoint x: 522, startPoint y: 183, endPoint x: 514, endPoint y: 180, distance: 8.4
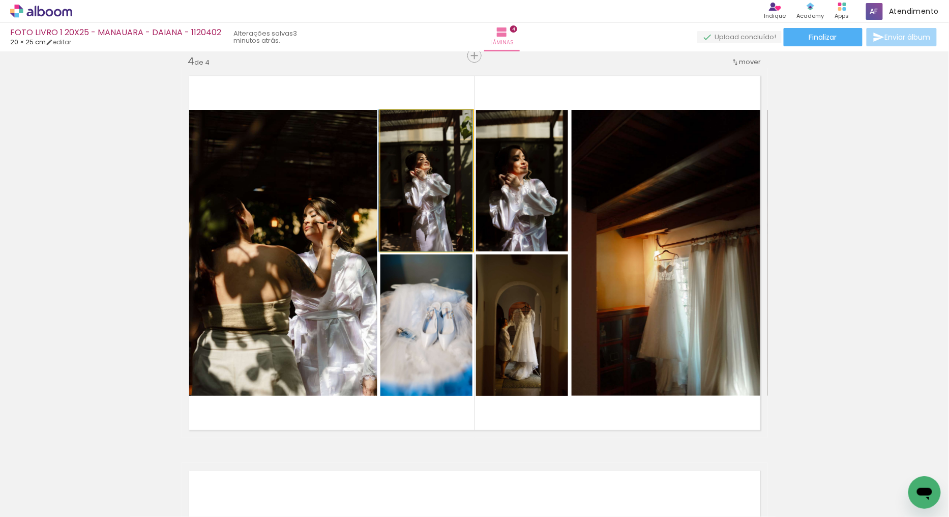
drag, startPoint x: 425, startPoint y: 158, endPoint x: 293, endPoint y: 170, distance: 133.3
click at [0, 0] on slot at bounding box center [0, 0] width 0 height 0
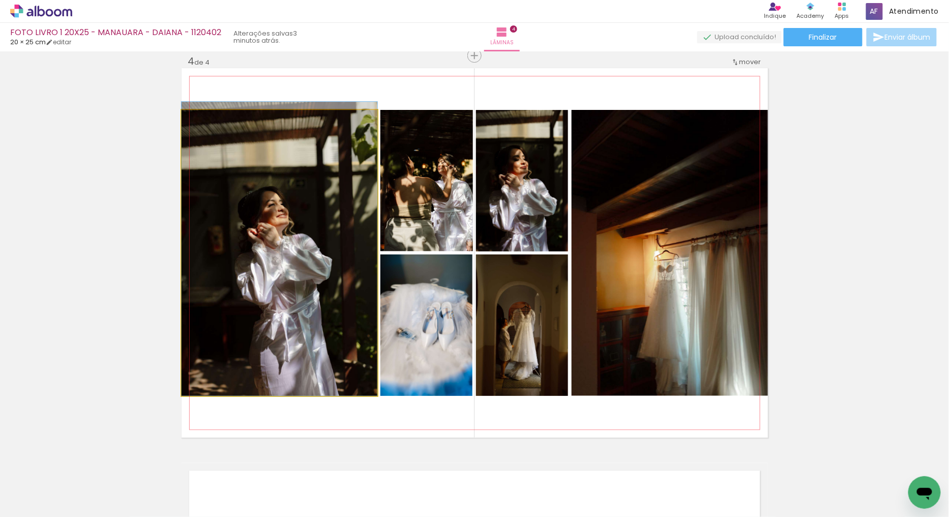
drag, startPoint x: 321, startPoint y: 252, endPoint x: 339, endPoint y: 232, distance: 26.7
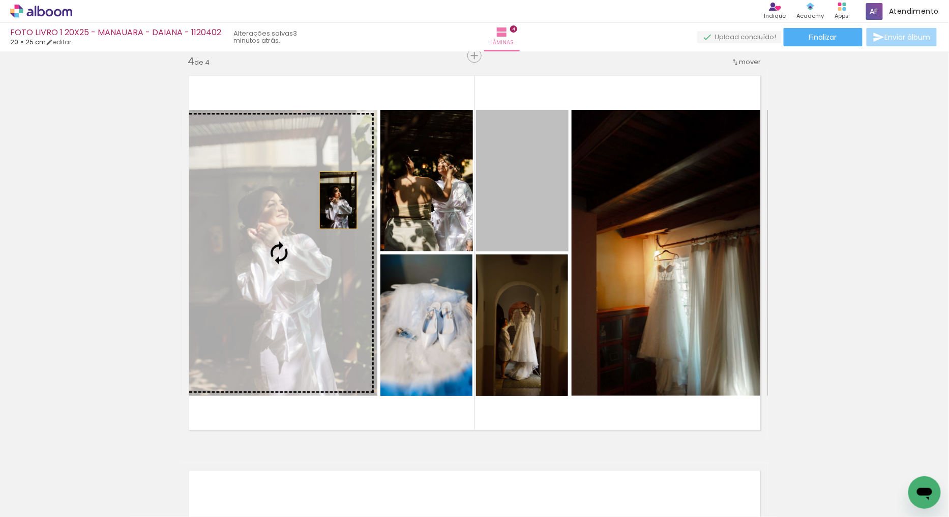
drag, startPoint x: 541, startPoint y: 202, endPoint x: 323, endPoint y: 209, distance: 217.8
click at [0, 0] on slot at bounding box center [0, 0] width 0 height 0
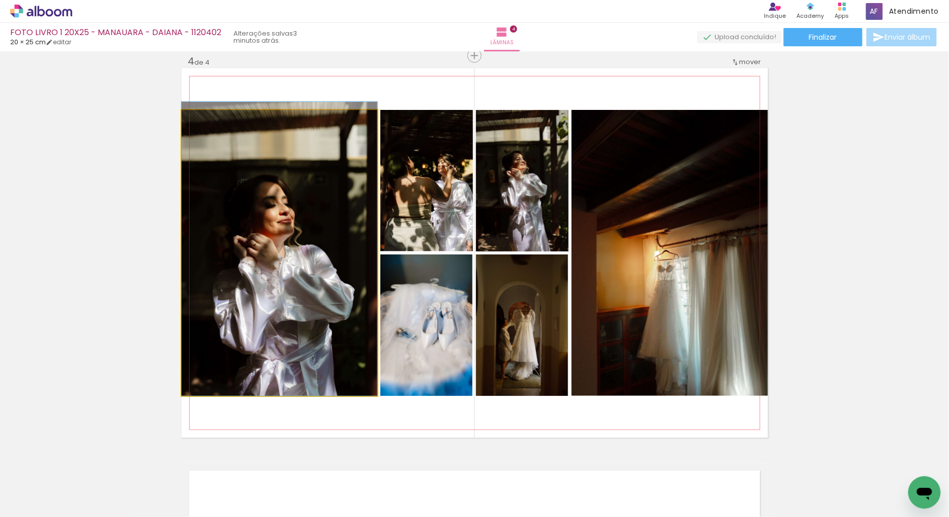
drag, startPoint x: 321, startPoint y: 264, endPoint x: 365, endPoint y: 247, distance: 46.7
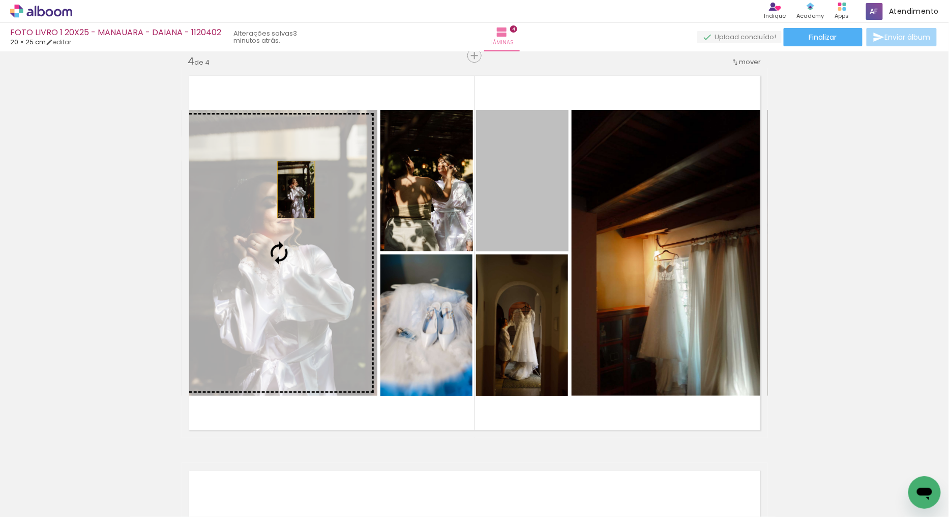
drag, startPoint x: 526, startPoint y: 192, endPoint x: 292, endPoint y: 189, distance: 233.5
click at [0, 0] on slot at bounding box center [0, 0] width 0 height 0
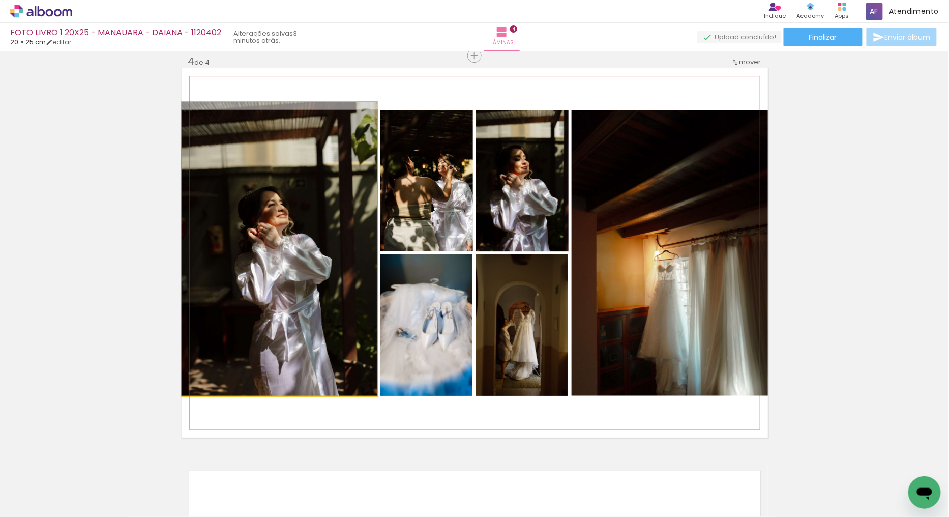
drag, startPoint x: 318, startPoint y: 244, endPoint x: 593, endPoint y: 246, distance: 275.2
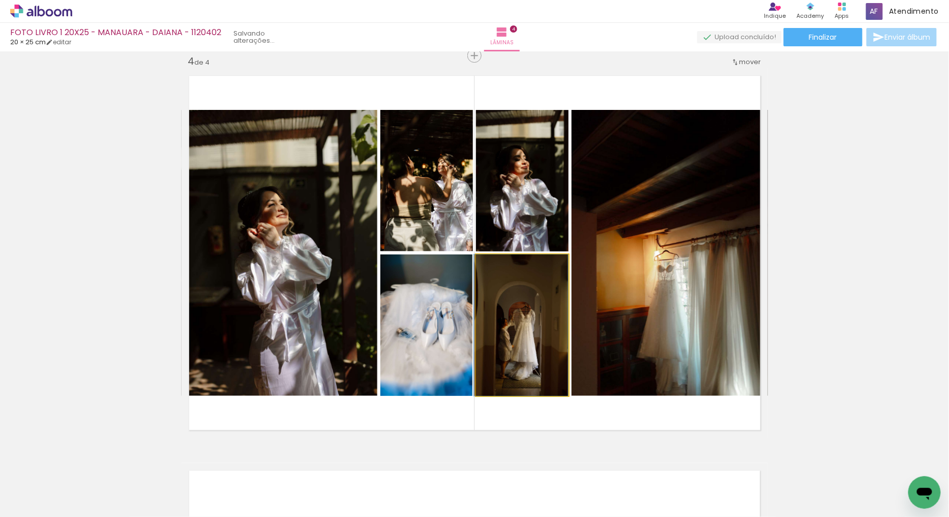
drag, startPoint x: 545, startPoint y: 312, endPoint x: 544, endPoint y: 299, distance: 13.2
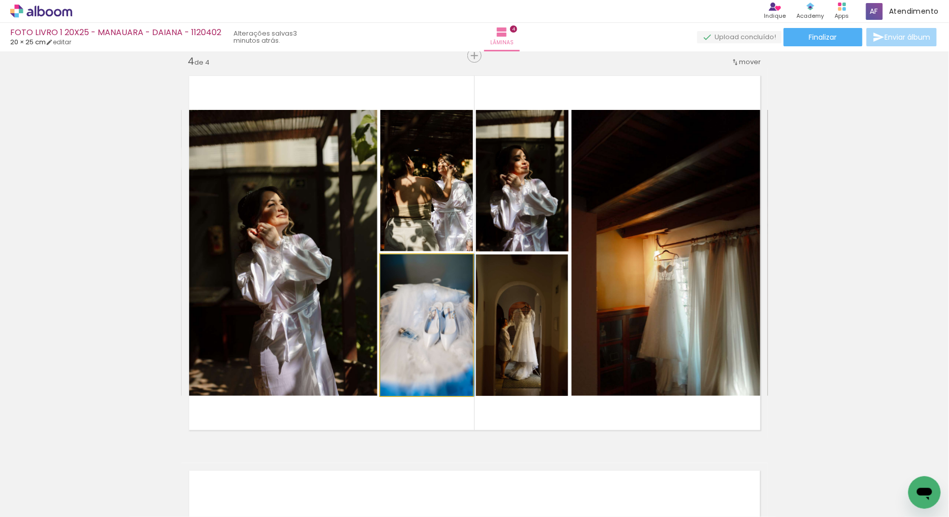
drag, startPoint x: 419, startPoint y: 327, endPoint x: 421, endPoint y: 309, distance: 17.9
drag, startPoint x: 431, startPoint y: 317, endPoint x: 424, endPoint y: 316, distance: 7.7
drag, startPoint x: 434, startPoint y: 310, endPoint x: 441, endPoint y: 303, distance: 9.8
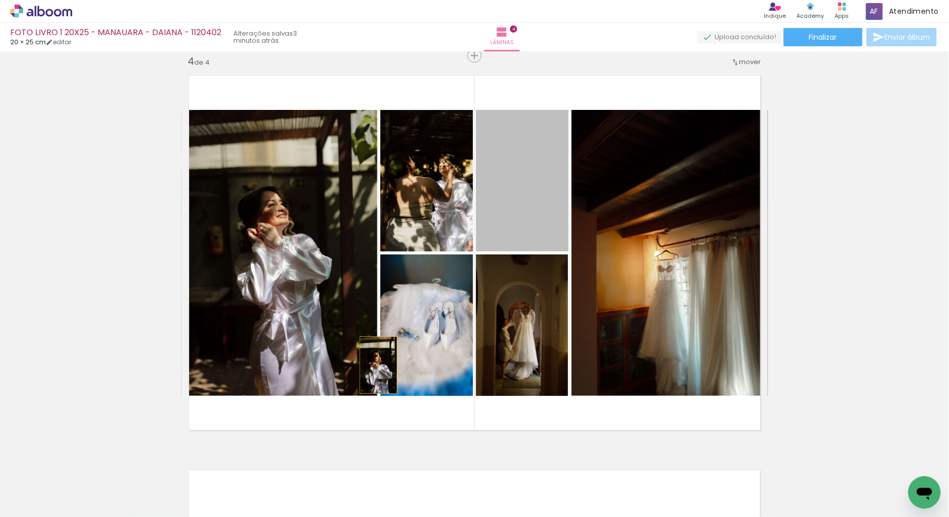
drag, startPoint x: 531, startPoint y: 215, endPoint x: 374, endPoint y: 365, distance: 216.2
click at [374, 365] on quentale-layouter at bounding box center [475, 252] width 587 height 369
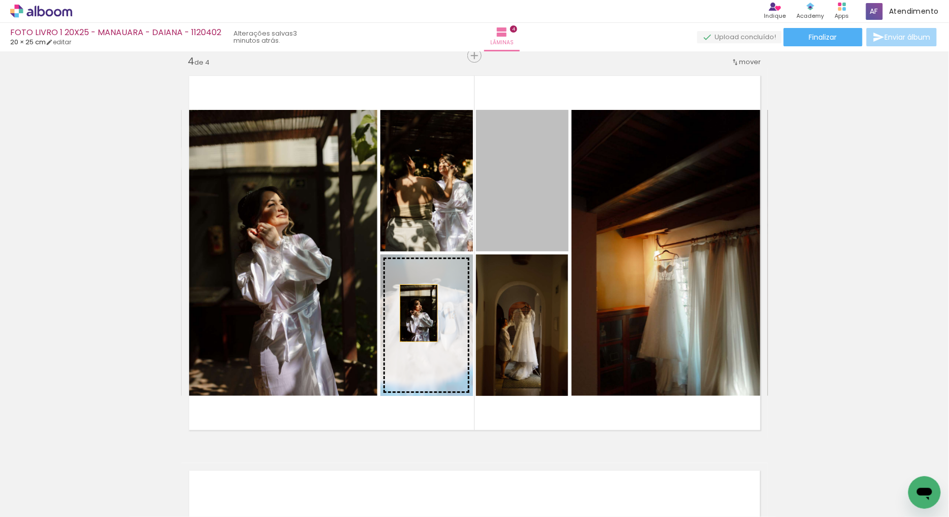
drag, startPoint x: 478, startPoint y: 216, endPoint x: 415, endPoint y: 313, distance: 116.1
click at [0, 0] on slot at bounding box center [0, 0] width 0 height 0
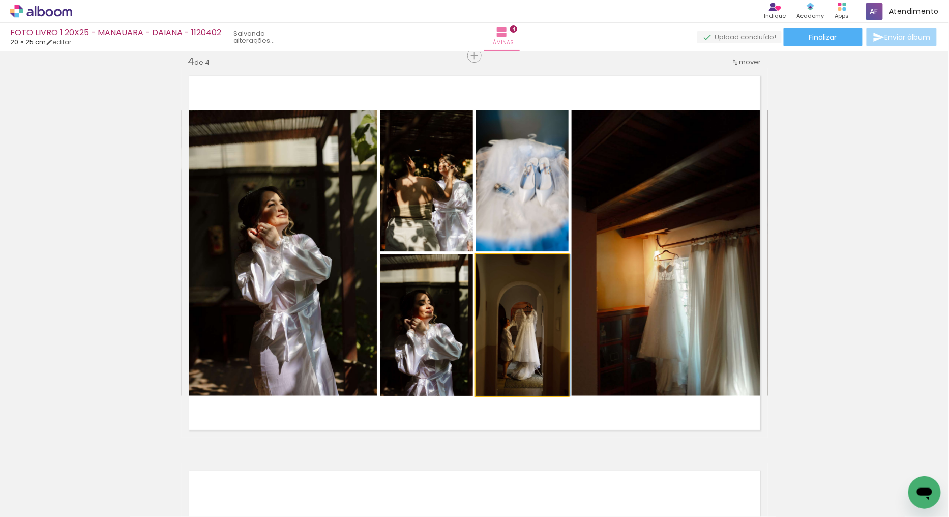
drag, startPoint x: 532, startPoint y: 324, endPoint x: 545, endPoint y: 318, distance: 14.4
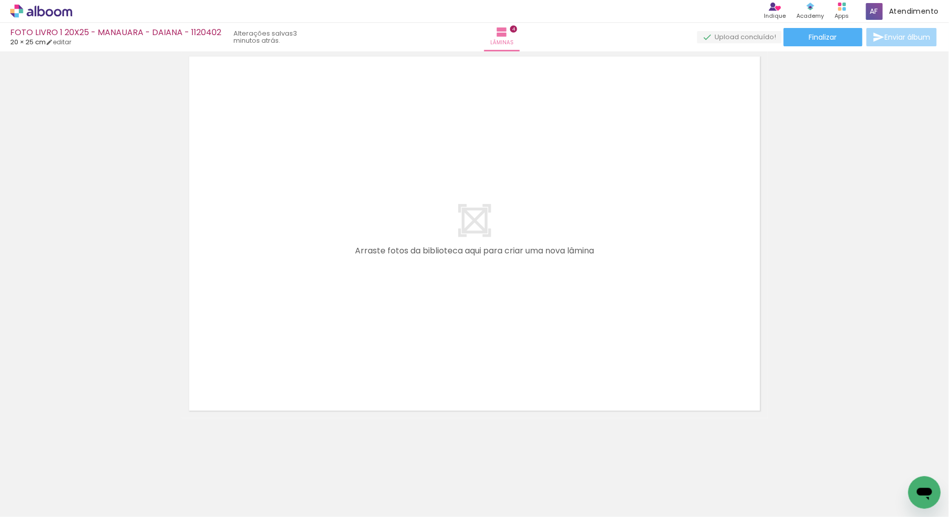
scroll to position [0, 945]
click at [375, 217] on quentale-workspace at bounding box center [474, 258] width 949 height 517
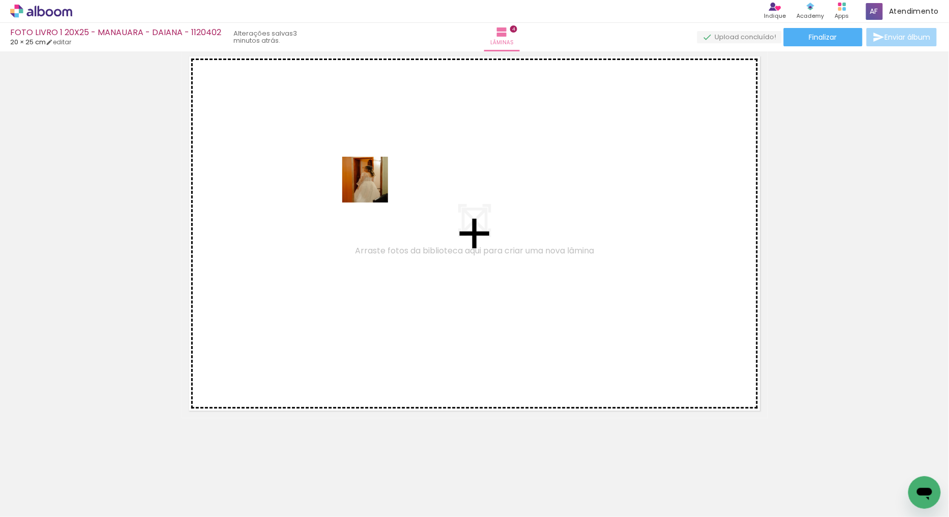
drag, startPoint x: 244, startPoint y: 483, endPoint x: 344, endPoint y: 397, distance: 132.4
click at [383, 173] on quentale-workspace at bounding box center [474, 258] width 949 height 517
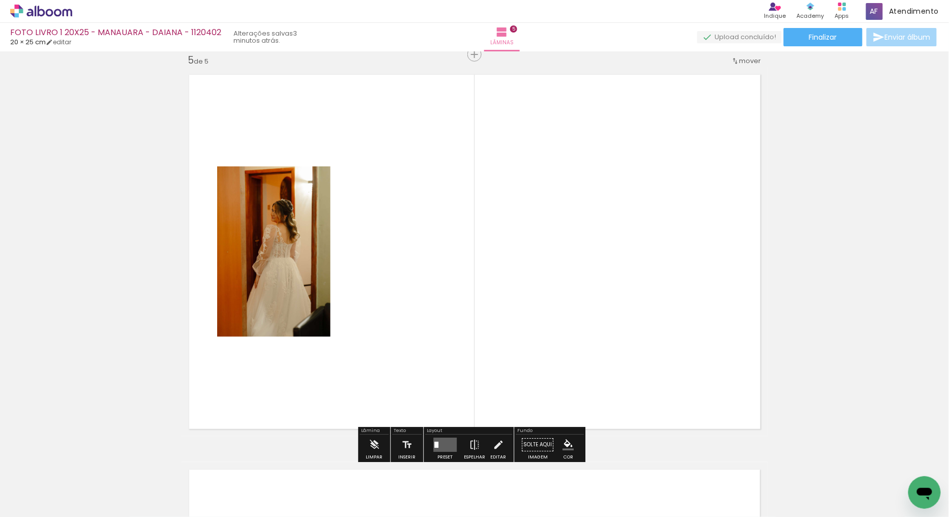
scroll to position [1592, 0]
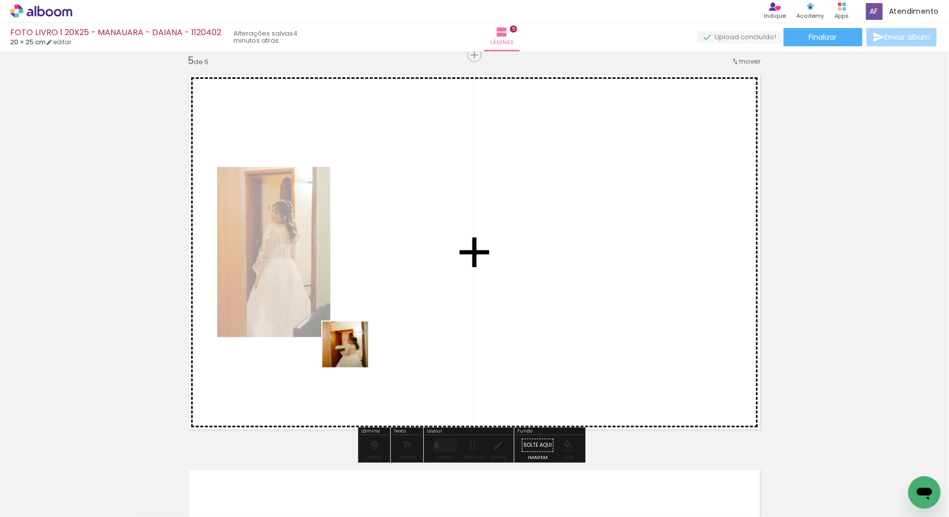
drag, startPoint x: 308, startPoint y: 477, endPoint x: 515, endPoint y: 329, distance: 254.5
click at [446, 225] on quentale-workspace at bounding box center [474, 258] width 949 height 517
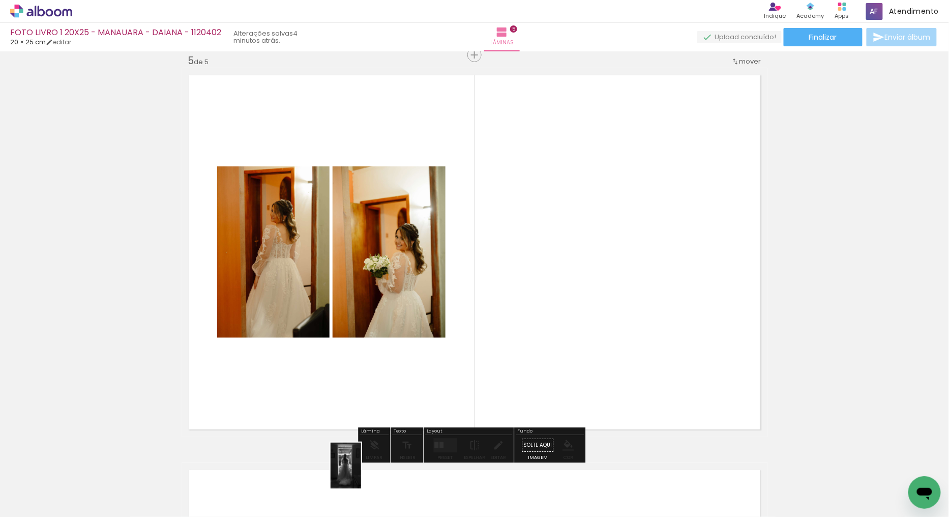
drag, startPoint x: 352, startPoint y: 487, endPoint x: 361, endPoint y: 473, distance: 16.9
click at [361, 473] on div at bounding box center [353, 482] width 34 height 50
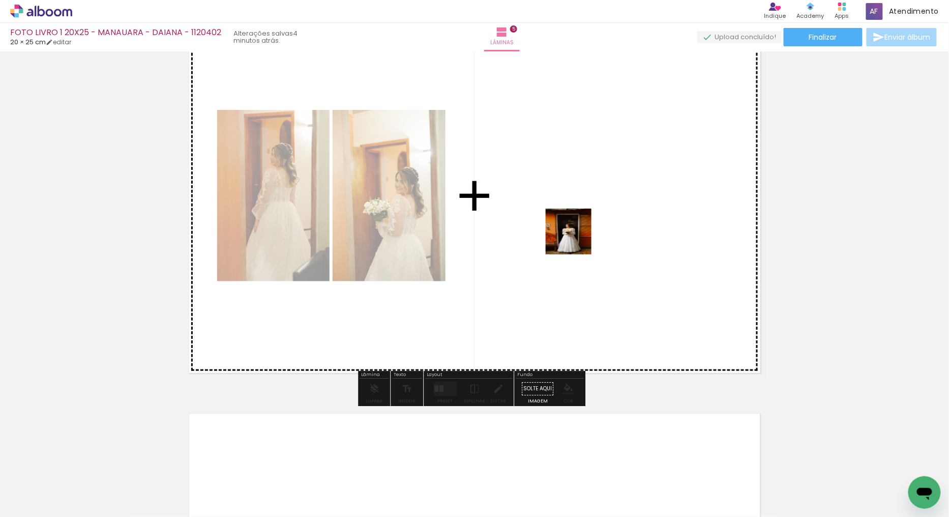
drag, startPoint x: 426, startPoint y: 478, endPoint x: 578, endPoint y: 232, distance: 289.7
click at [578, 232] on quentale-workspace at bounding box center [474, 258] width 949 height 517
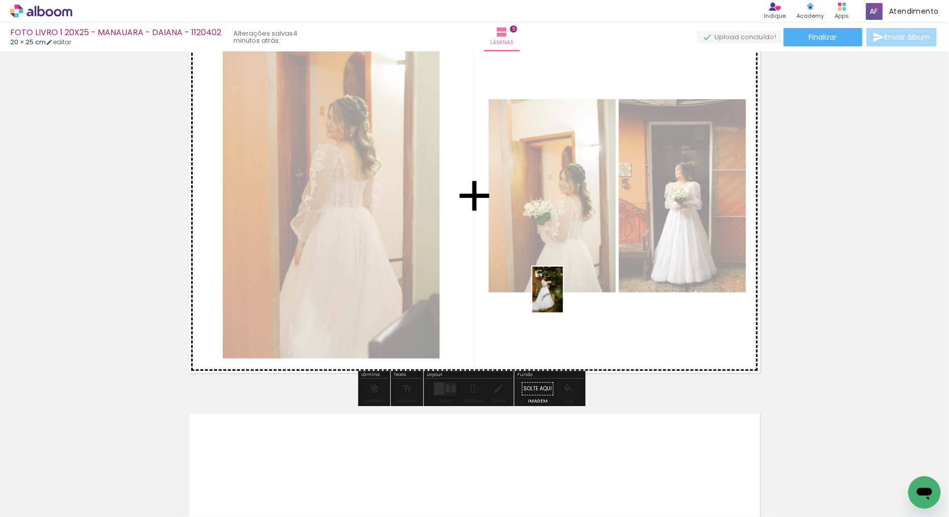
drag, startPoint x: 478, startPoint y: 487, endPoint x: 674, endPoint y: 306, distance: 266.4
click at [564, 296] on quentale-workspace at bounding box center [474, 258] width 949 height 517
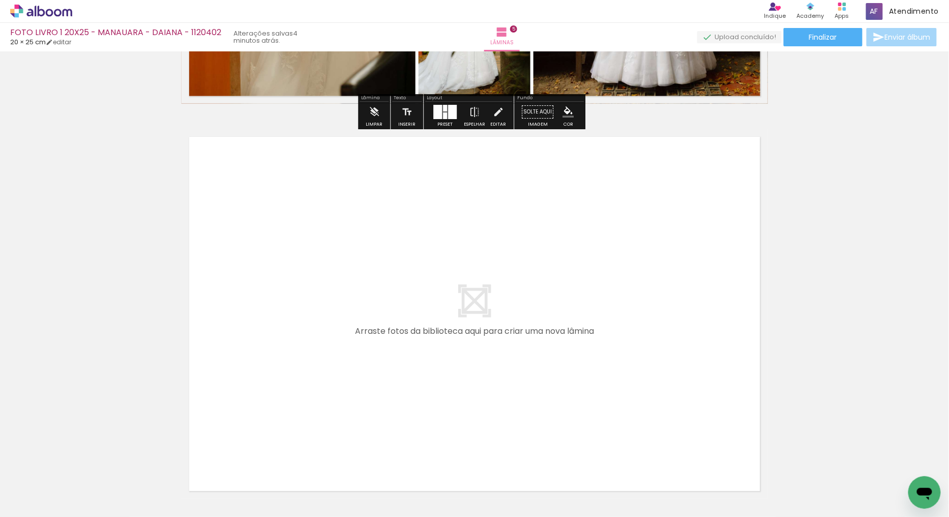
scroll to position [1931, 0]
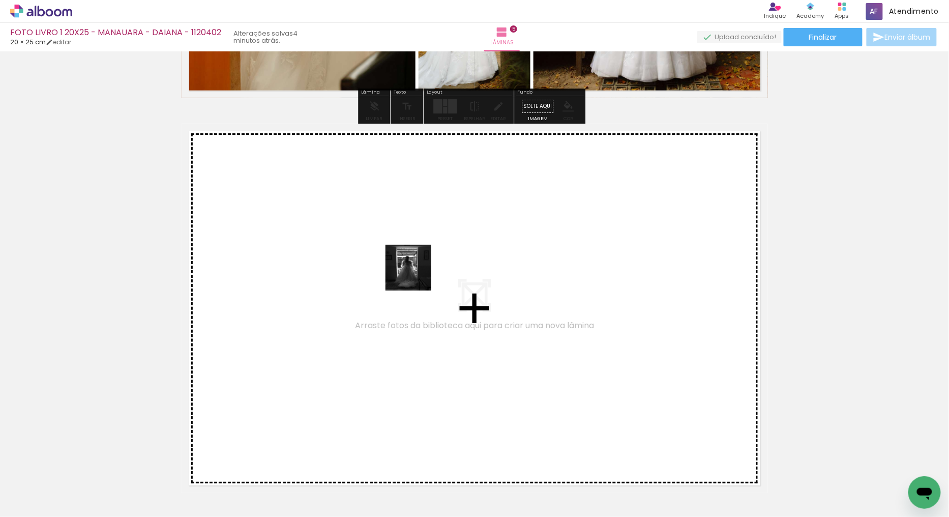
drag, startPoint x: 355, startPoint y: 486, endPoint x: 542, endPoint y: 475, distance: 187.0
click at [416, 275] on quentale-workspace at bounding box center [474, 258] width 949 height 517
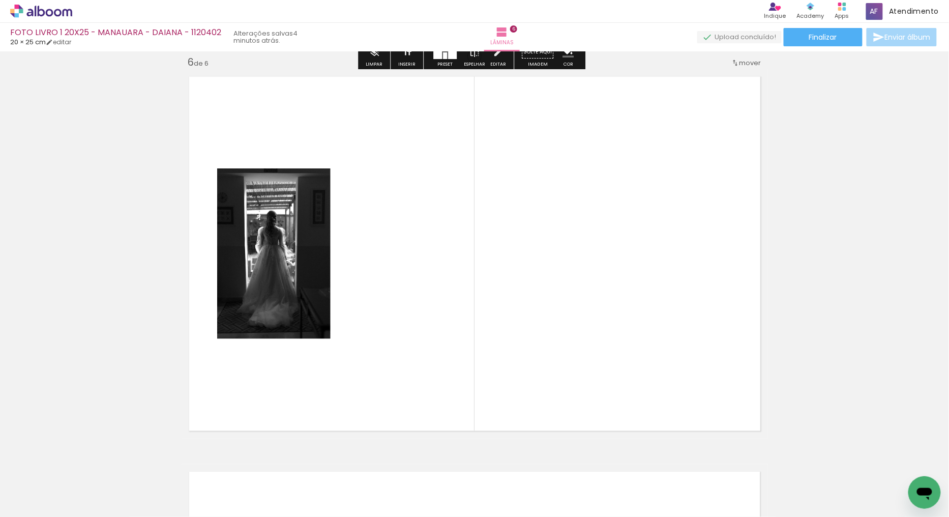
scroll to position [1987, 0]
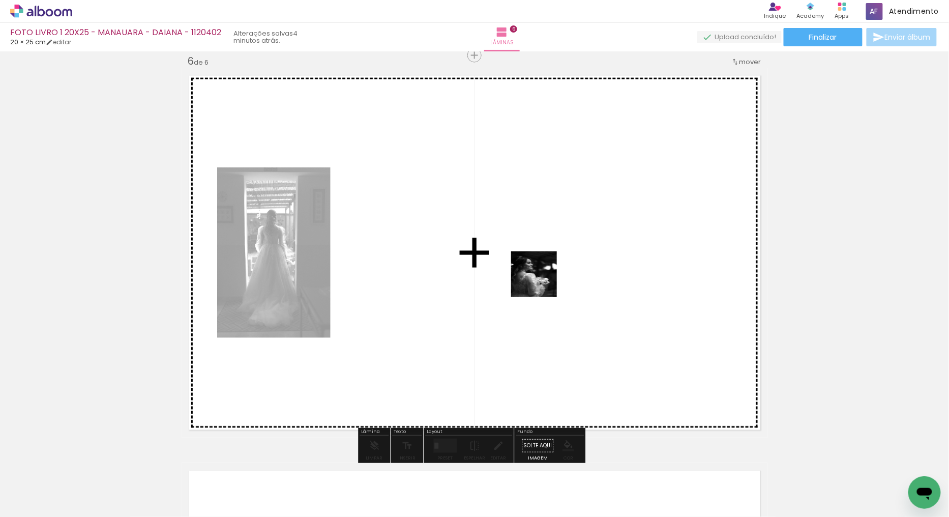
drag, startPoint x: 535, startPoint y: 485, endPoint x: 580, endPoint y: 441, distance: 63.7
click at [545, 236] on quentale-workspace at bounding box center [474, 258] width 949 height 517
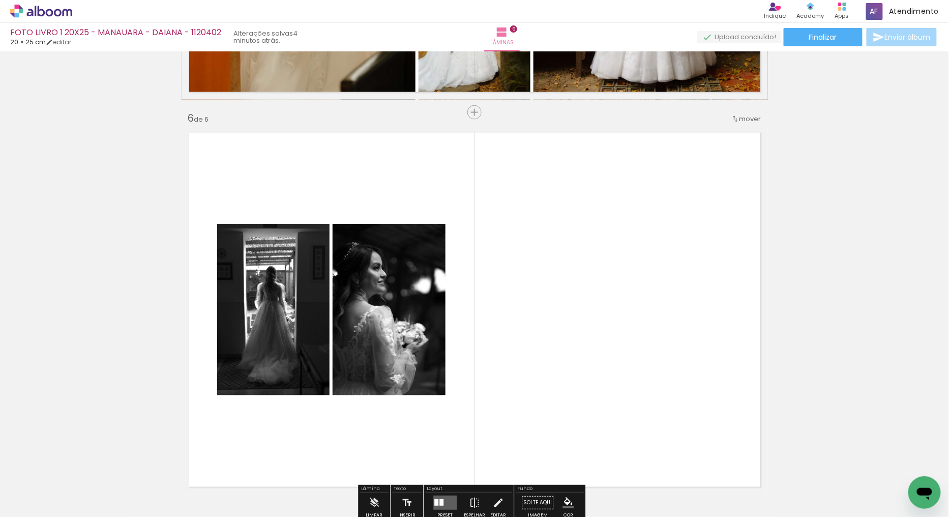
scroll to position [1930, 0]
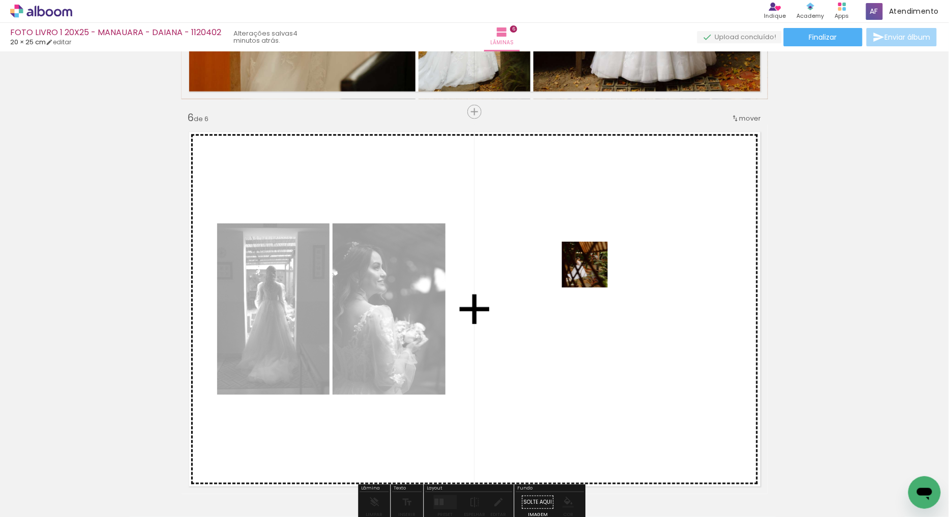
drag, startPoint x: 592, startPoint y: 484, endPoint x: 665, endPoint y: 476, distance: 73.8
click at [594, 253] on quentale-workspace at bounding box center [474, 258] width 949 height 517
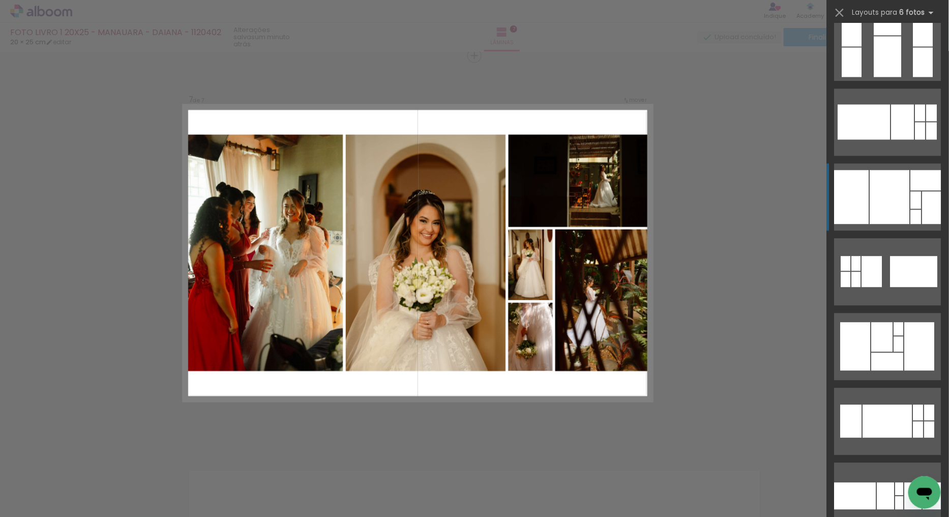
scroll to position [0, 1123]
click at [923, 196] on div at bounding box center [932, 207] width 19 height 33
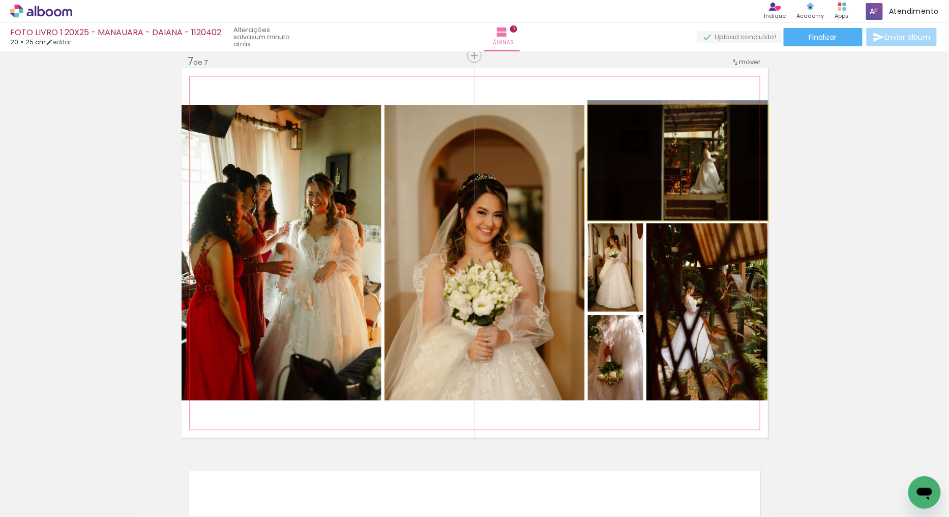
drag, startPoint x: 687, startPoint y: 161, endPoint x: 662, endPoint y: 158, distance: 24.6
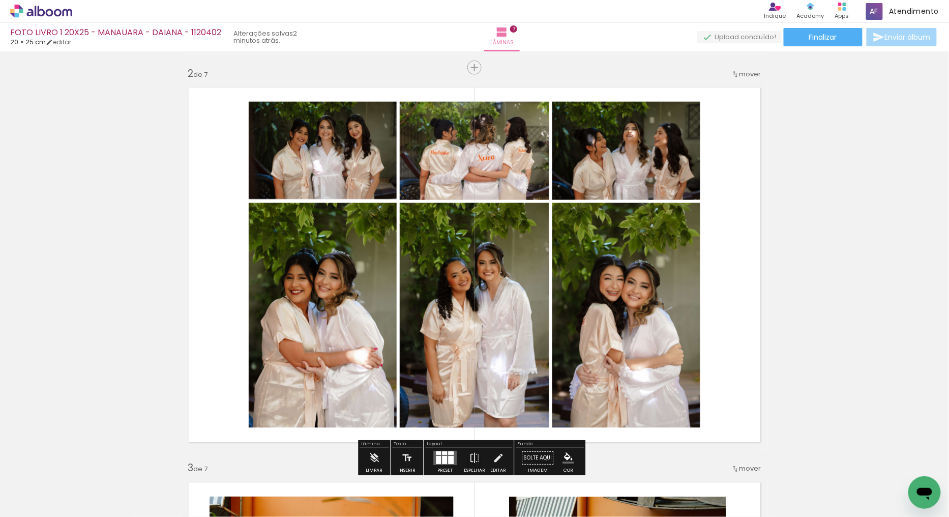
scroll to position [452, 0]
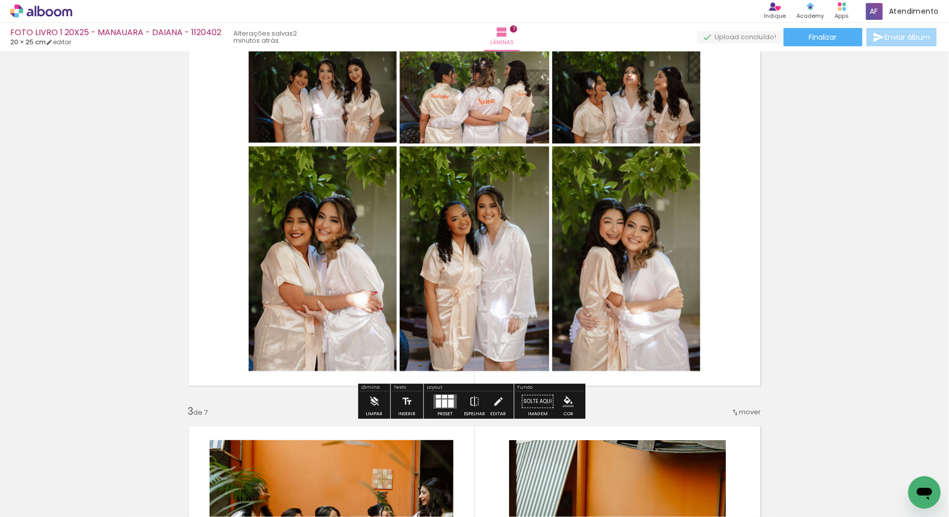
drag, startPoint x: 444, startPoint y: 395, endPoint x: 803, endPoint y: 261, distance: 382.8
click at [443, 396] on div at bounding box center [444, 397] width 5 height 4
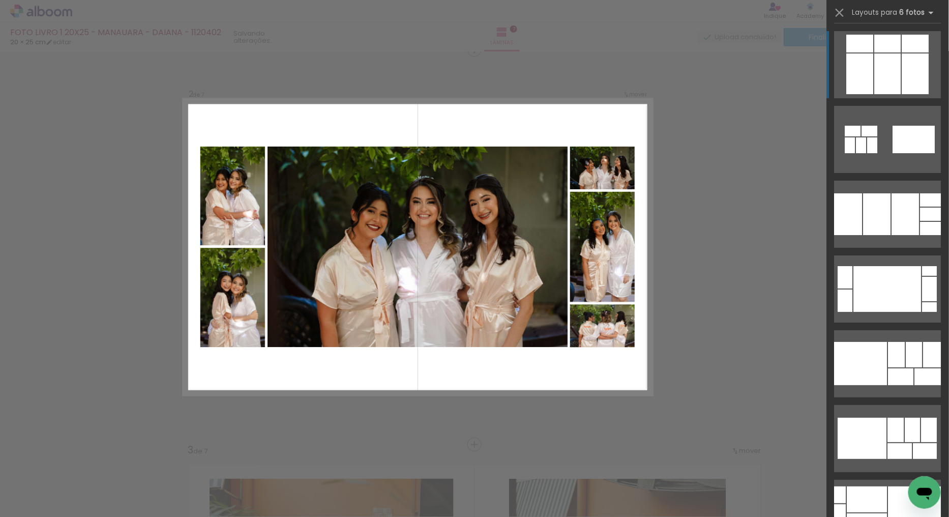
scroll to position [407, 0]
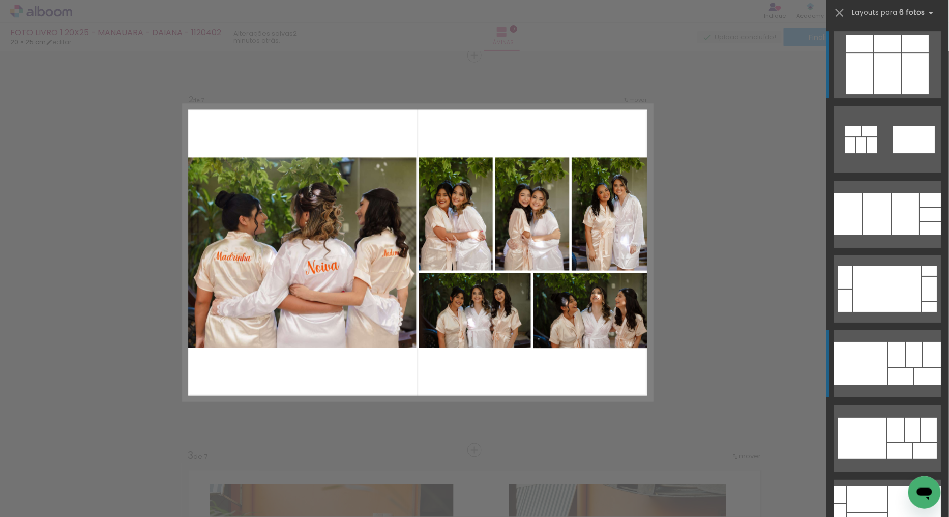
click at [930, 359] on div at bounding box center [933, 354] width 18 height 25
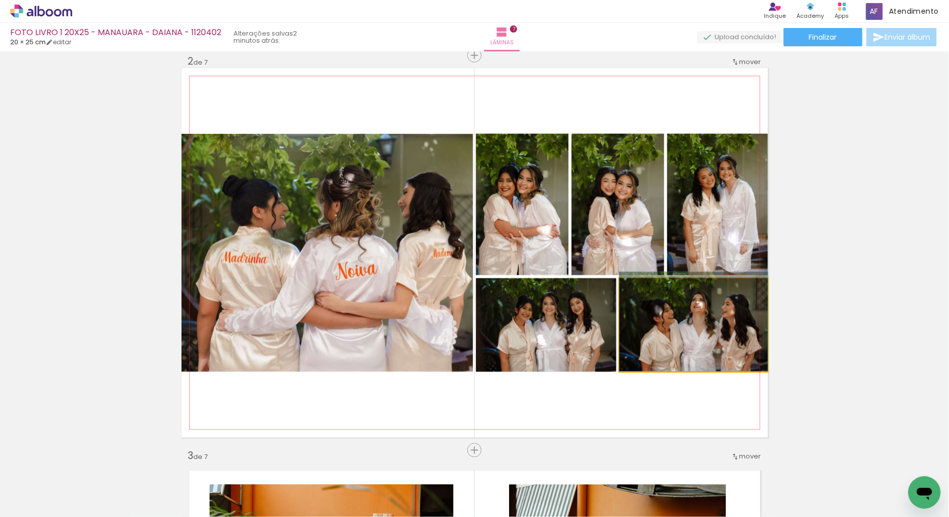
drag, startPoint x: 708, startPoint y: 336, endPoint x: 655, endPoint y: 324, distance: 54.7
drag, startPoint x: 696, startPoint y: 332, endPoint x: 670, endPoint y: 328, distance: 25.8
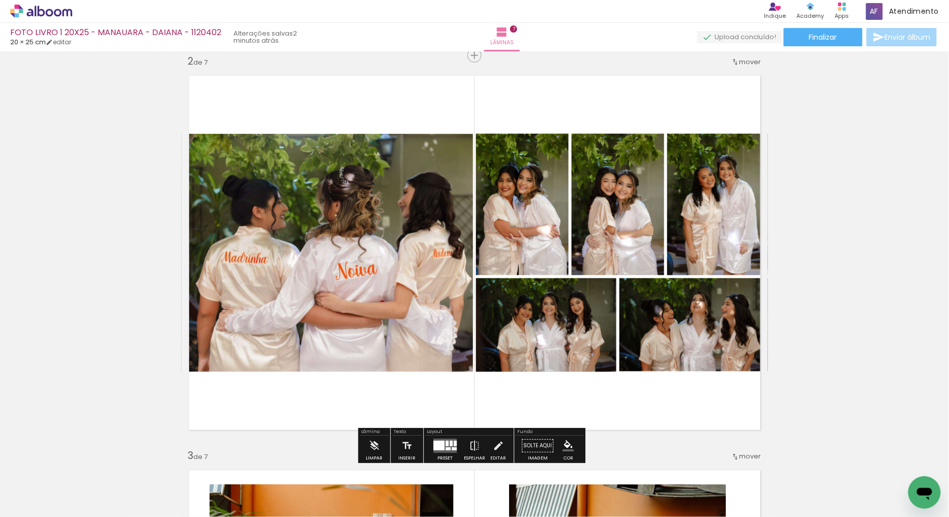
click at [692, 326] on quentale-photo at bounding box center [694, 325] width 149 height 94
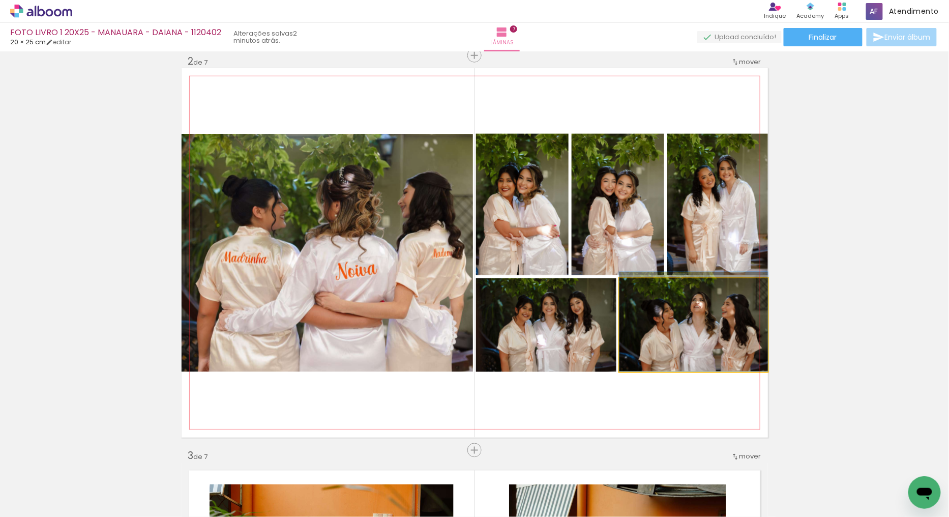
click at [692, 326] on quentale-photo at bounding box center [694, 325] width 149 height 94
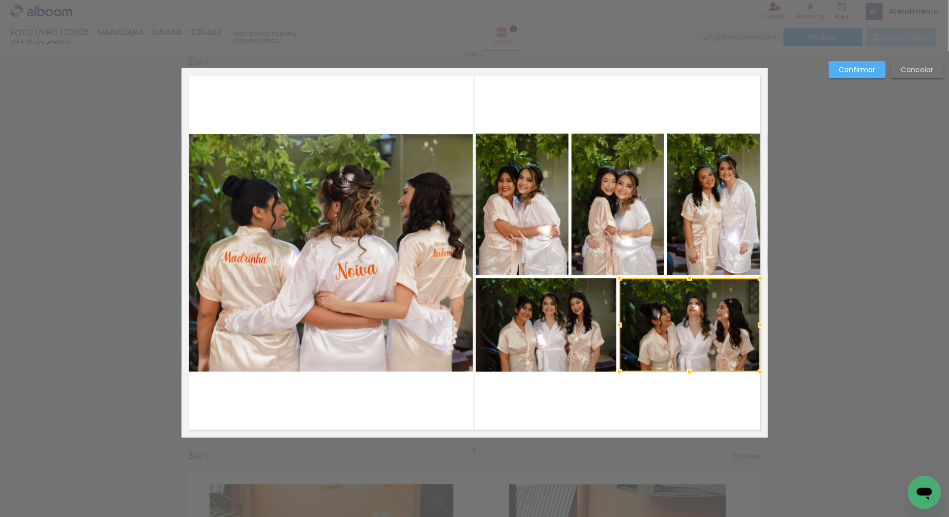
drag, startPoint x: 769, startPoint y: 325, endPoint x: 762, endPoint y: 323, distance: 7.3
click at [762, 323] on div at bounding box center [760, 325] width 20 height 20
click at [0, 0] on slot "Confirmar" at bounding box center [0, 0] width 0 height 0
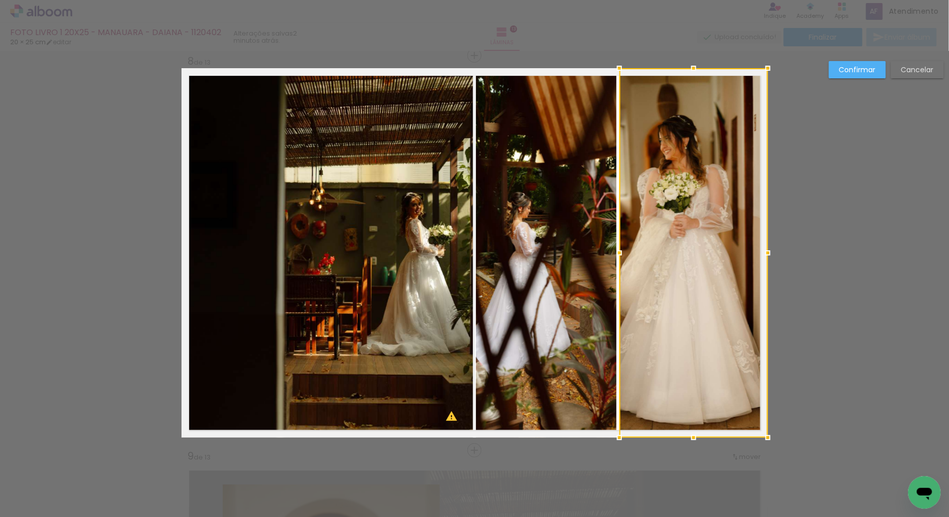
scroll to position [0, 2099]
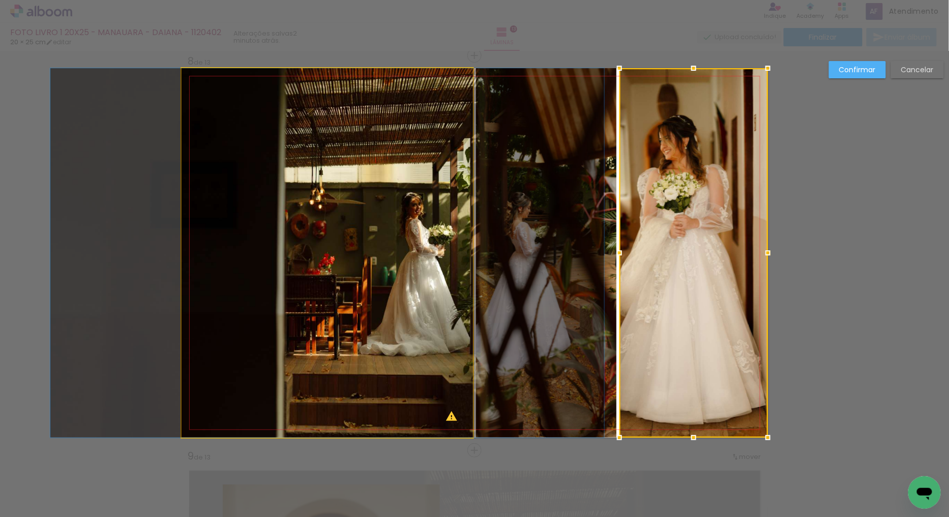
click at [368, 221] on quentale-photo at bounding box center [327, 252] width 291 height 369
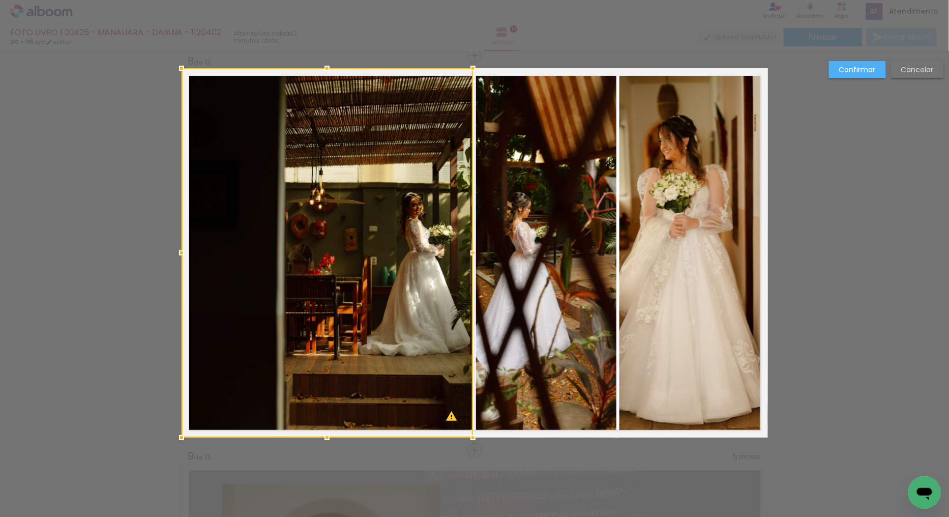
click at [0, 0] on slot "Confirmar" at bounding box center [0, 0] width 0 height 0
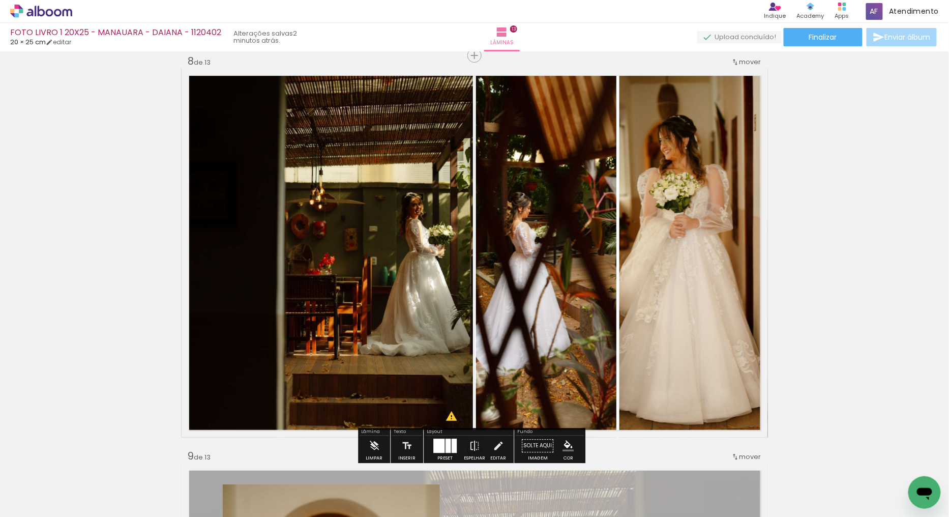
click at [398, 235] on quentale-photo at bounding box center [327, 252] width 291 height 369
click at [413, 242] on quentale-photo at bounding box center [327, 252] width 291 height 369
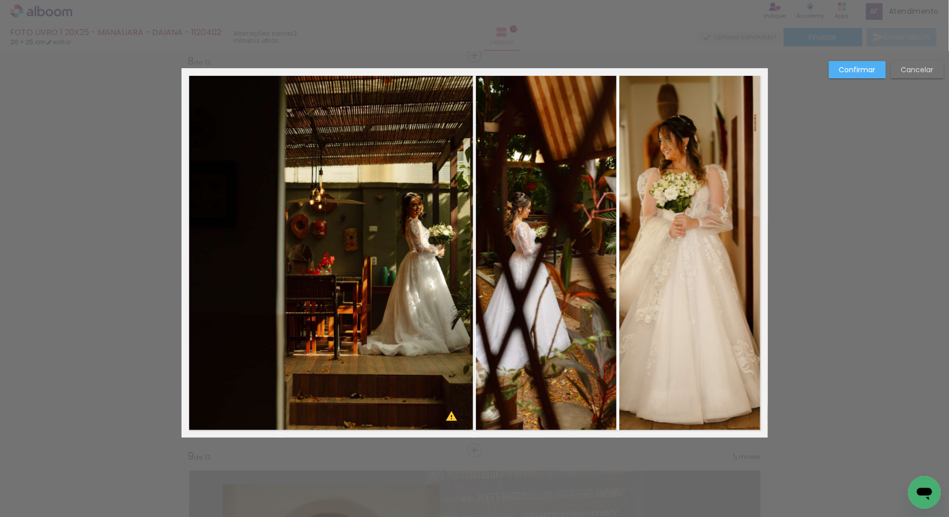
click at [439, 242] on quentale-photo at bounding box center [327, 252] width 291 height 369
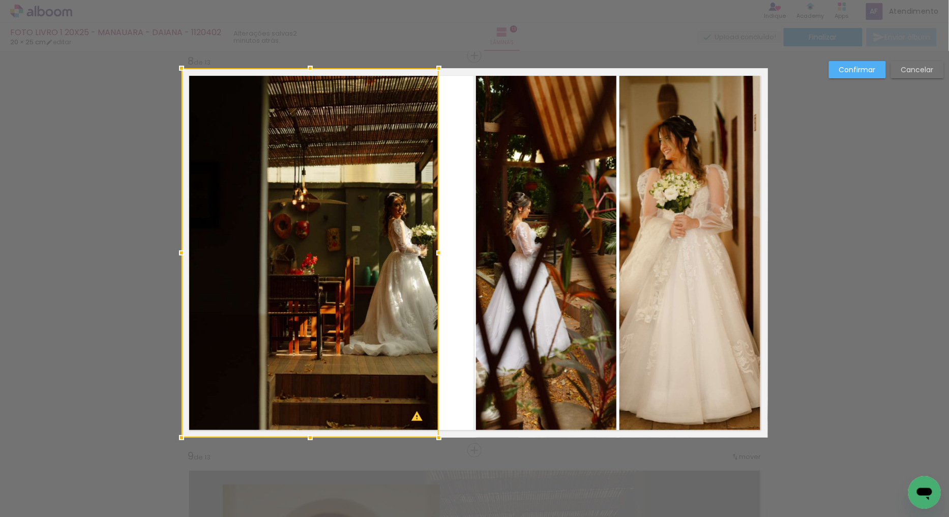
drag, startPoint x: 469, startPoint y: 257, endPoint x: 432, endPoint y: 257, distance: 36.6
click at [432, 257] on div at bounding box center [439, 253] width 20 height 20
click at [499, 237] on quentale-photo at bounding box center [546, 252] width 140 height 369
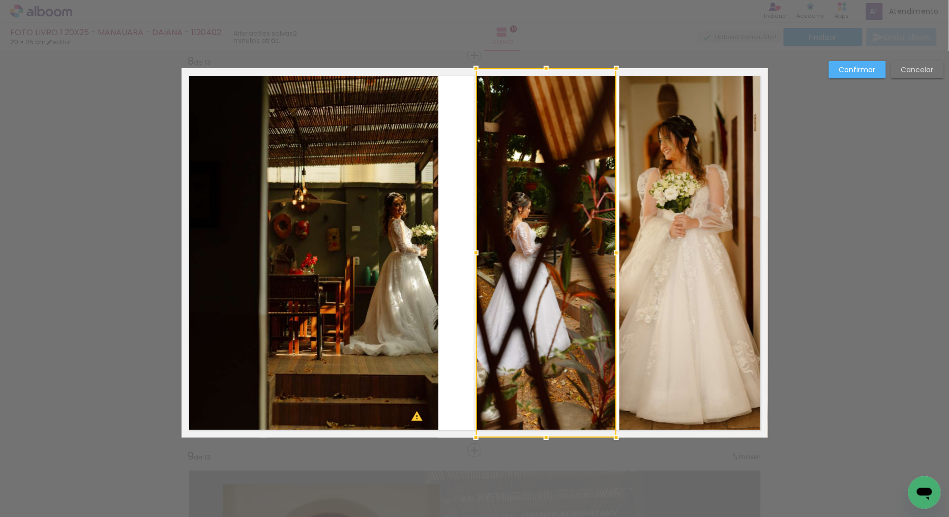
click at [664, 247] on quentale-photo at bounding box center [694, 252] width 149 height 369
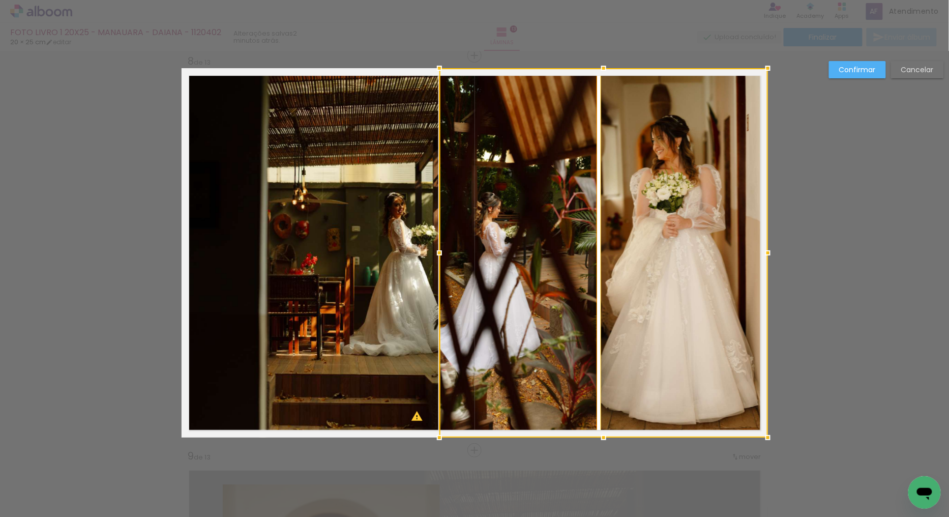
click at [435, 248] on div at bounding box center [439, 253] width 20 height 20
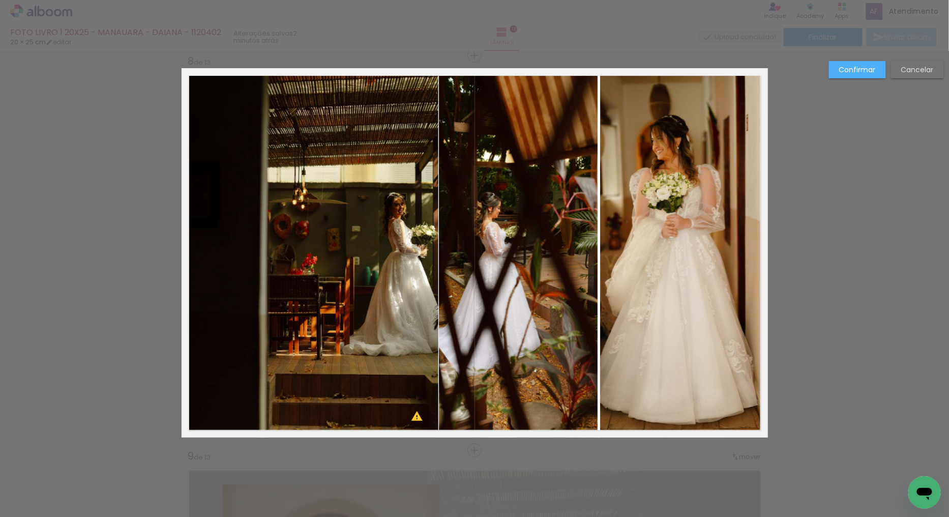
click at [0, 0] on slot "Confirmar" at bounding box center [0, 0] width 0 height 0
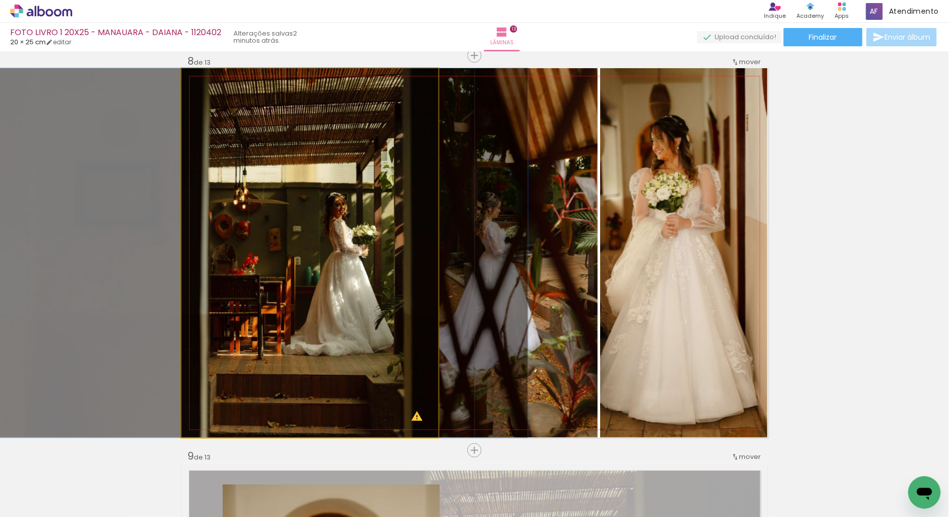
drag, startPoint x: 341, startPoint y: 213, endPoint x: 285, endPoint y: 214, distance: 56.0
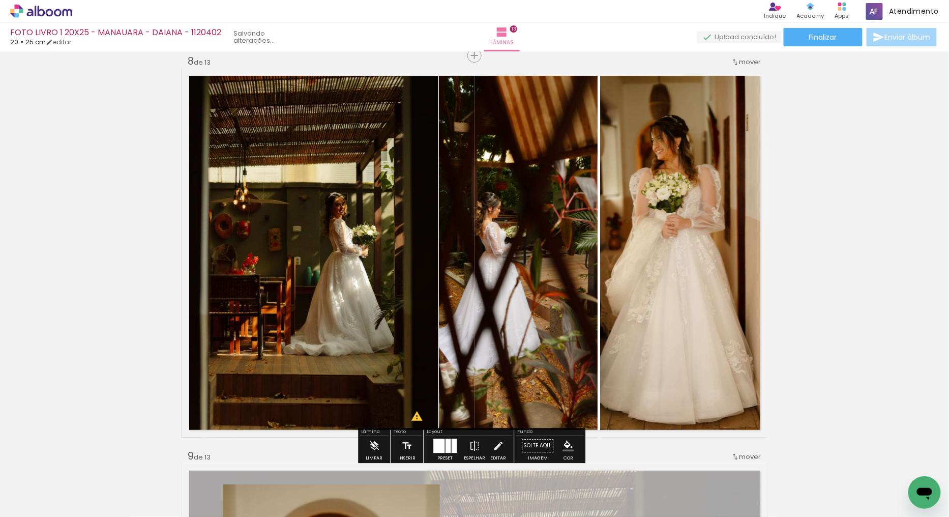
click at [387, 232] on quentale-photo at bounding box center [310, 252] width 257 height 369
click at [517, 246] on quentale-photo at bounding box center [518, 252] width 158 height 369
click at [664, 239] on quentale-photo at bounding box center [683, 252] width 167 height 369
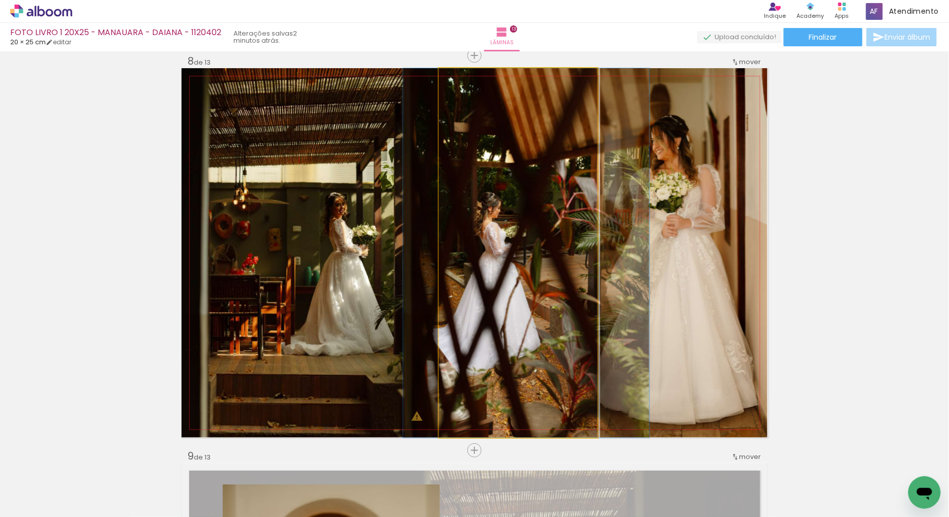
click at [489, 234] on quentale-photo at bounding box center [518, 252] width 158 height 369
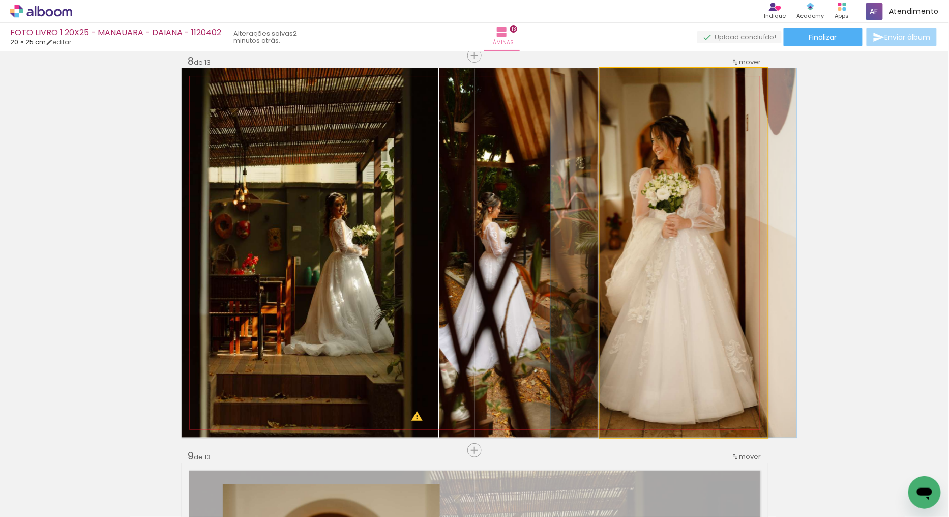
click at [633, 235] on quentale-photo at bounding box center [683, 252] width 167 height 369
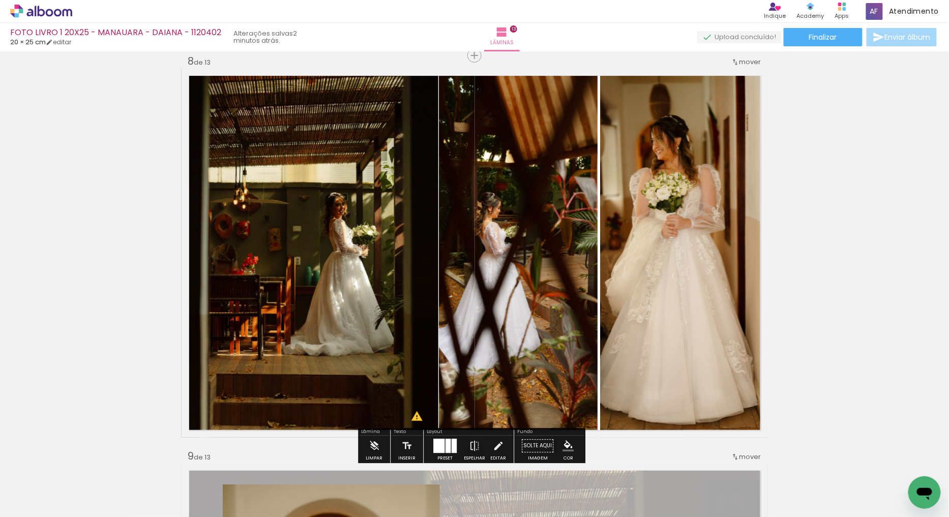
click at [497, 247] on quentale-photo at bounding box center [518, 252] width 158 height 369
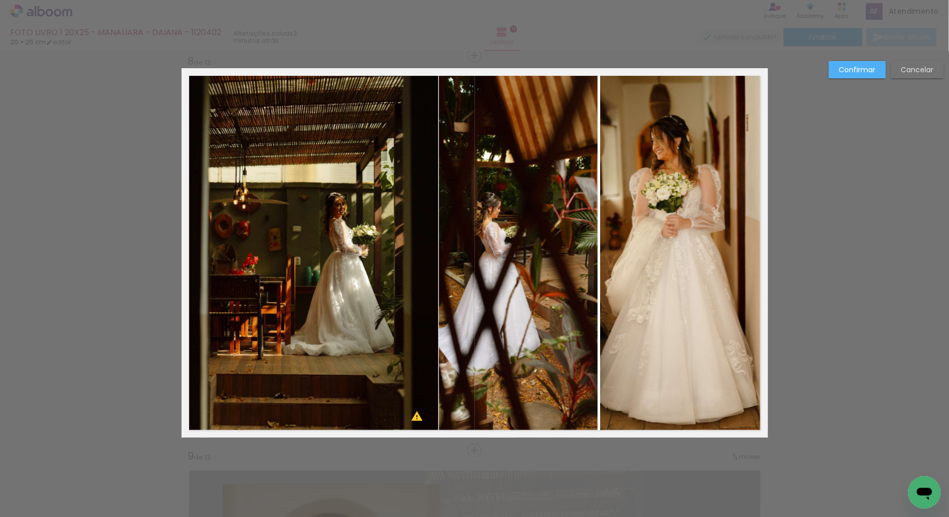
click at [373, 227] on quentale-photo at bounding box center [310, 252] width 257 height 369
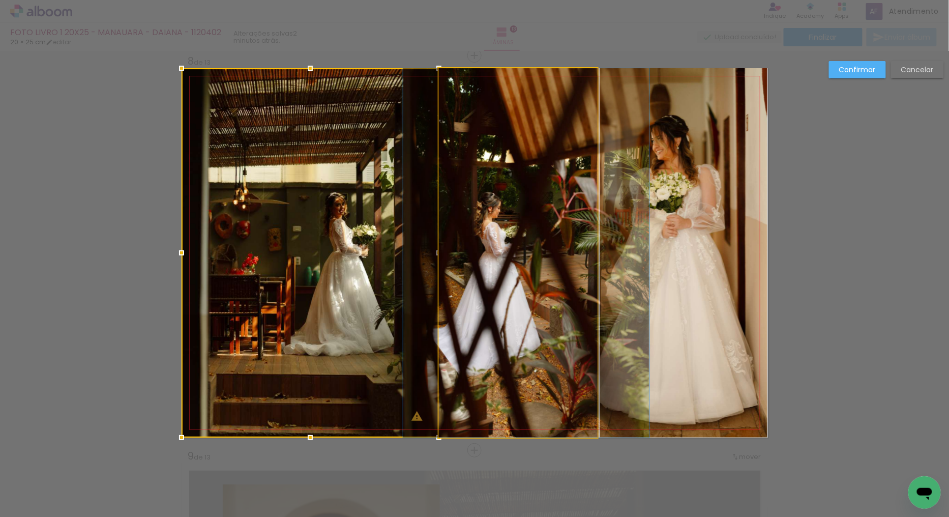
click at [493, 240] on quentale-photo at bounding box center [518, 252] width 158 height 369
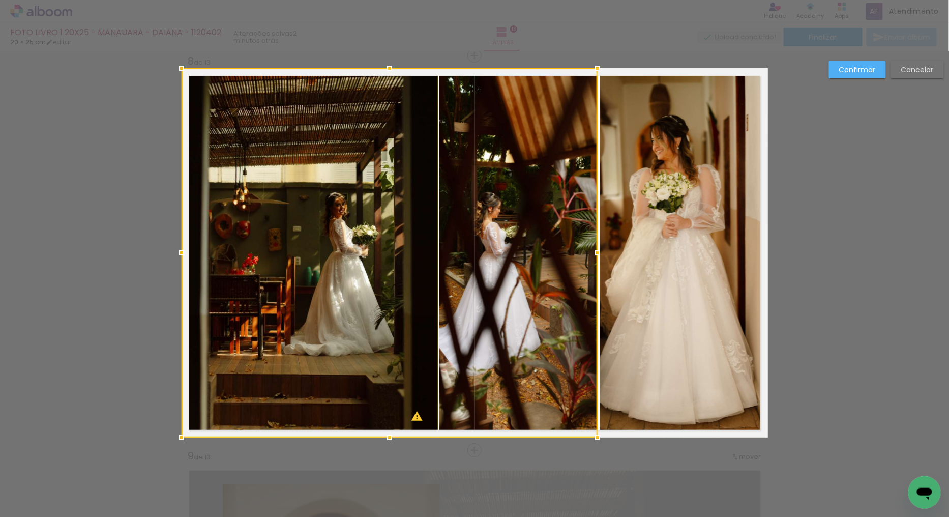
click at [627, 234] on quentale-photo at bounding box center [683, 252] width 167 height 369
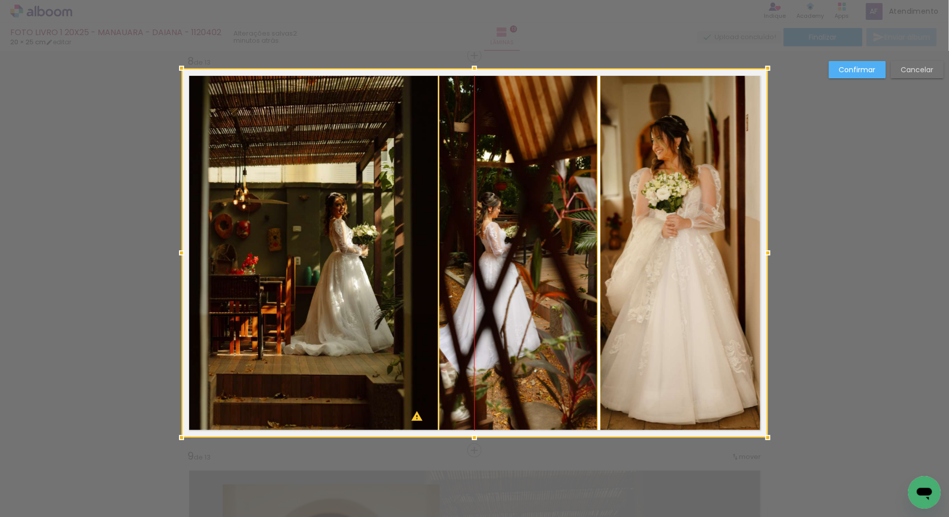
drag, startPoint x: 403, startPoint y: 255, endPoint x: 397, endPoint y: 255, distance: 5.6
click at [397, 255] on div at bounding box center [475, 252] width 587 height 369
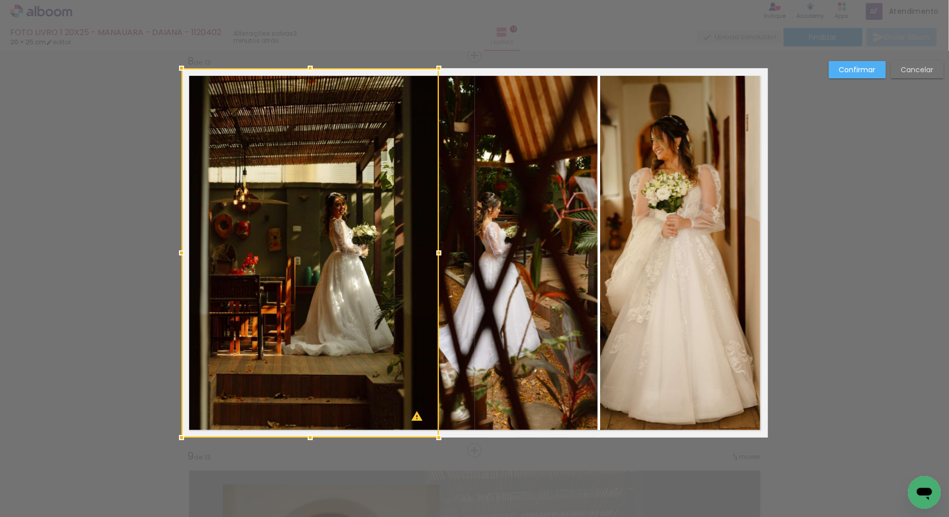
click at [851, 82] on div "Confirmar Cancelar" at bounding box center [884, 73] width 120 height 25
click at [0, 0] on slot "Confirmar" at bounding box center [0, 0] width 0 height 0
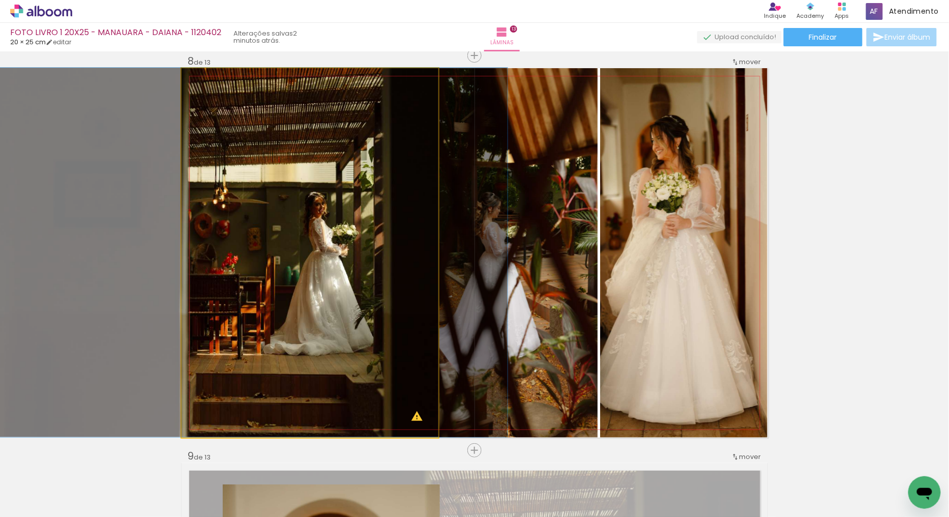
drag, startPoint x: 362, startPoint y: 237, endPoint x: 339, endPoint y: 236, distance: 22.9
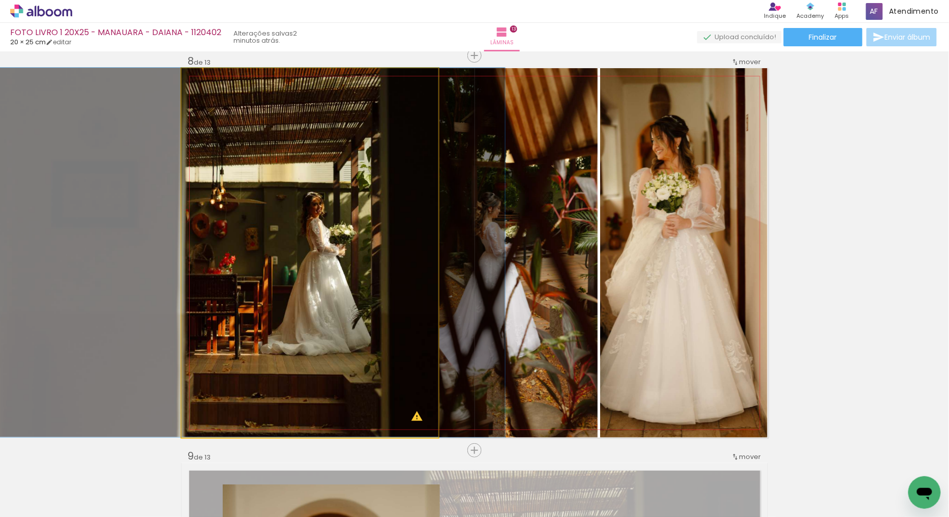
click at [432, 222] on quentale-photo at bounding box center [310, 252] width 257 height 369
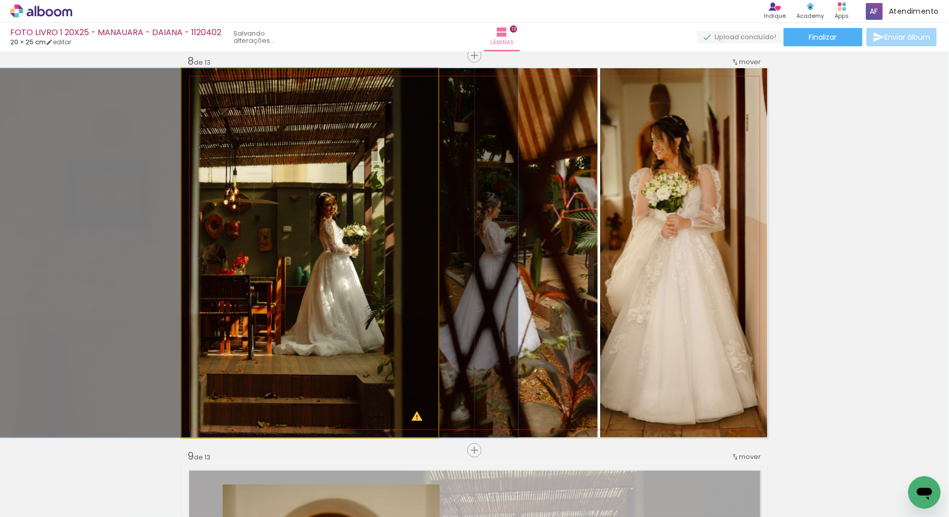
click at [391, 216] on quentale-photo at bounding box center [310, 252] width 257 height 369
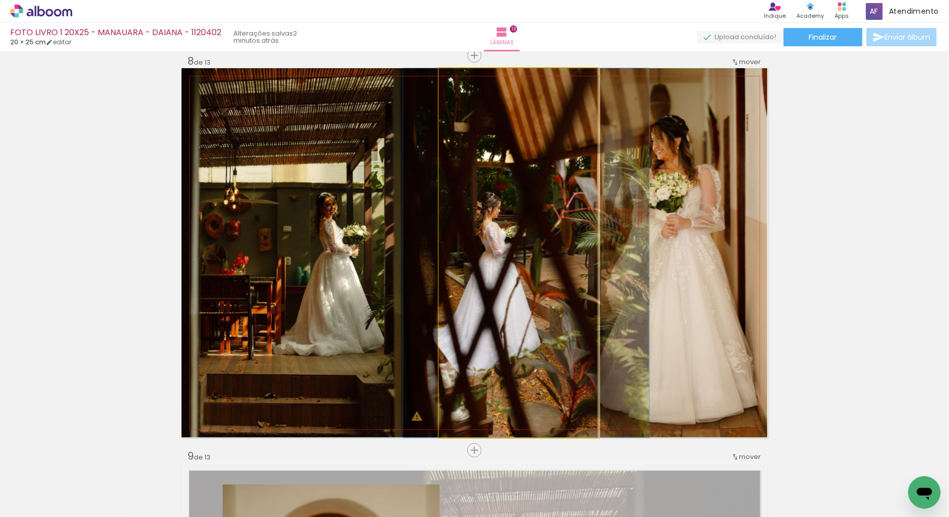
click at [475, 224] on quentale-photo at bounding box center [518, 252] width 158 height 369
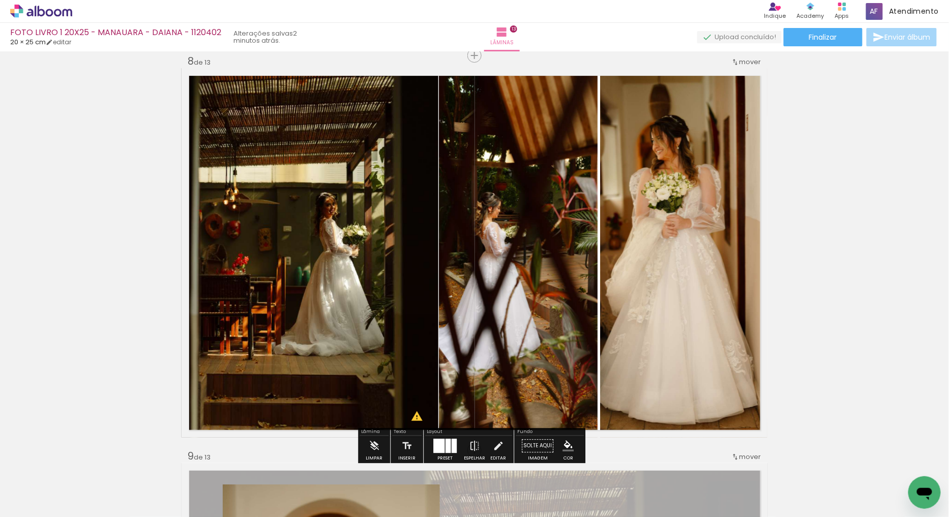
click at [400, 241] on quentale-photo at bounding box center [310, 252] width 257 height 369
click at [428, 242] on quentale-photo at bounding box center [310, 252] width 257 height 369
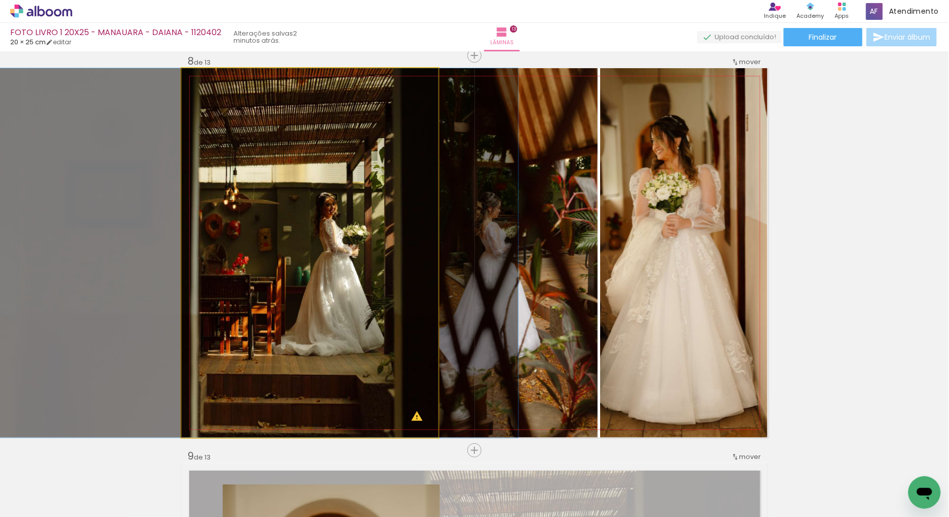
click at [428, 242] on quentale-photo at bounding box center [310, 252] width 257 height 369
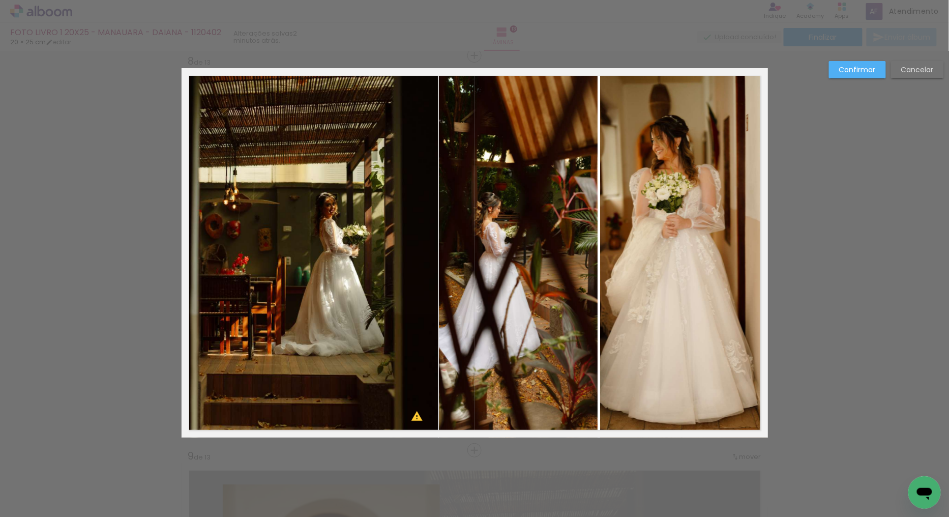
click at [443, 247] on quentale-photo at bounding box center [518, 252] width 158 height 369
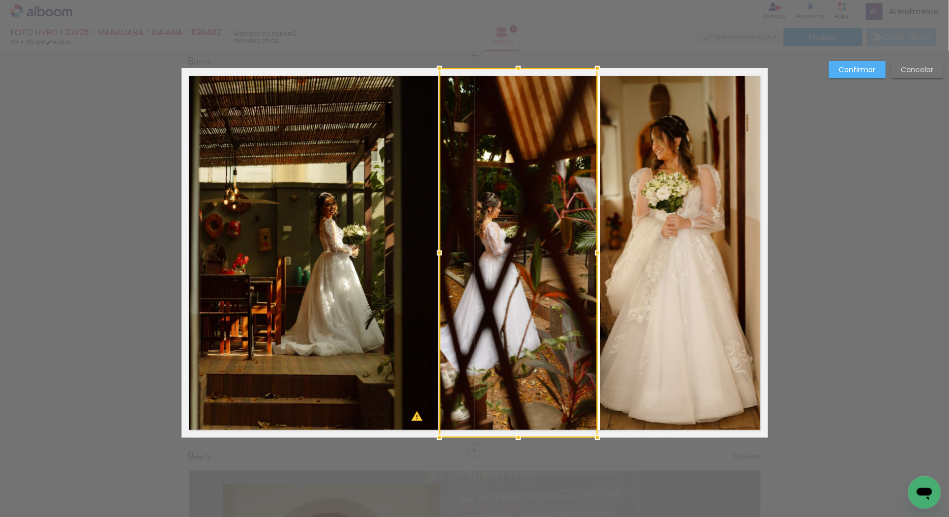
click at [392, 246] on quentale-photo at bounding box center [310, 252] width 257 height 369
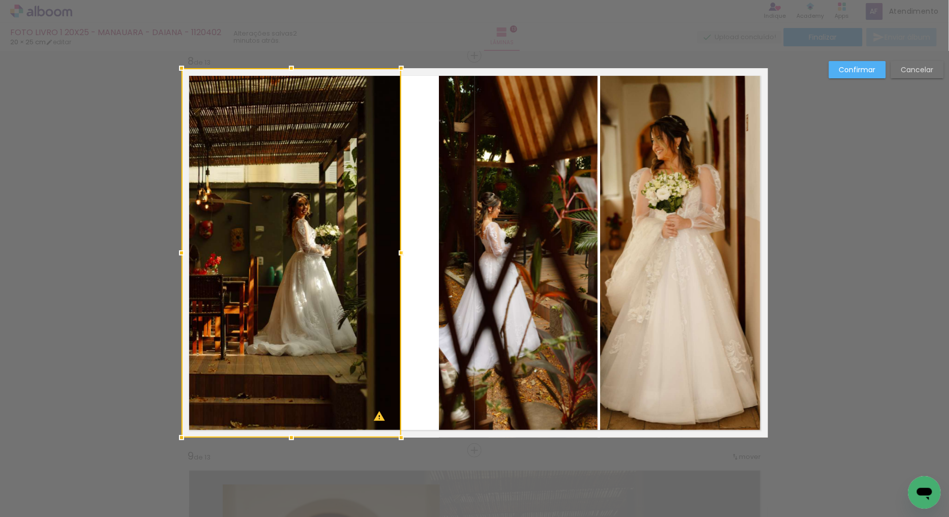
drag, startPoint x: 430, startPoint y: 250, endPoint x: 414, endPoint y: 248, distance: 16.4
click at [414, 248] on album-spread "8 de 13" at bounding box center [475, 252] width 587 height 369
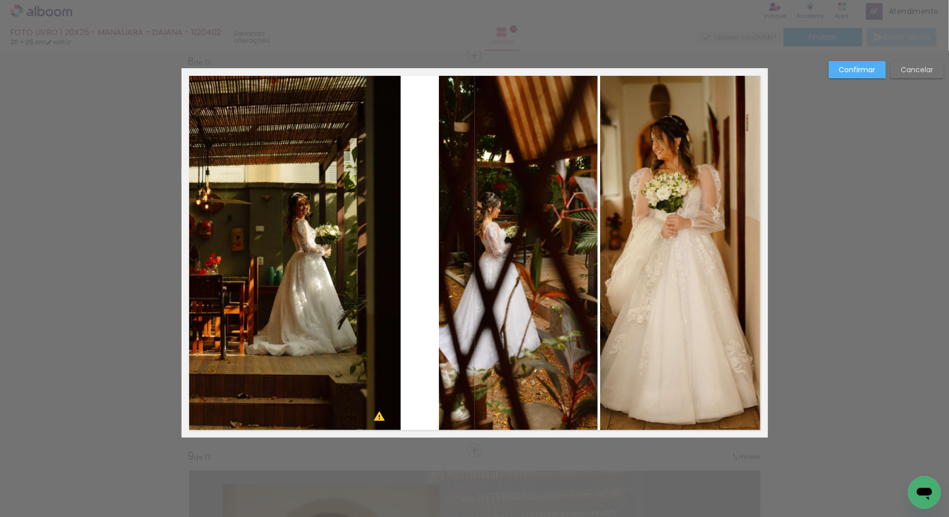
click at [443, 239] on quentale-photo at bounding box center [518, 252] width 158 height 369
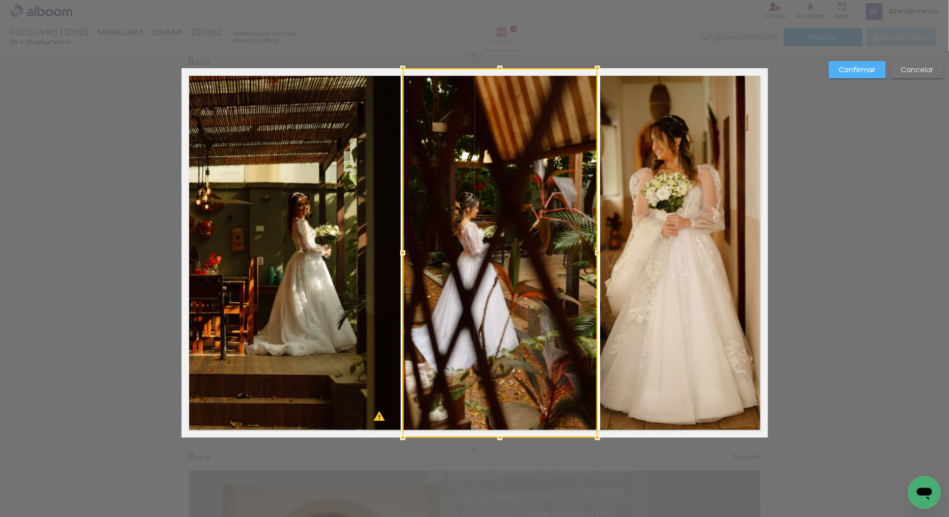
drag, startPoint x: 434, startPoint y: 250, endPoint x: 398, endPoint y: 248, distance: 36.7
click at [398, 248] on div at bounding box center [403, 253] width 20 height 20
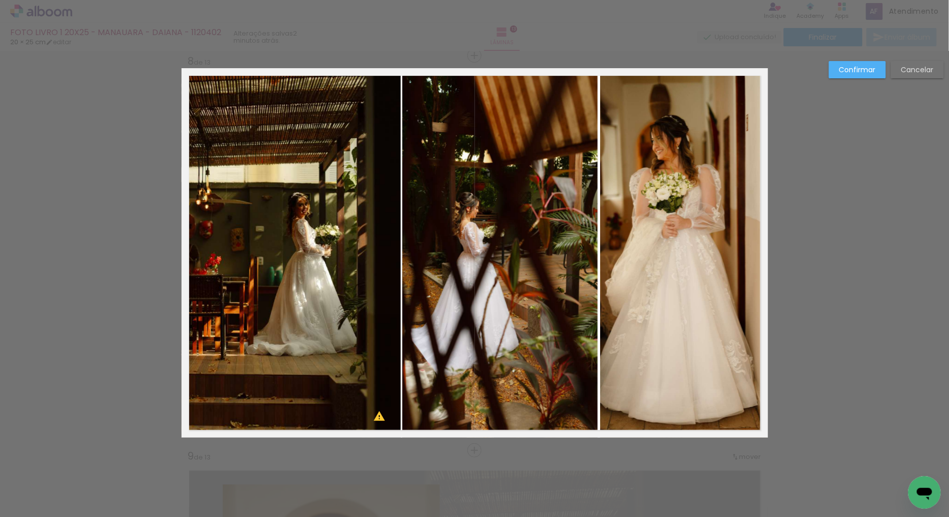
click at [587, 251] on quentale-photo at bounding box center [499, 252] width 195 height 369
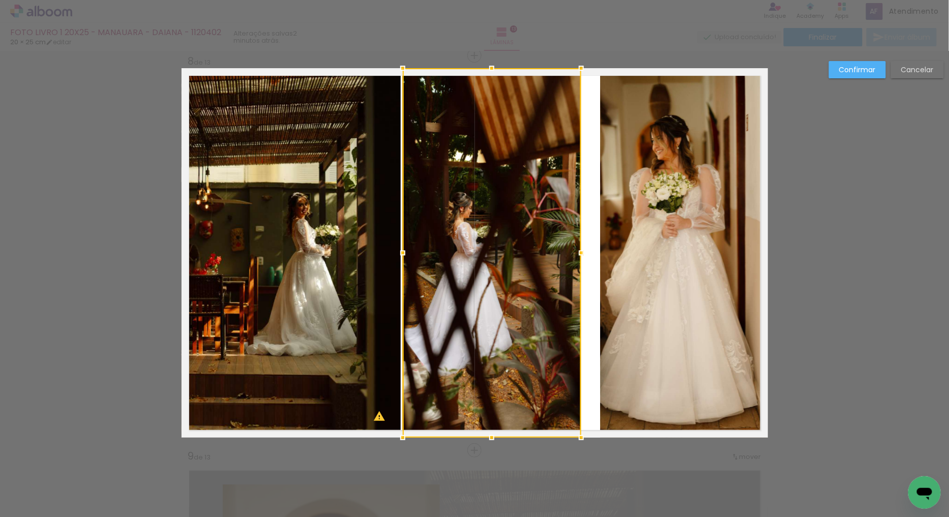
drag, startPoint x: 594, startPoint y: 253, endPoint x: 622, endPoint y: 246, distance: 28.9
click at [577, 253] on div at bounding box center [581, 253] width 20 height 20
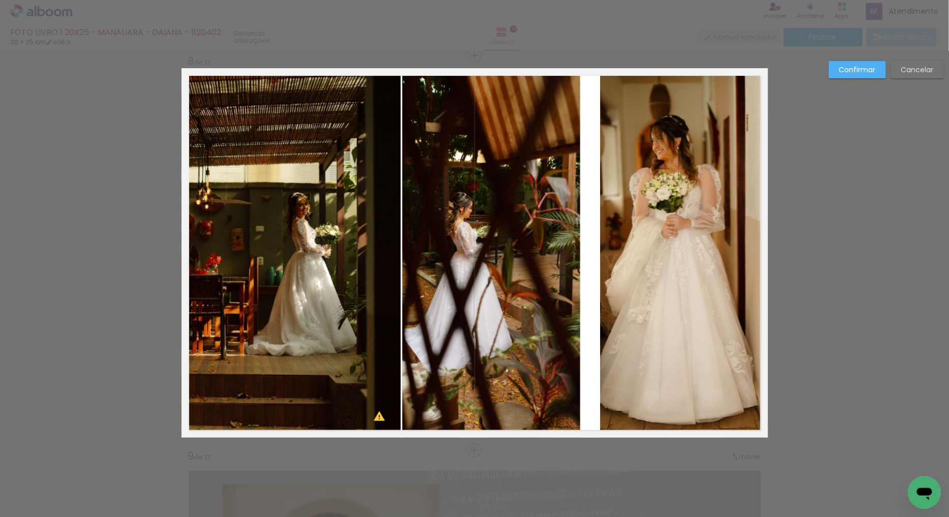
click at [623, 245] on quentale-photo at bounding box center [683, 252] width 167 height 369
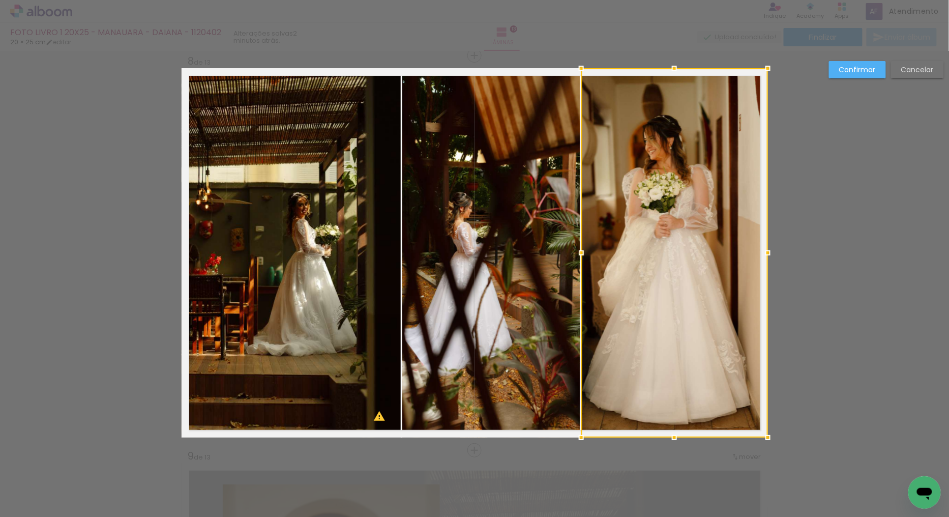
drag, startPoint x: 583, startPoint y: 255, endPoint x: 578, endPoint y: 253, distance: 6.0
click at [578, 253] on div at bounding box center [581, 253] width 20 height 20
click at [366, 223] on quentale-photo at bounding box center [292, 252] width 220 height 369
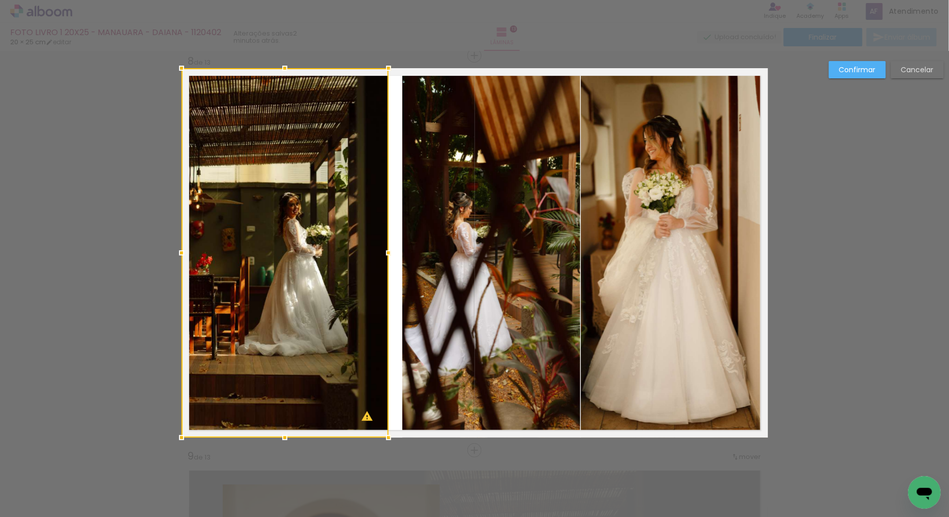
drag, startPoint x: 396, startPoint y: 255, endPoint x: 384, endPoint y: 252, distance: 12.1
click at [384, 252] on div at bounding box center [388, 253] width 20 height 20
click at [437, 236] on quentale-photo at bounding box center [491, 252] width 178 height 369
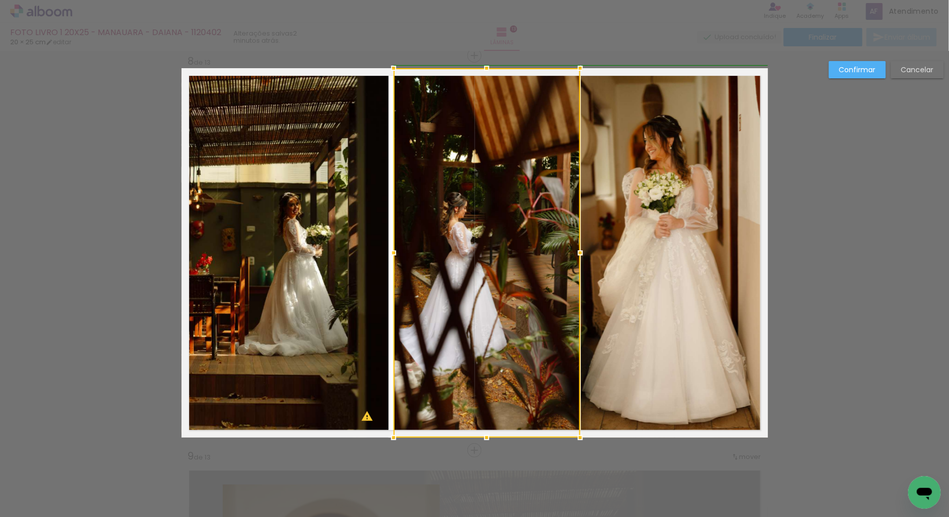
drag, startPoint x: 399, startPoint y: 251, endPoint x: 387, endPoint y: 249, distance: 11.8
click at [387, 249] on div at bounding box center [394, 253] width 20 height 20
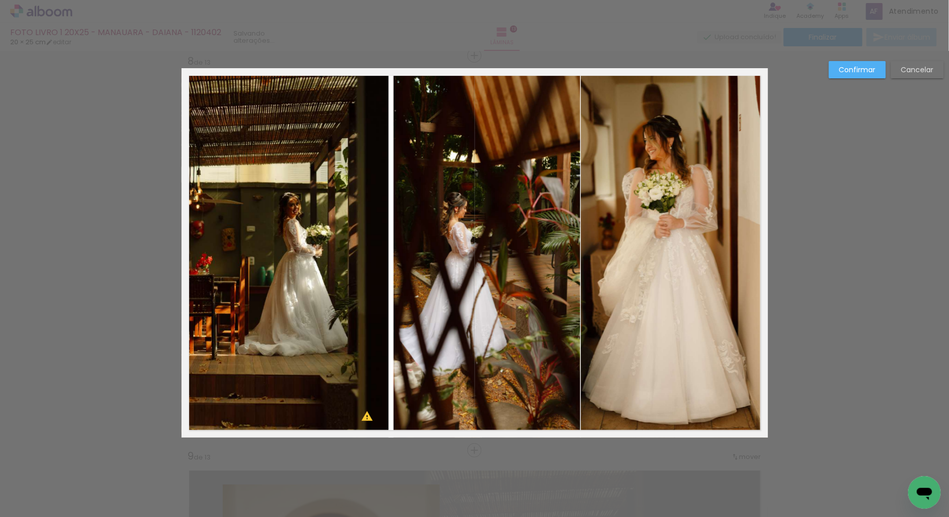
click at [407, 225] on quentale-photo at bounding box center [487, 252] width 187 height 369
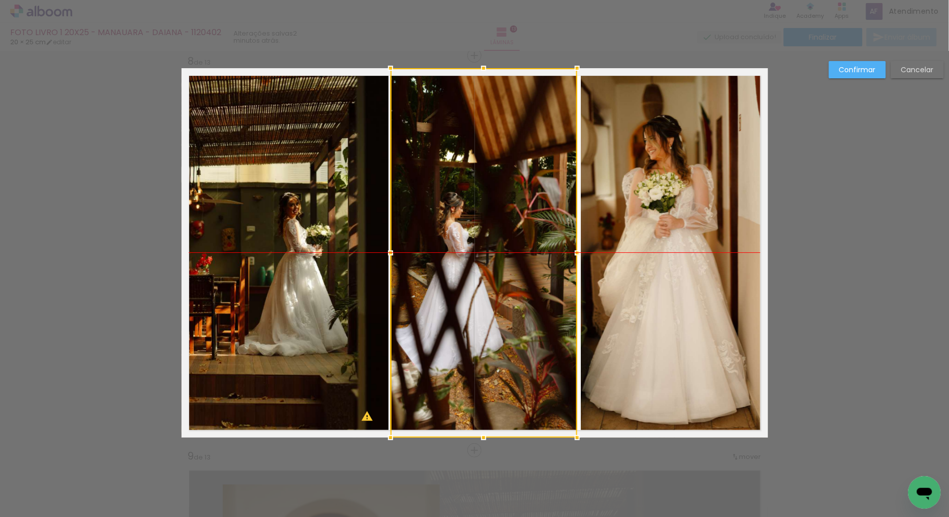
click at [441, 225] on div at bounding box center [484, 252] width 187 height 369
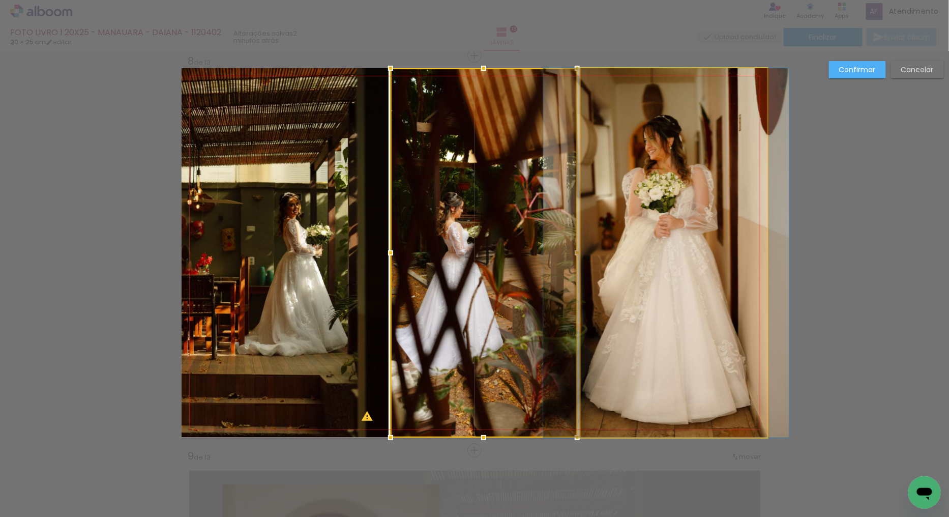
click at [594, 217] on quentale-photo at bounding box center [674, 252] width 187 height 369
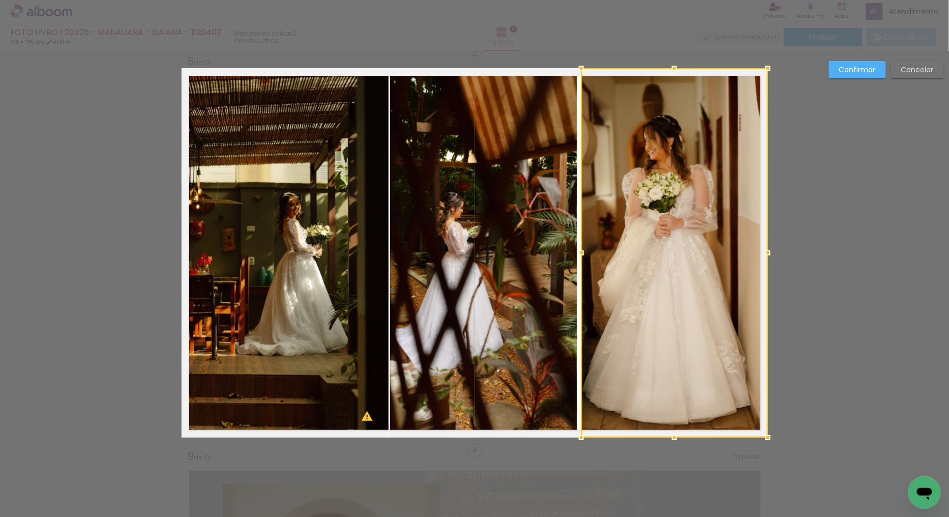
click at [593, 253] on div at bounding box center [674, 252] width 187 height 369
click at [574, 251] on div at bounding box center [581, 253] width 20 height 20
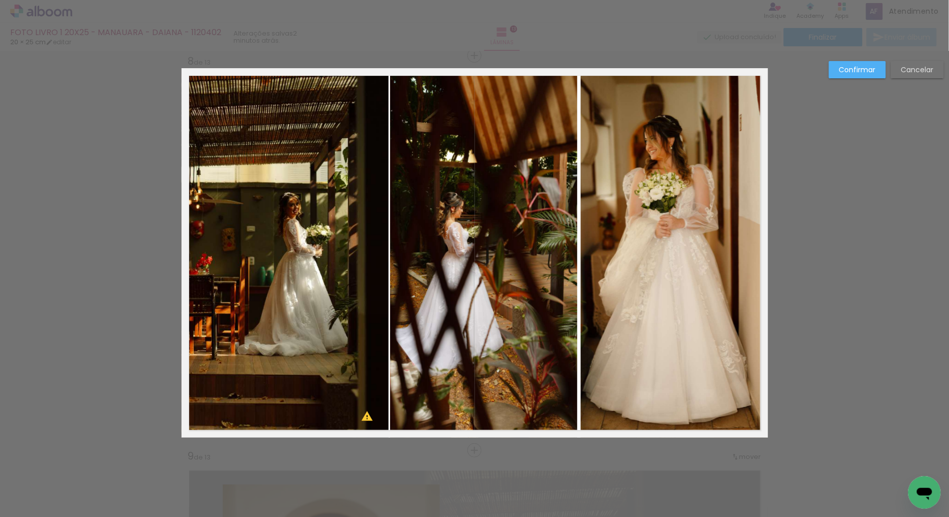
click at [512, 244] on quentale-photo at bounding box center [483, 252] width 187 height 369
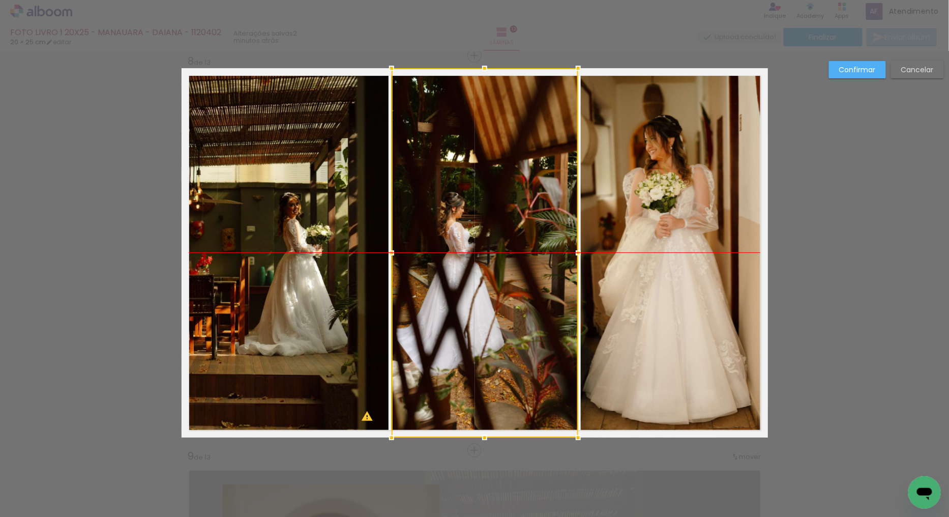
drag, startPoint x: 525, startPoint y: 230, endPoint x: 751, endPoint y: 171, distance: 233.6
click at [527, 230] on div at bounding box center [485, 252] width 187 height 369
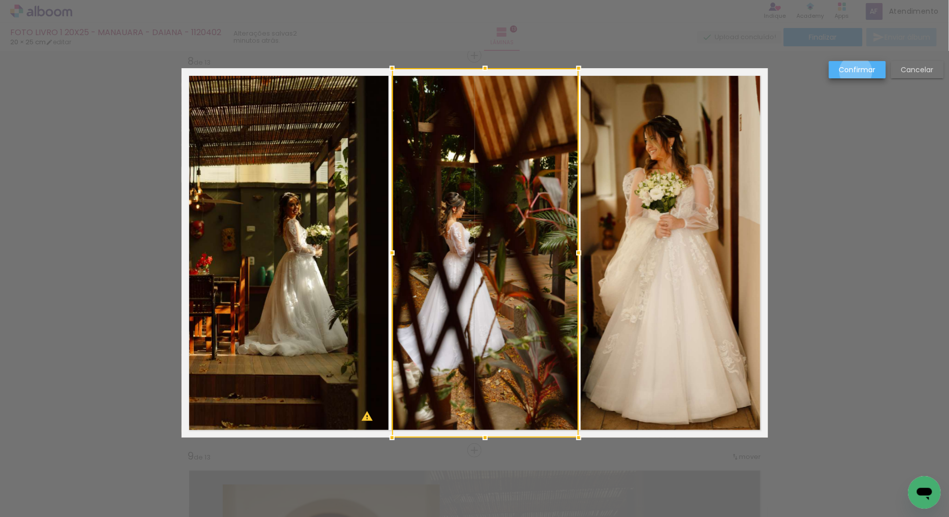
click at [0, 0] on slot "Confirmar" at bounding box center [0, 0] width 0 height 0
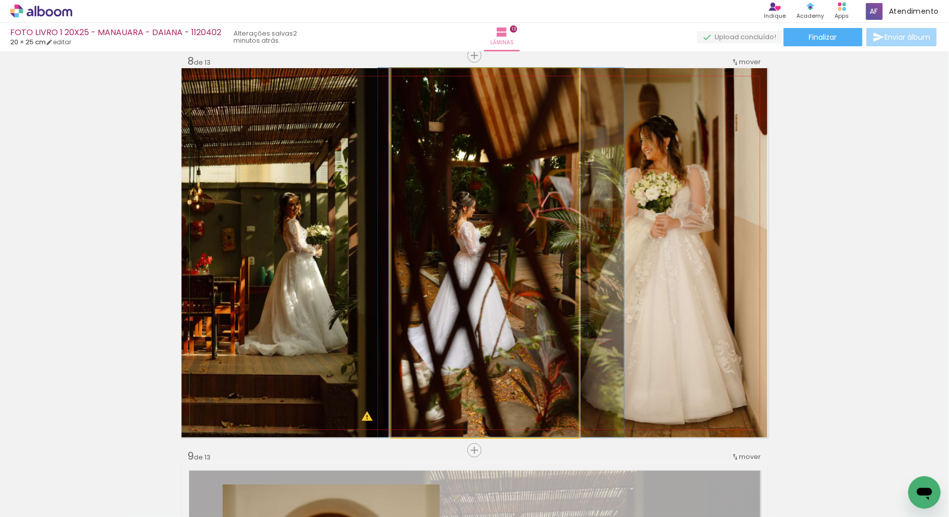
drag, startPoint x: 526, startPoint y: 267, endPoint x: 536, endPoint y: 265, distance: 10.8
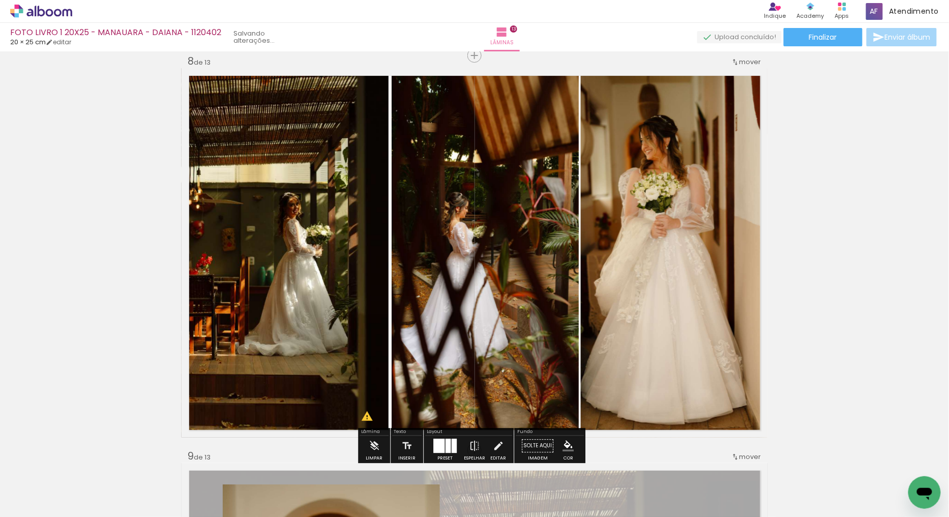
click at [303, 255] on quentale-photo at bounding box center [285, 252] width 207 height 369
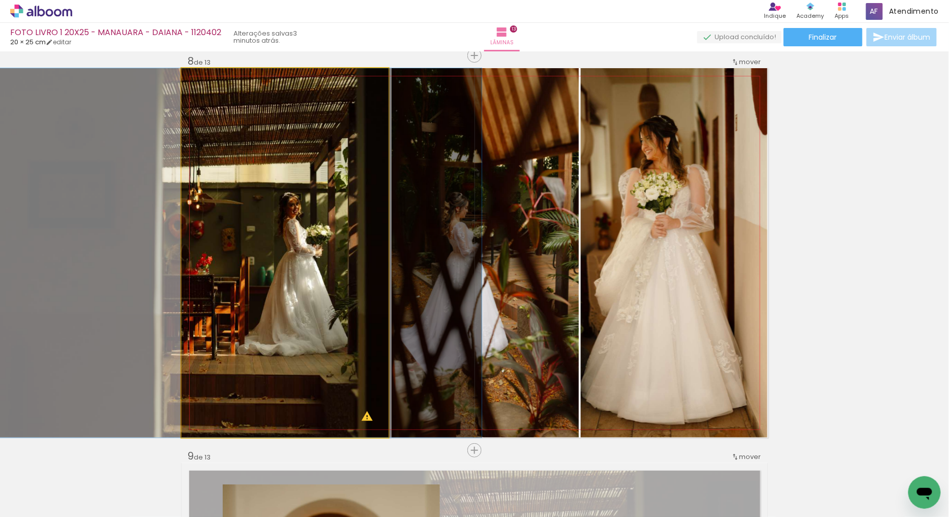
click at [318, 250] on quentale-photo at bounding box center [285, 252] width 207 height 369
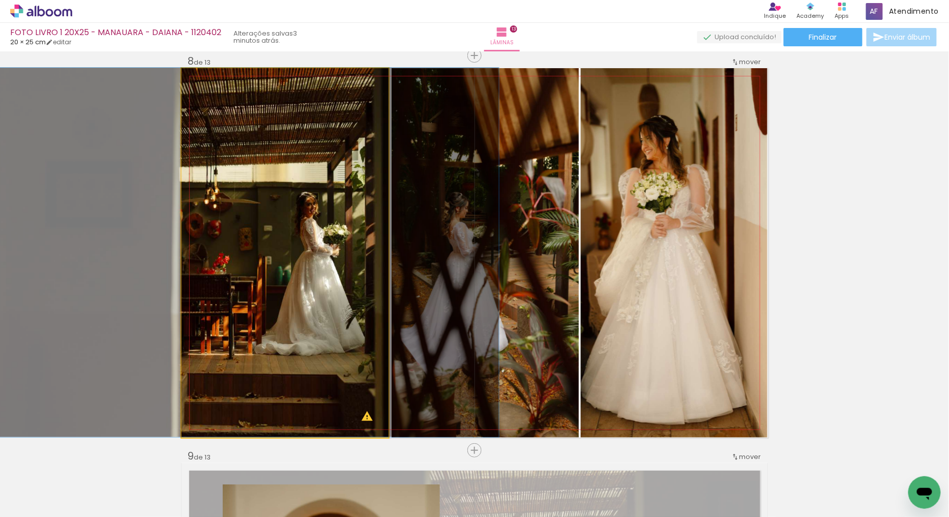
drag, startPoint x: 348, startPoint y: 280, endPoint x: 365, endPoint y: 278, distance: 17.4
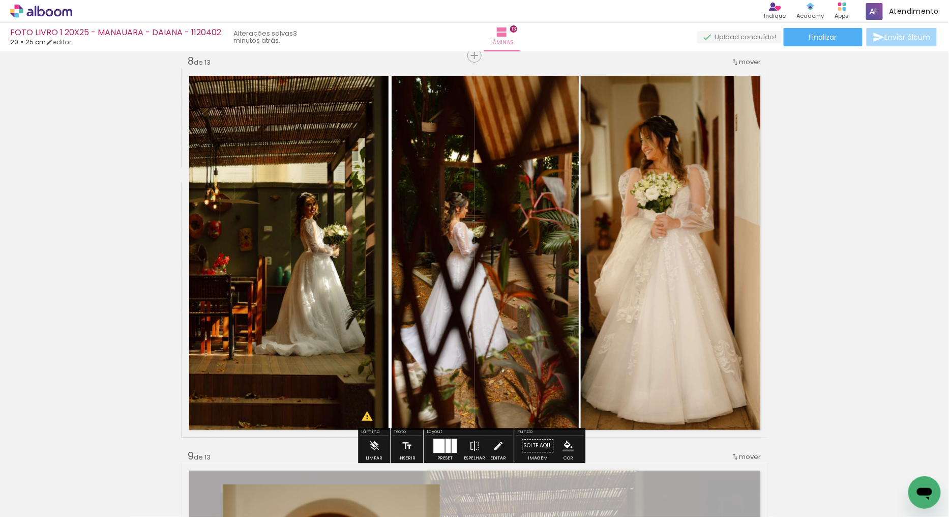
click at [575, 273] on quentale-photo at bounding box center [485, 252] width 187 height 369
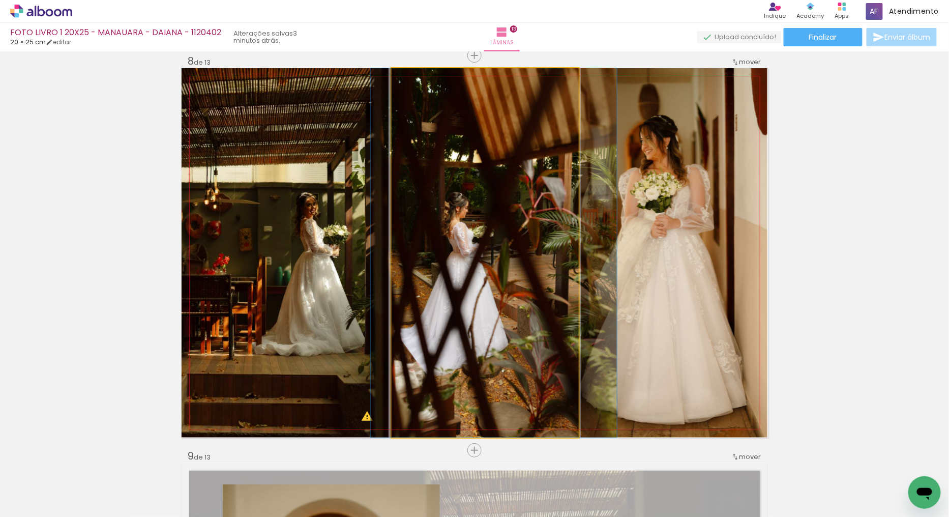
click at [524, 243] on quentale-photo at bounding box center [485, 252] width 187 height 369
click at [524, 242] on quentale-photo at bounding box center [485, 252] width 187 height 369
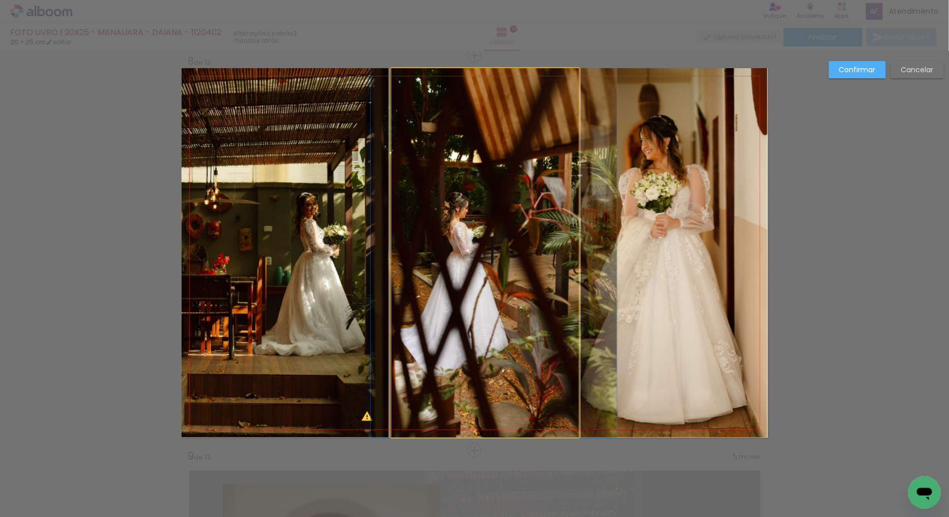
click at [515, 244] on quentale-photo at bounding box center [485, 252] width 187 height 369
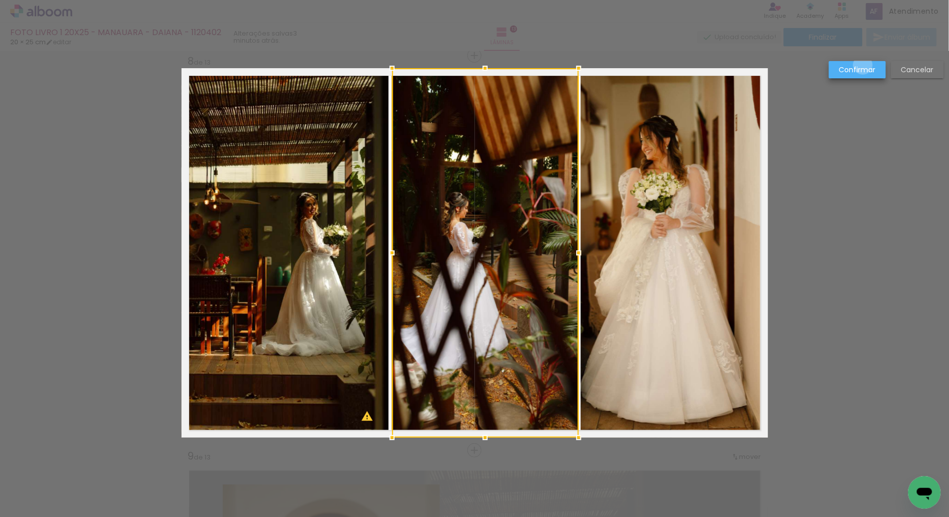
click at [0, 0] on slot "Confirmar" at bounding box center [0, 0] width 0 height 0
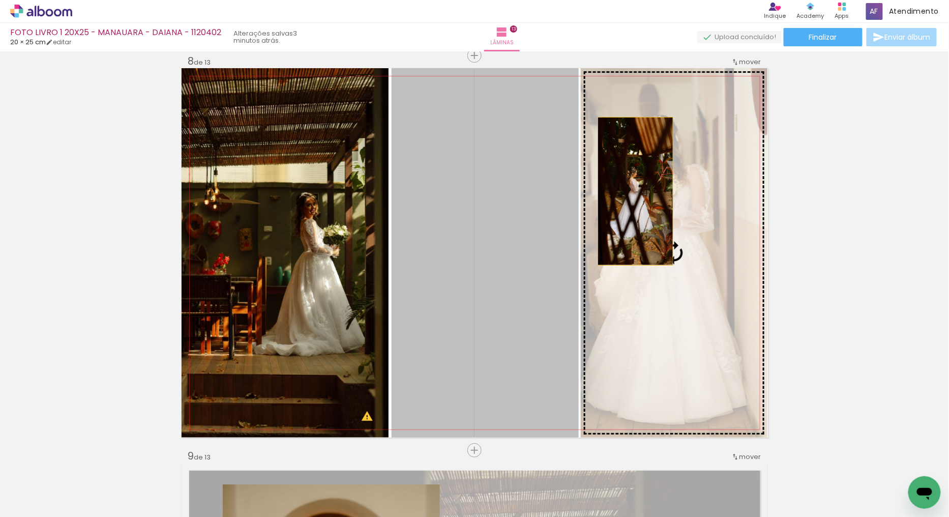
drag, startPoint x: 532, startPoint y: 197, endPoint x: 632, endPoint y: 191, distance: 100.4
click at [0, 0] on slot at bounding box center [0, 0] width 0 height 0
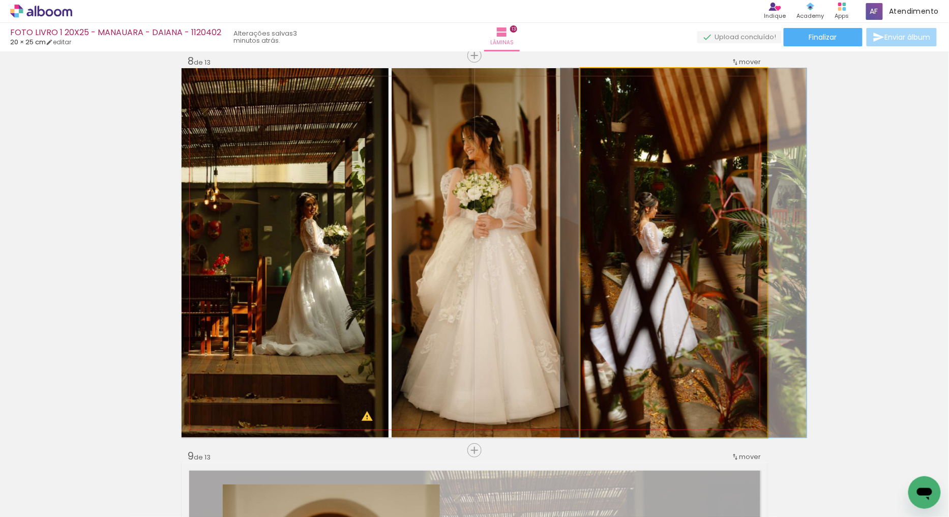
drag, startPoint x: 628, startPoint y: 271, endPoint x: 637, endPoint y: 271, distance: 9.2
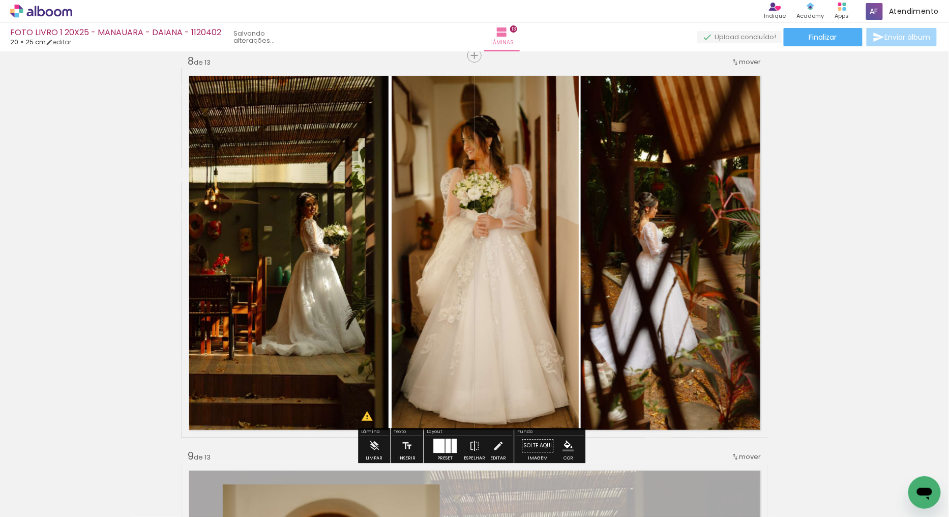
click at [533, 251] on quentale-photo at bounding box center [485, 252] width 187 height 369
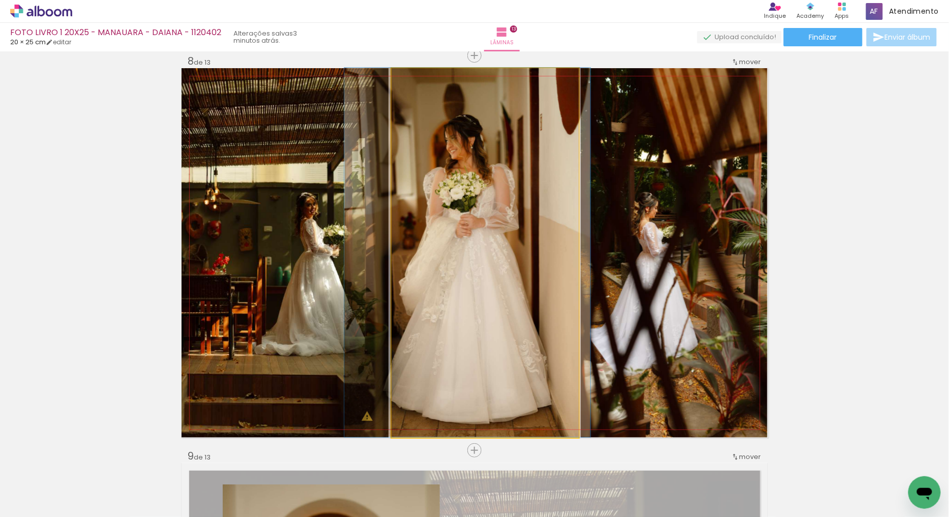
drag, startPoint x: 532, startPoint y: 231, endPoint x: 515, endPoint y: 230, distance: 17.3
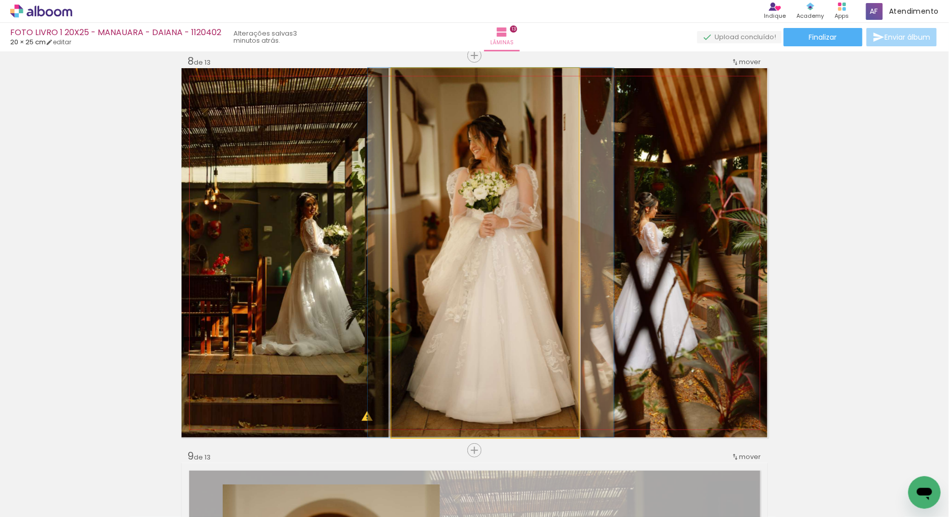
drag, startPoint x: 502, startPoint y: 265, endPoint x: 526, endPoint y: 263, distance: 23.5
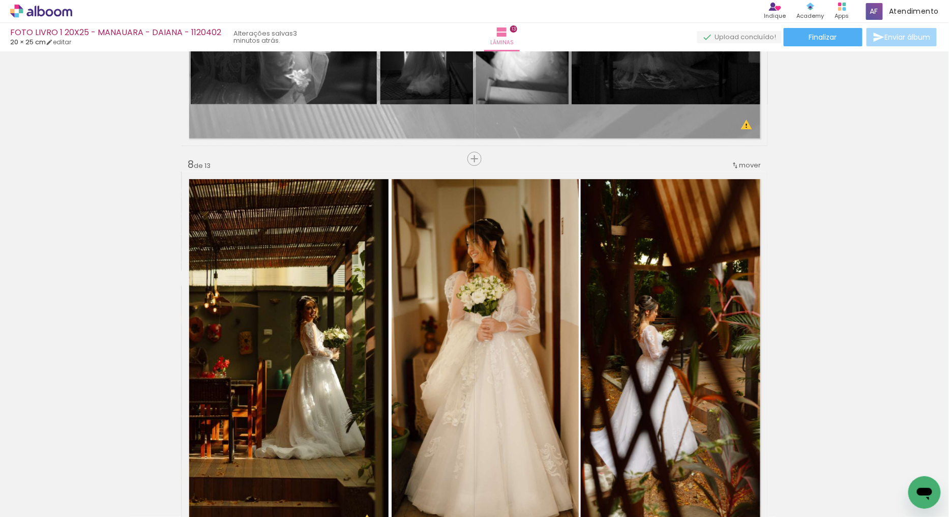
scroll to position [2720, 0]
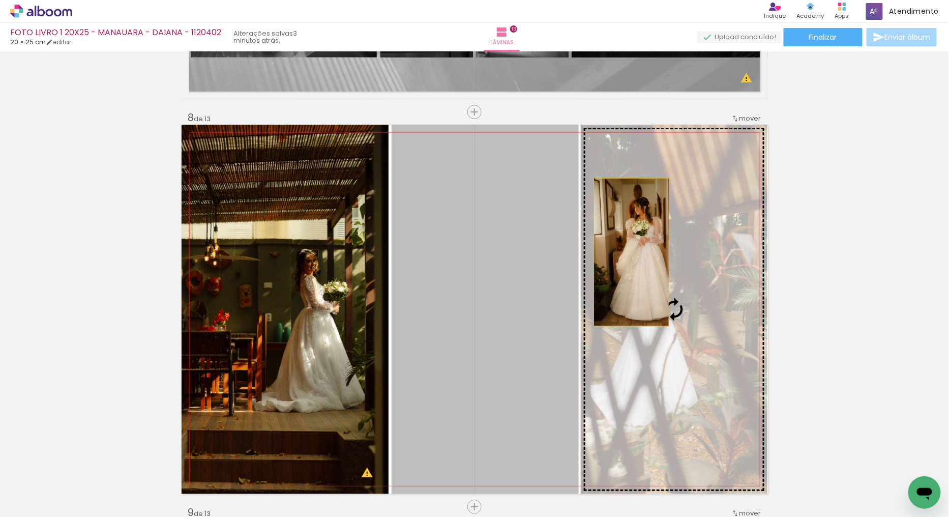
drag, startPoint x: 491, startPoint y: 271, endPoint x: 628, endPoint y: 252, distance: 138.2
click at [0, 0] on slot at bounding box center [0, 0] width 0 height 0
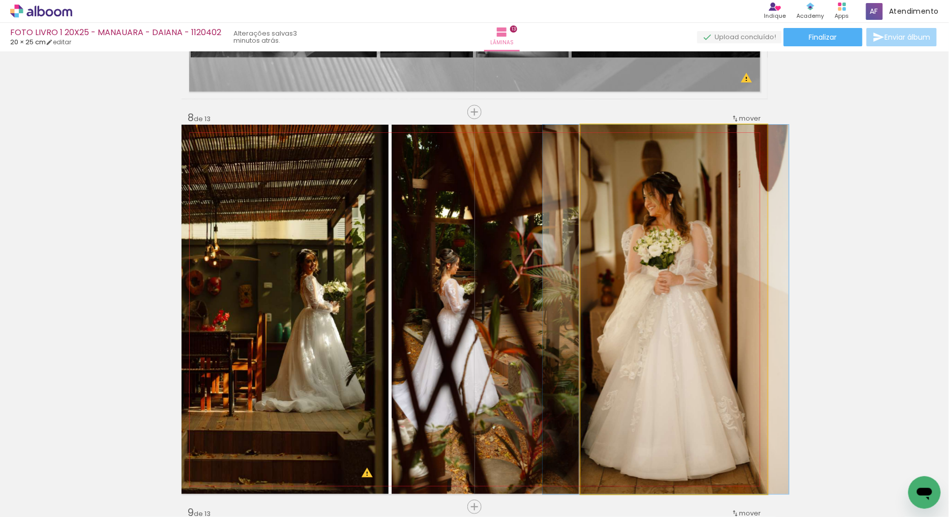
drag, startPoint x: 657, startPoint y: 281, endPoint x: 743, endPoint y: 267, distance: 87.1
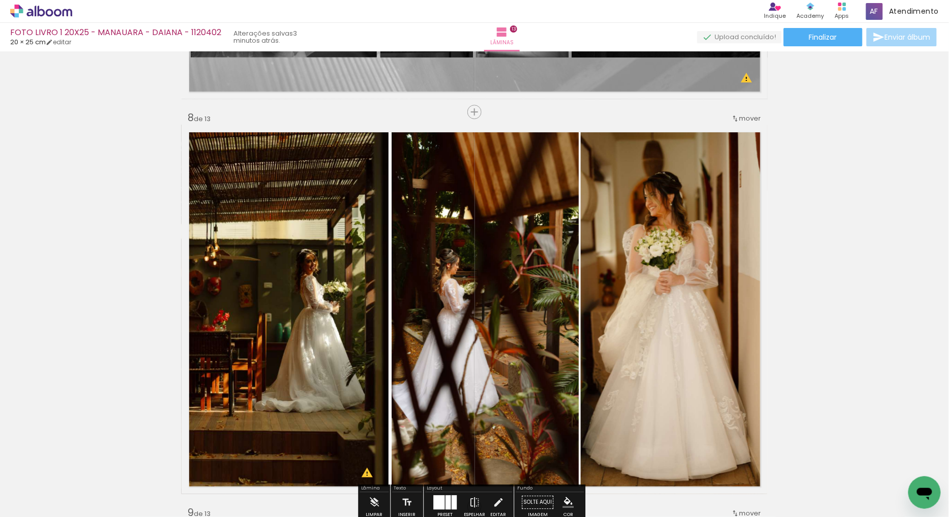
click at [904, 244] on div "Inserir lâmina 1 de 13 Inserir lâmina 2 de 13 Inserir lâmina 3 de 13 Inserir lâ…" at bounding box center [474, 98] width 949 height 5527
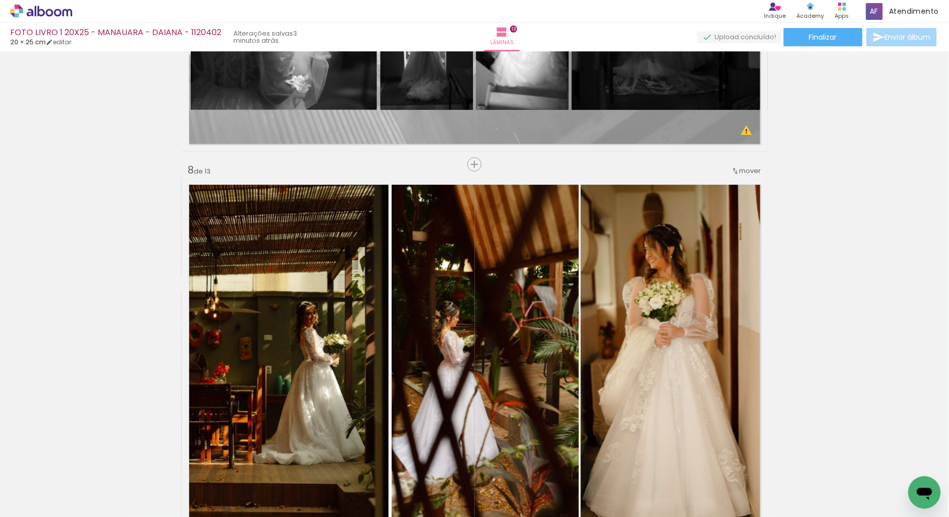
scroll to position [2663, 0]
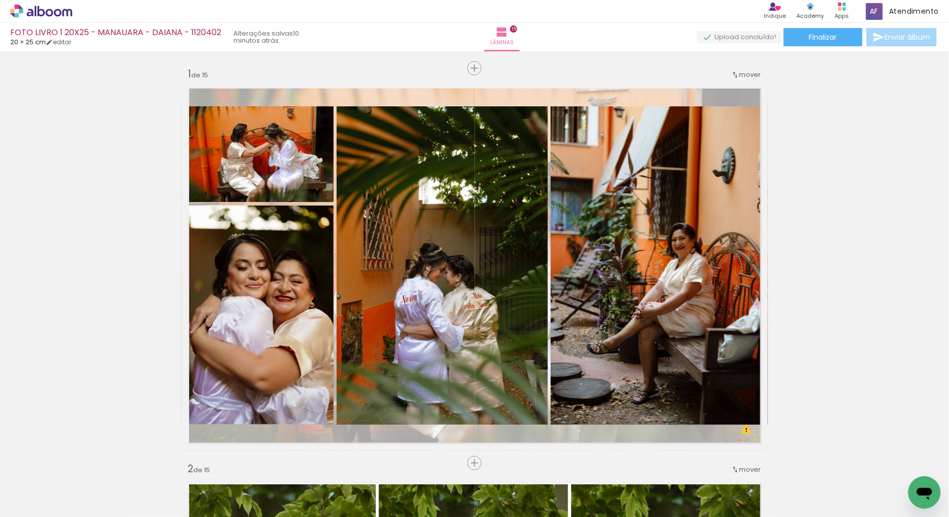
scroll to position [0, 2099]
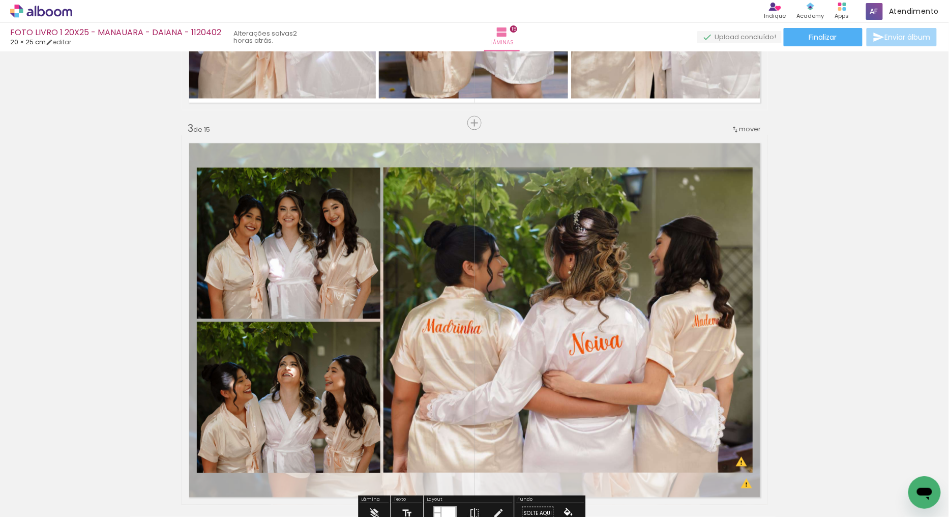
scroll to position [791, 0]
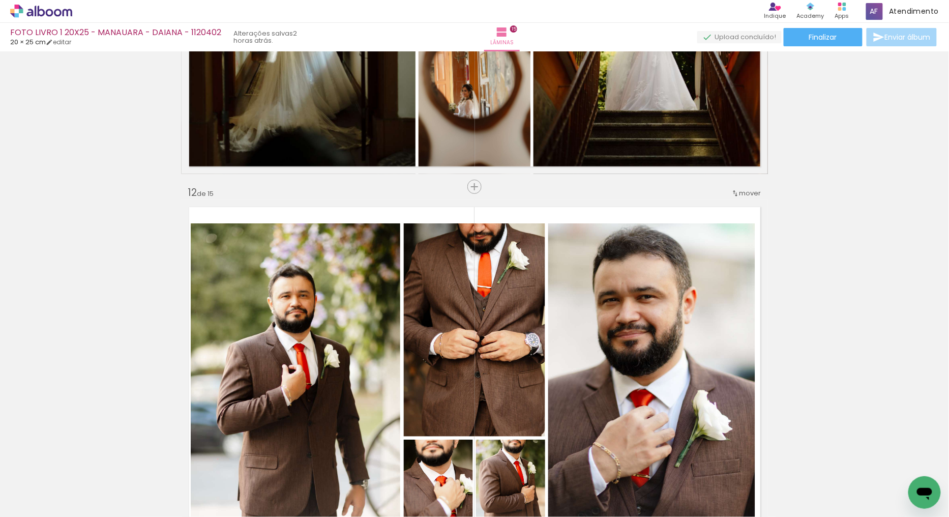
scroll to position [4352, 0]
